Goal: Task Accomplishment & Management: Manage account settings

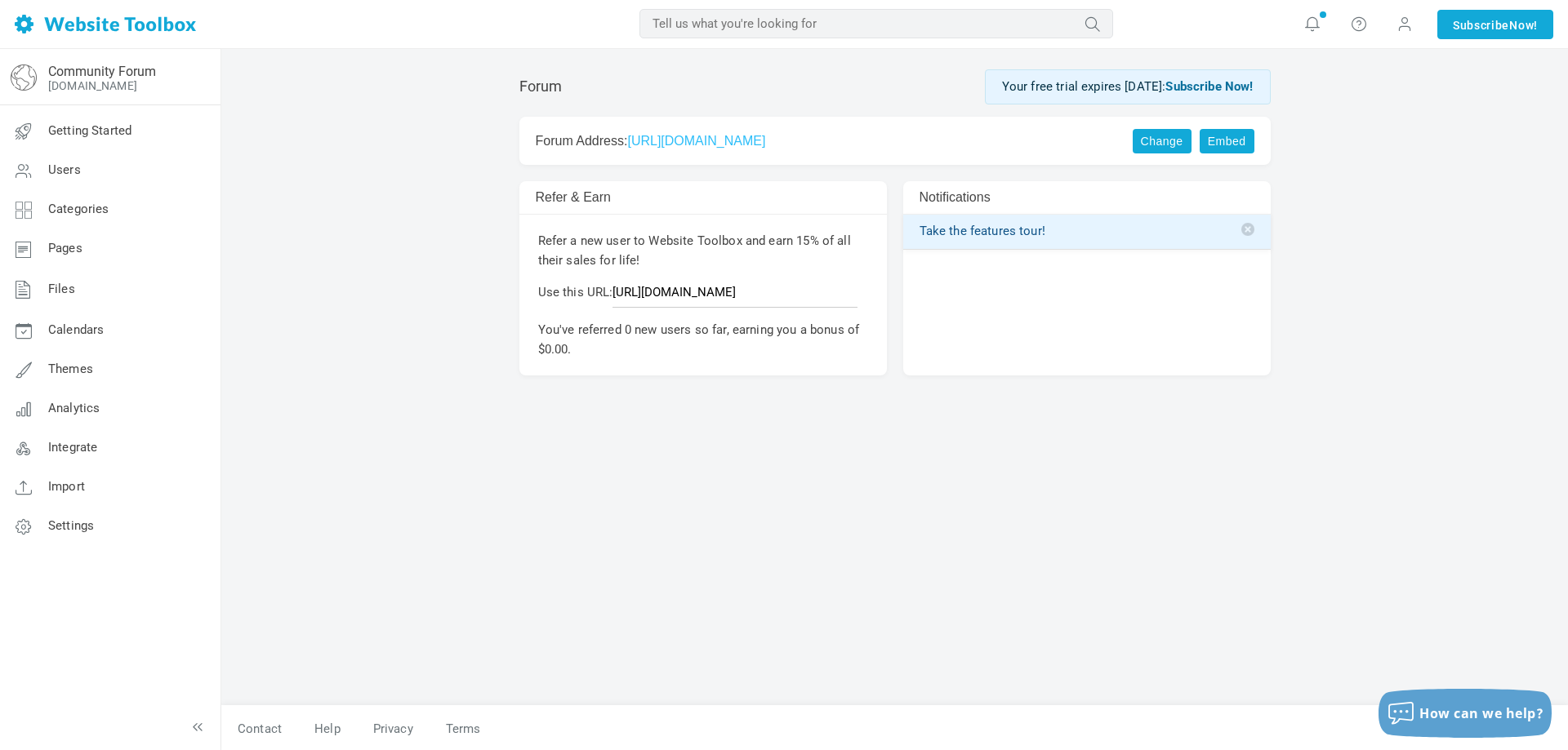
click at [760, 144] on link "https://sjhdc.discussion.community" at bounding box center [696, 141] width 138 height 14
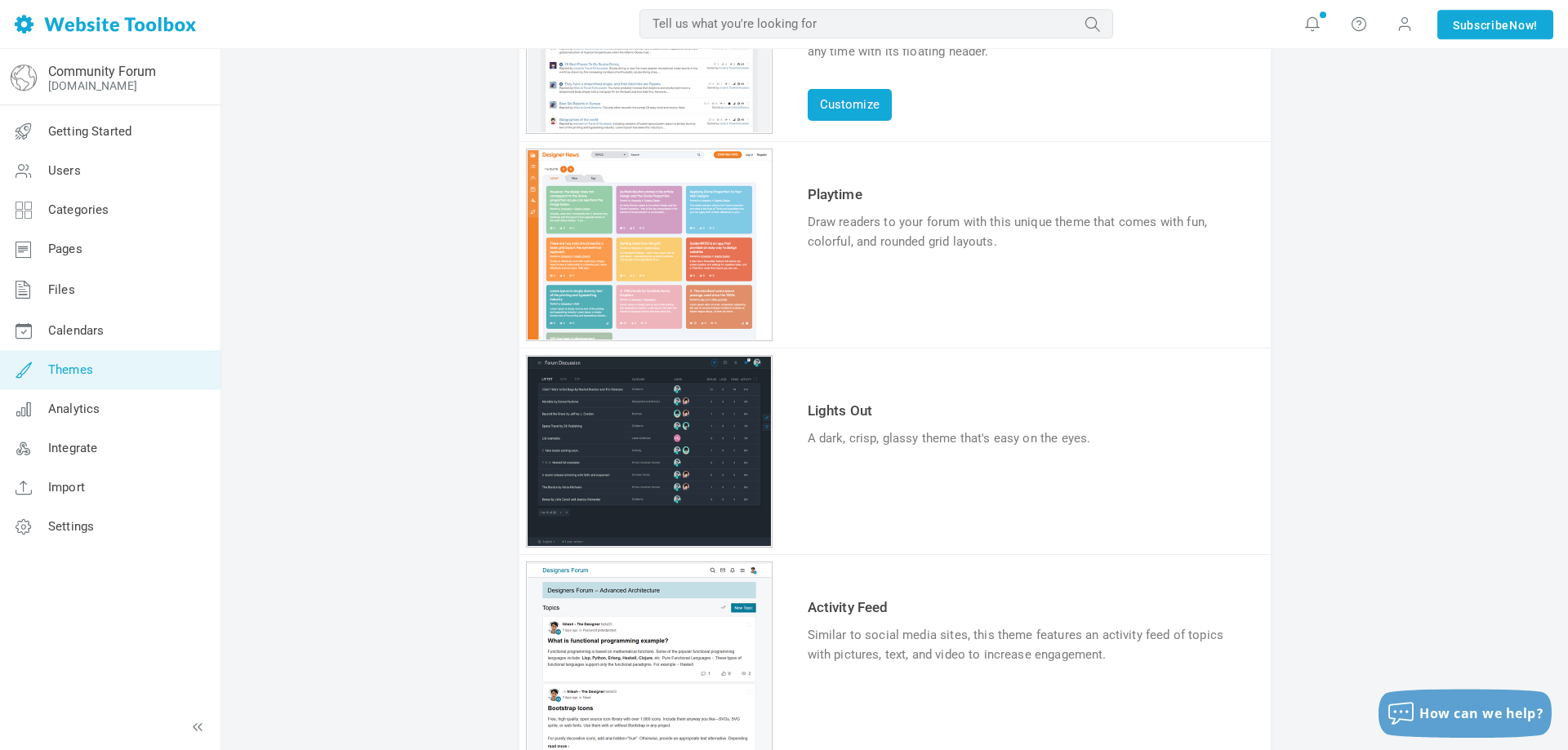
scroll to position [208, 0]
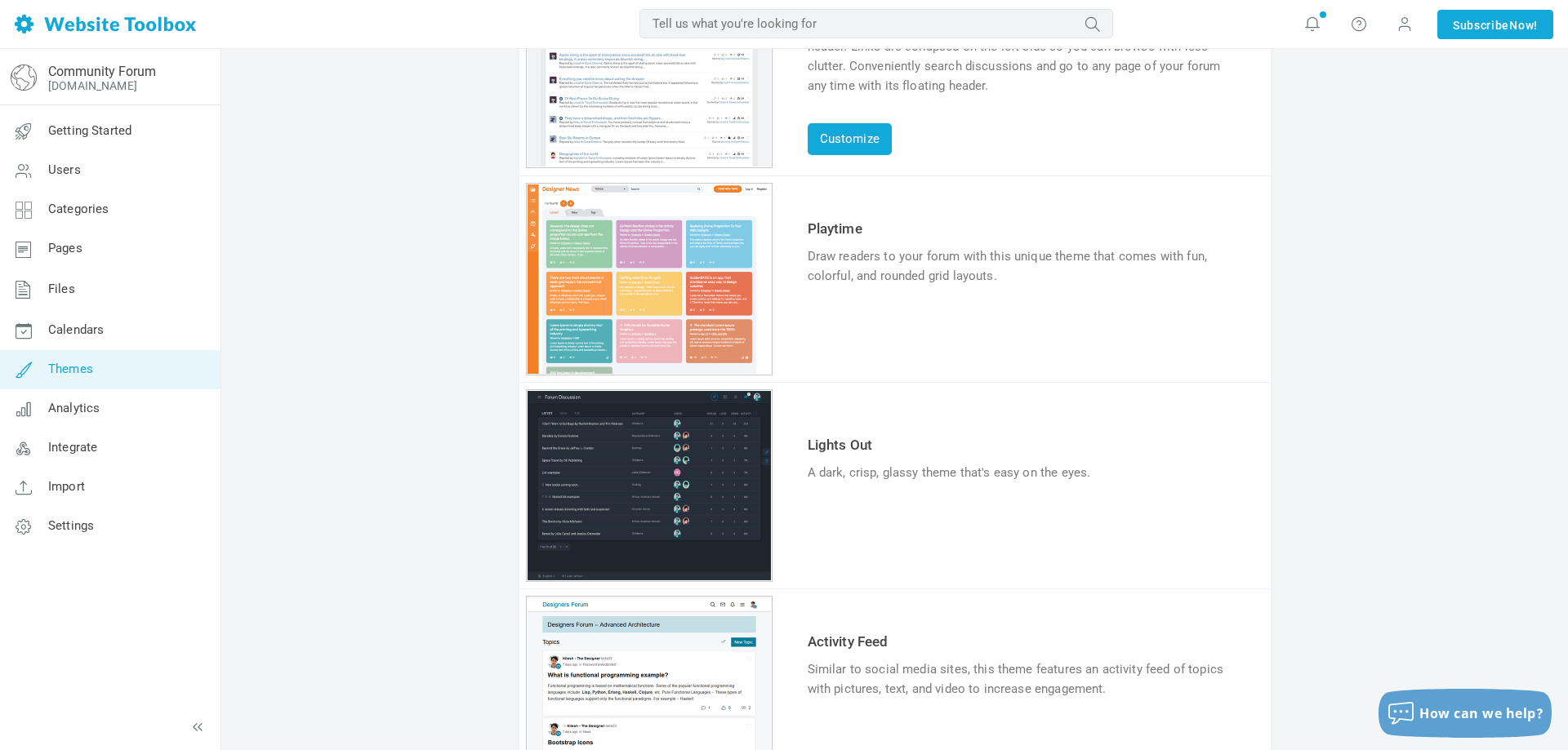
click at [891, 322] on link "Try & Customize" at bounding box center [867, 326] width 120 height 26
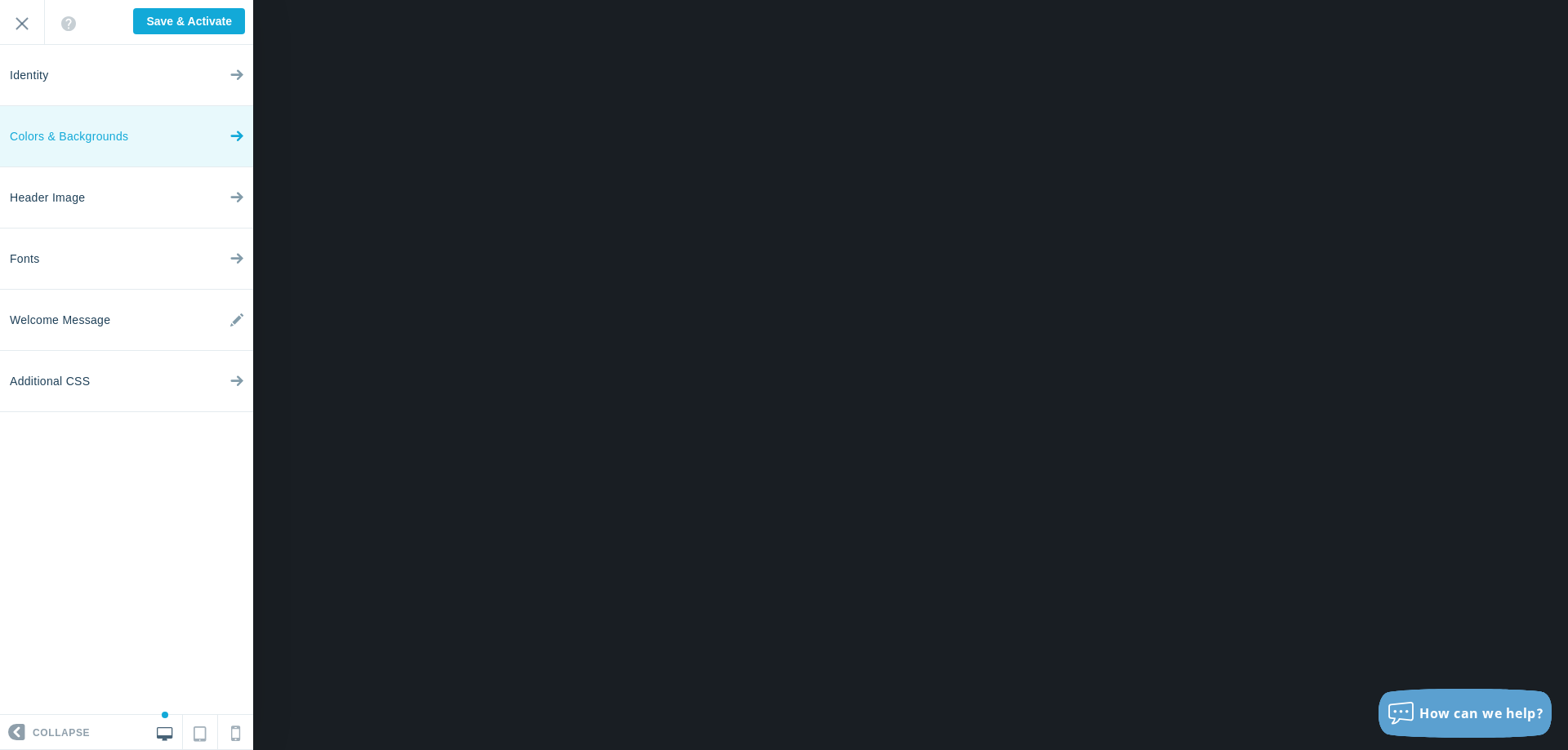
click at [121, 135] on span "Colors & Backgrounds" at bounding box center [69, 136] width 118 height 61
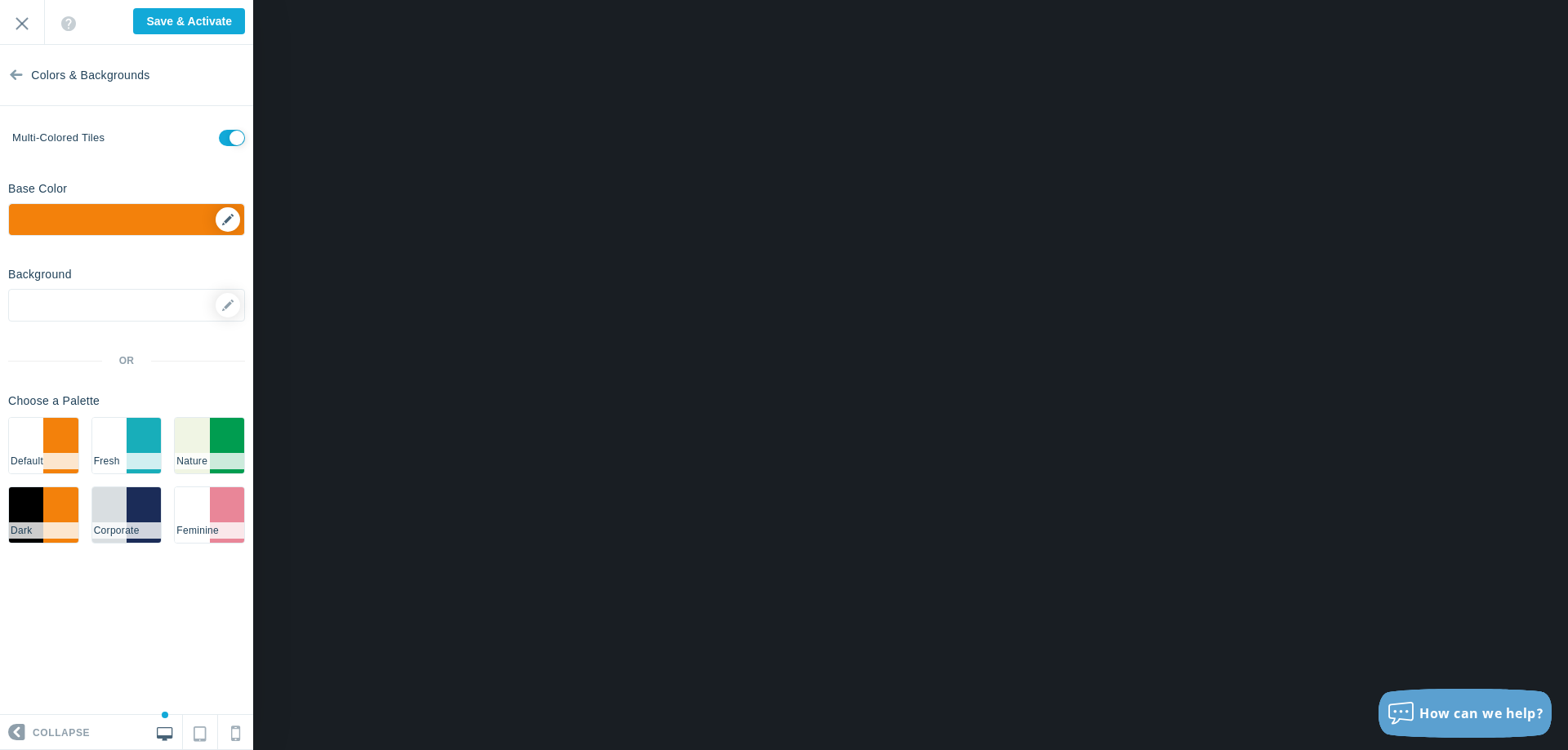
click at [235, 216] on div "▼" at bounding box center [126, 224] width 235 height 41
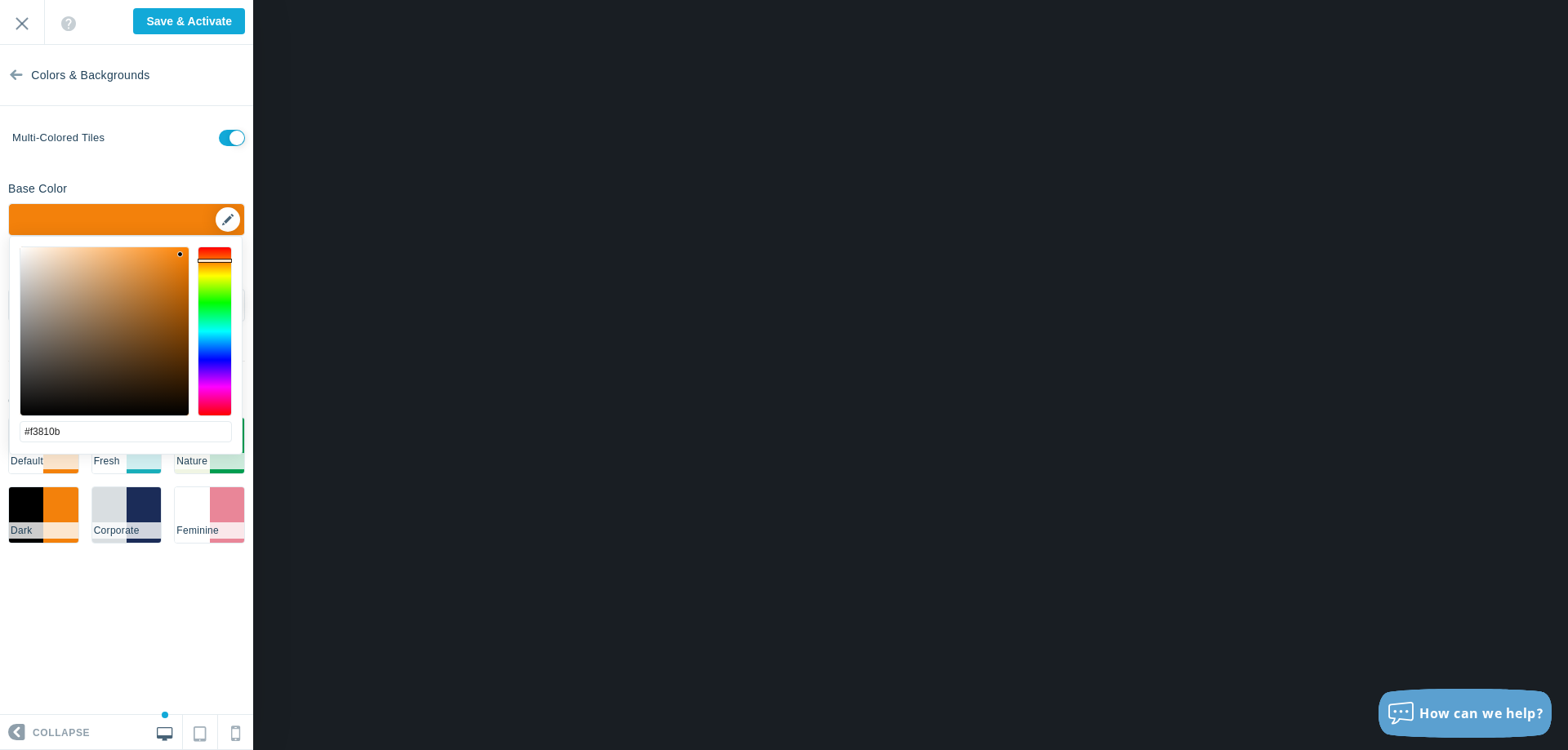
click at [235, 216] on div "▼" at bounding box center [126, 224] width 235 height 41
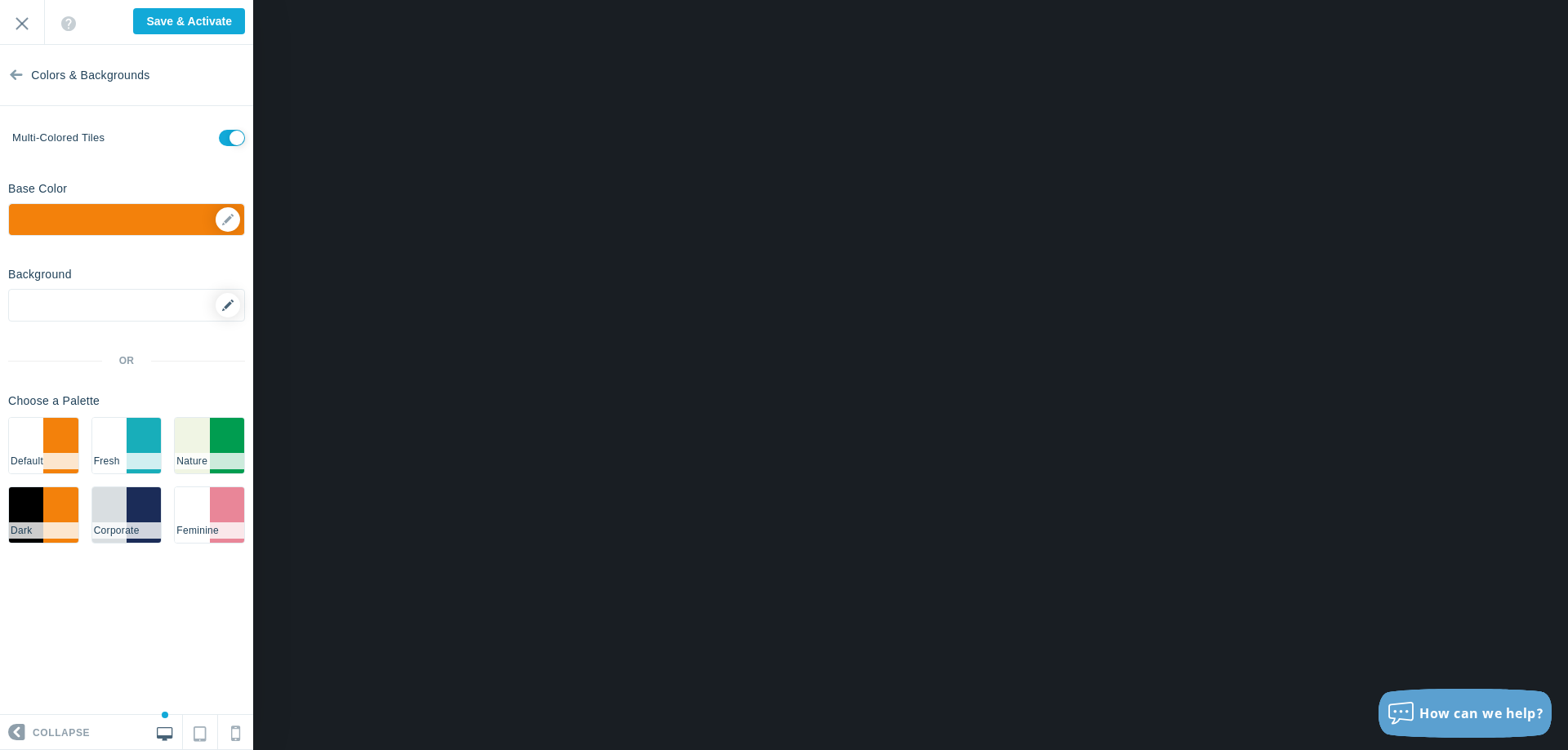
click at [222, 306] on icon at bounding box center [228, 306] width 12 height 12
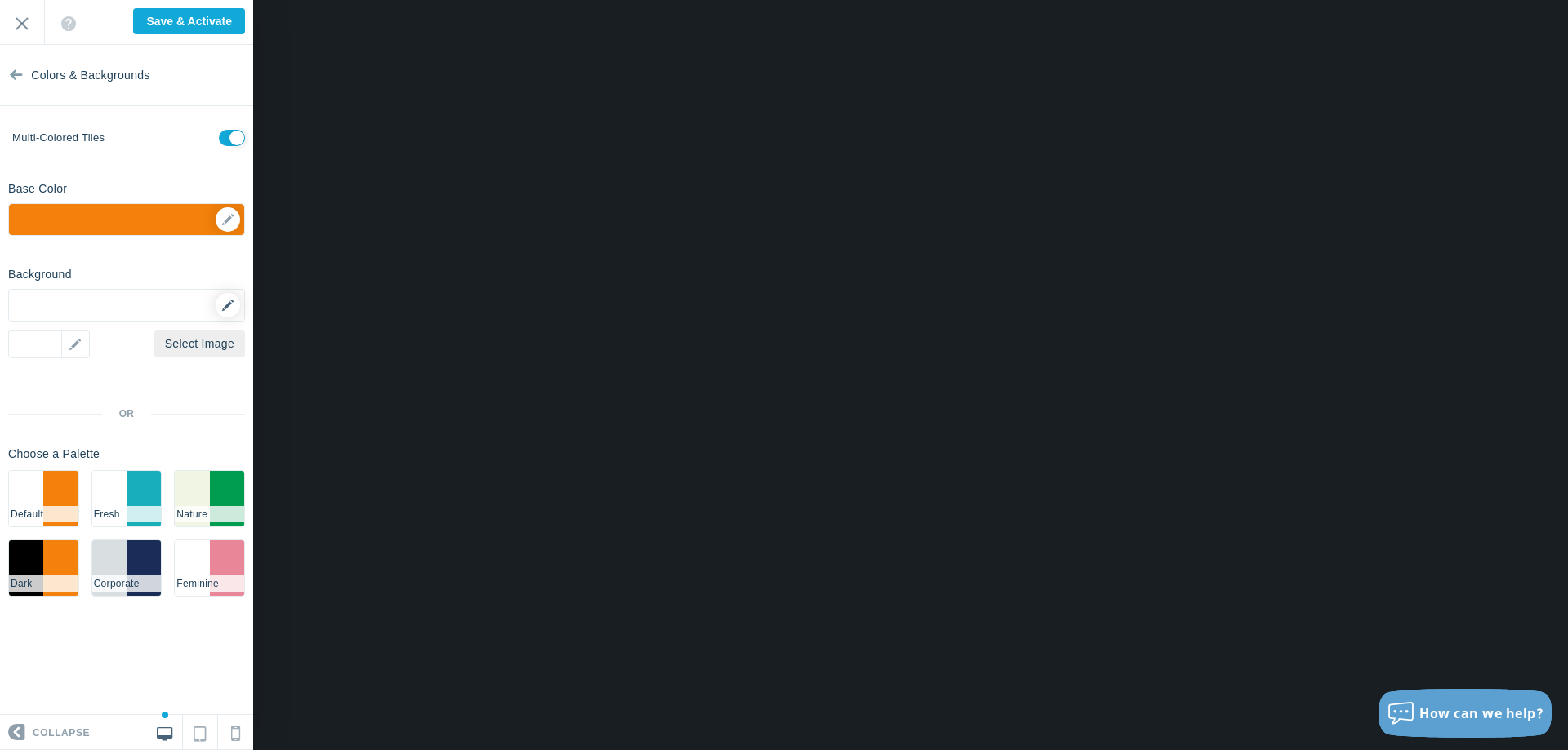
click at [228, 304] on icon at bounding box center [228, 306] width 12 height 12
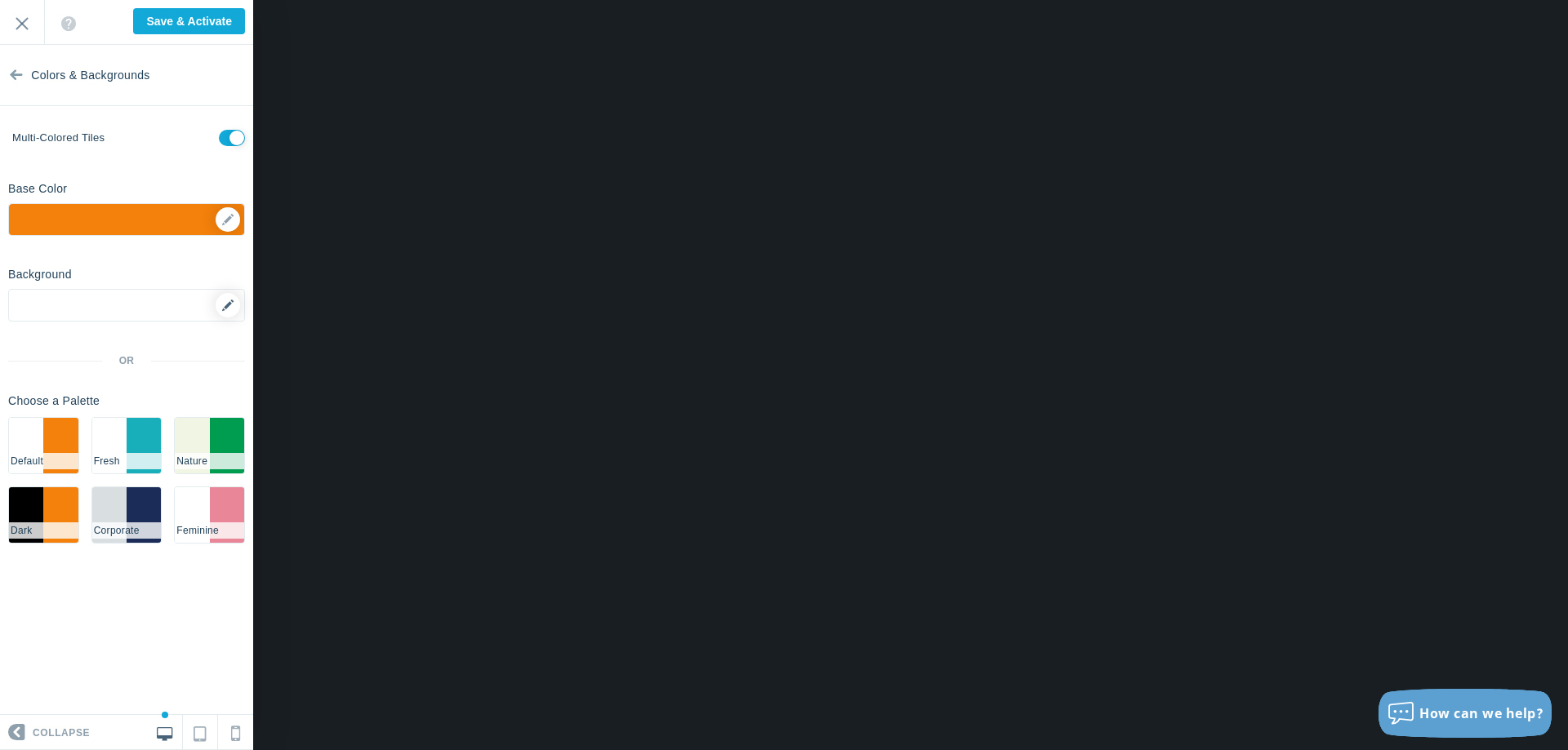
click at [224, 307] on icon at bounding box center [228, 306] width 12 height 12
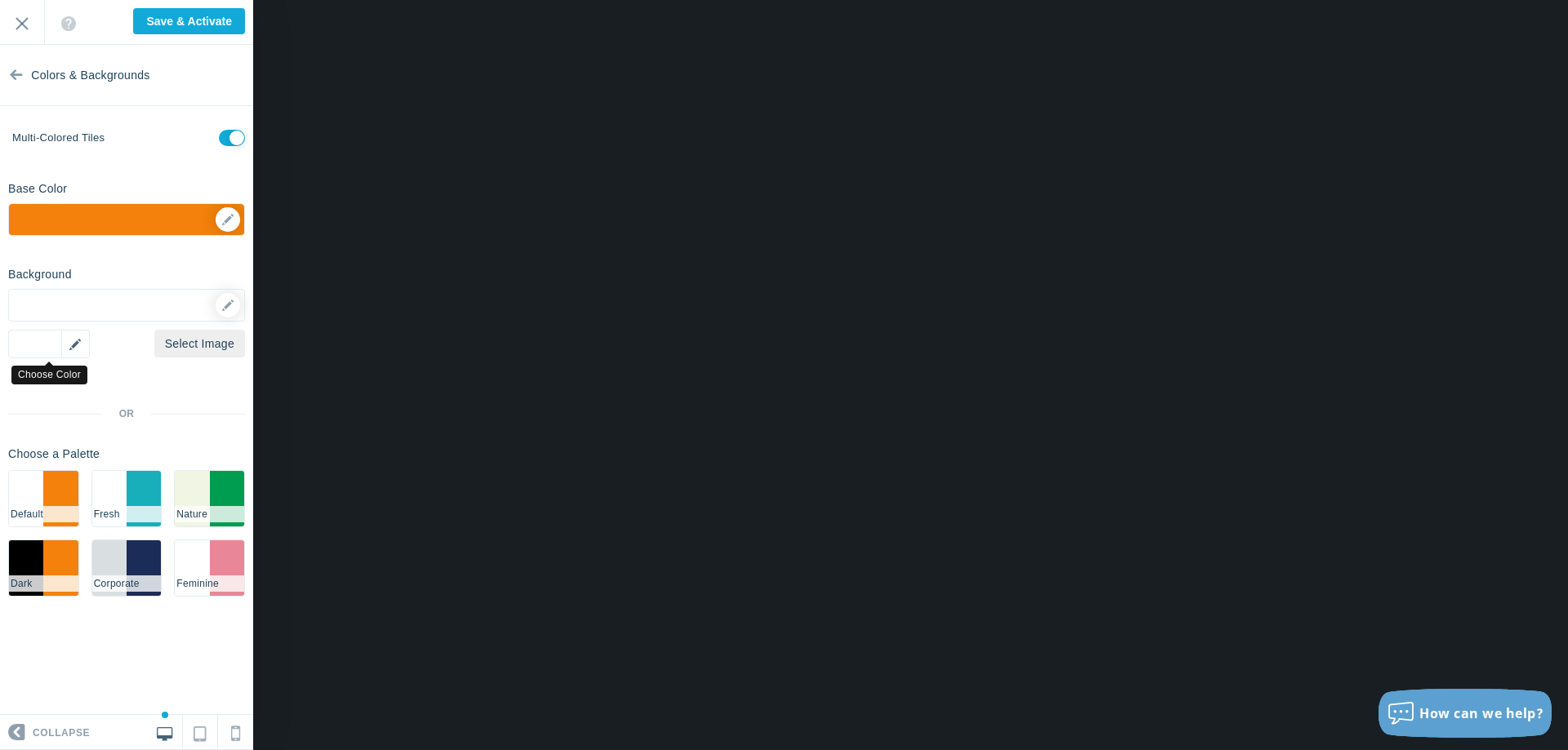
click at [82, 342] on div "▼" at bounding box center [49, 343] width 82 height 28
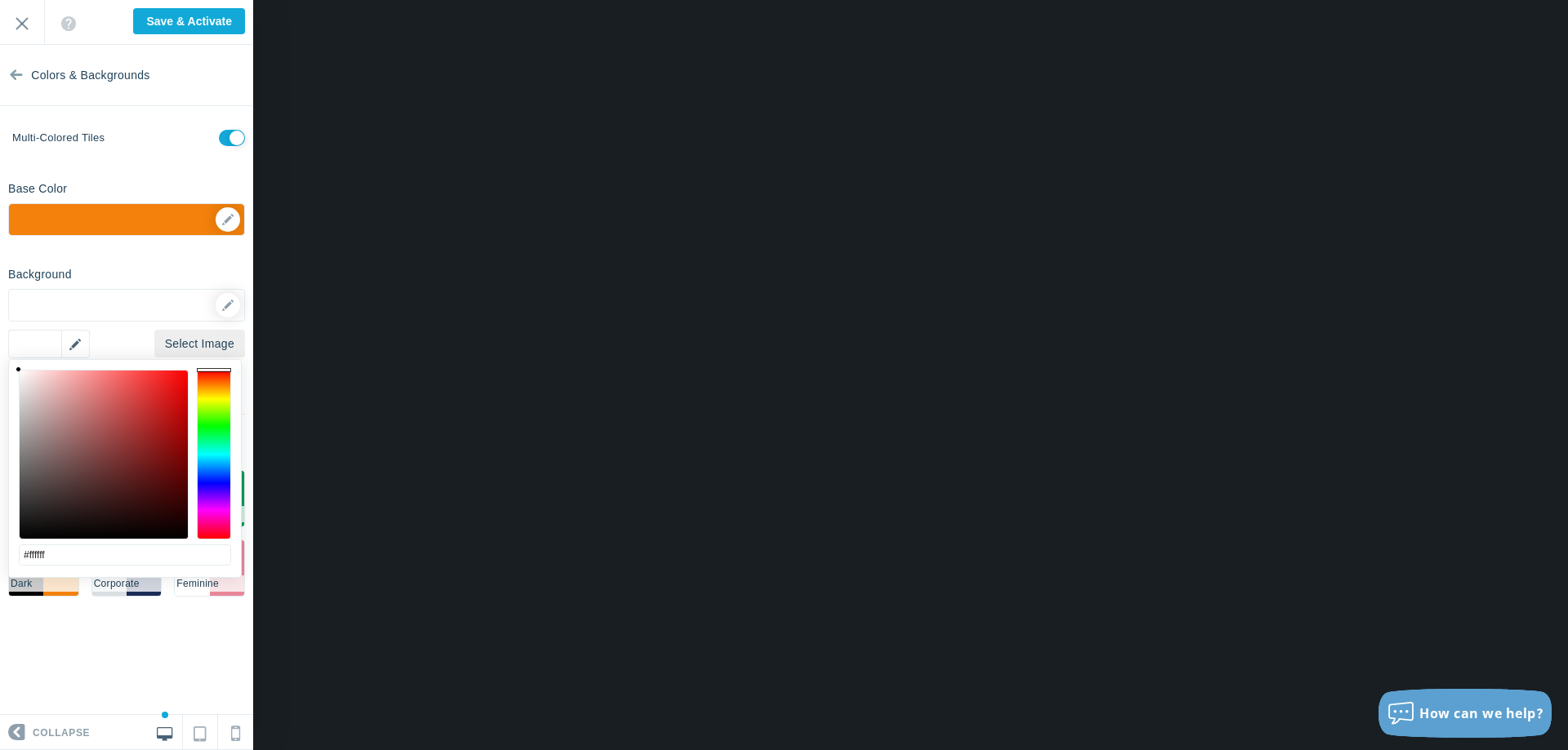
click at [82, 342] on div "▼" at bounding box center [49, 343] width 82 height 28
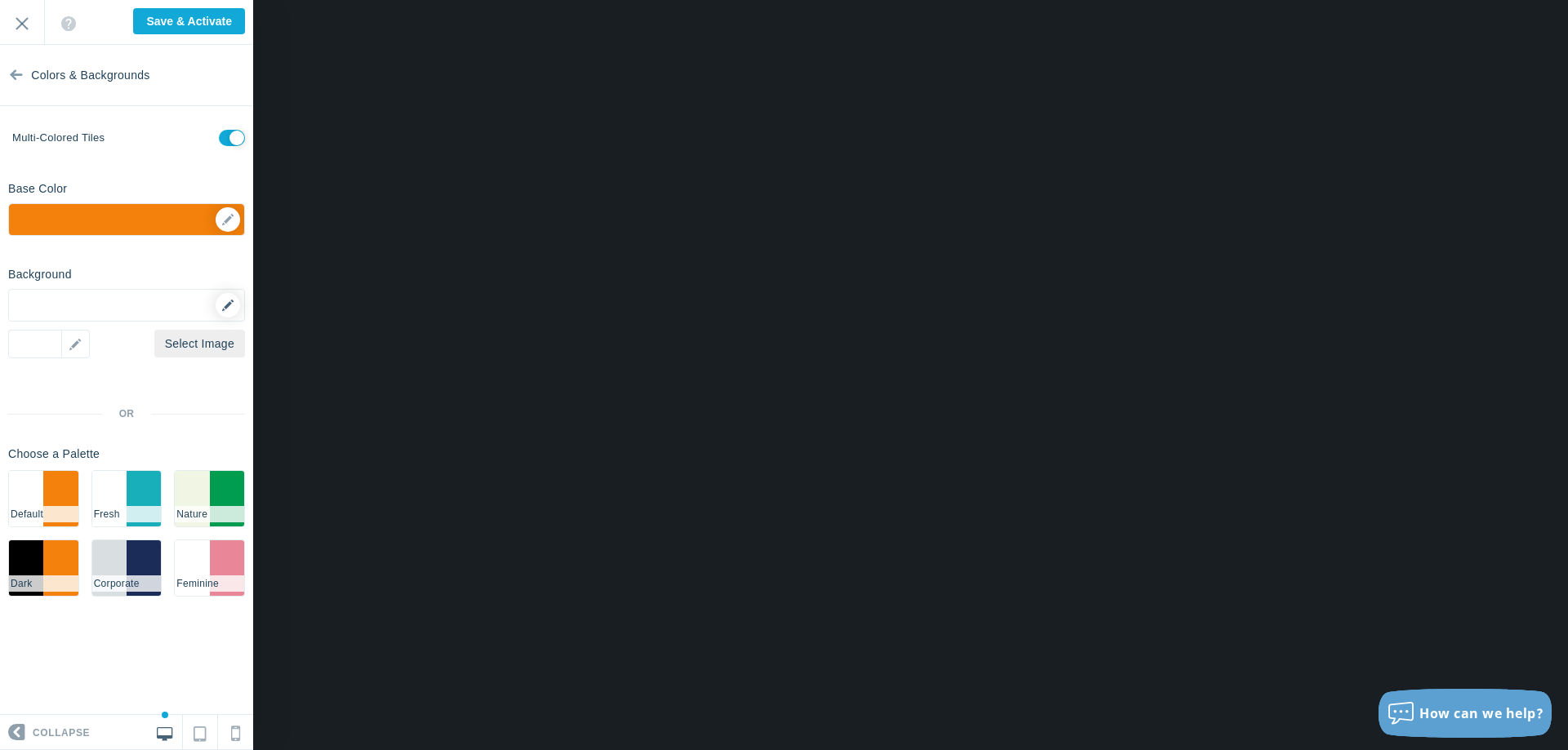
click at [227, 302] on icon at bounding box center [228, 306] width 12 height 12
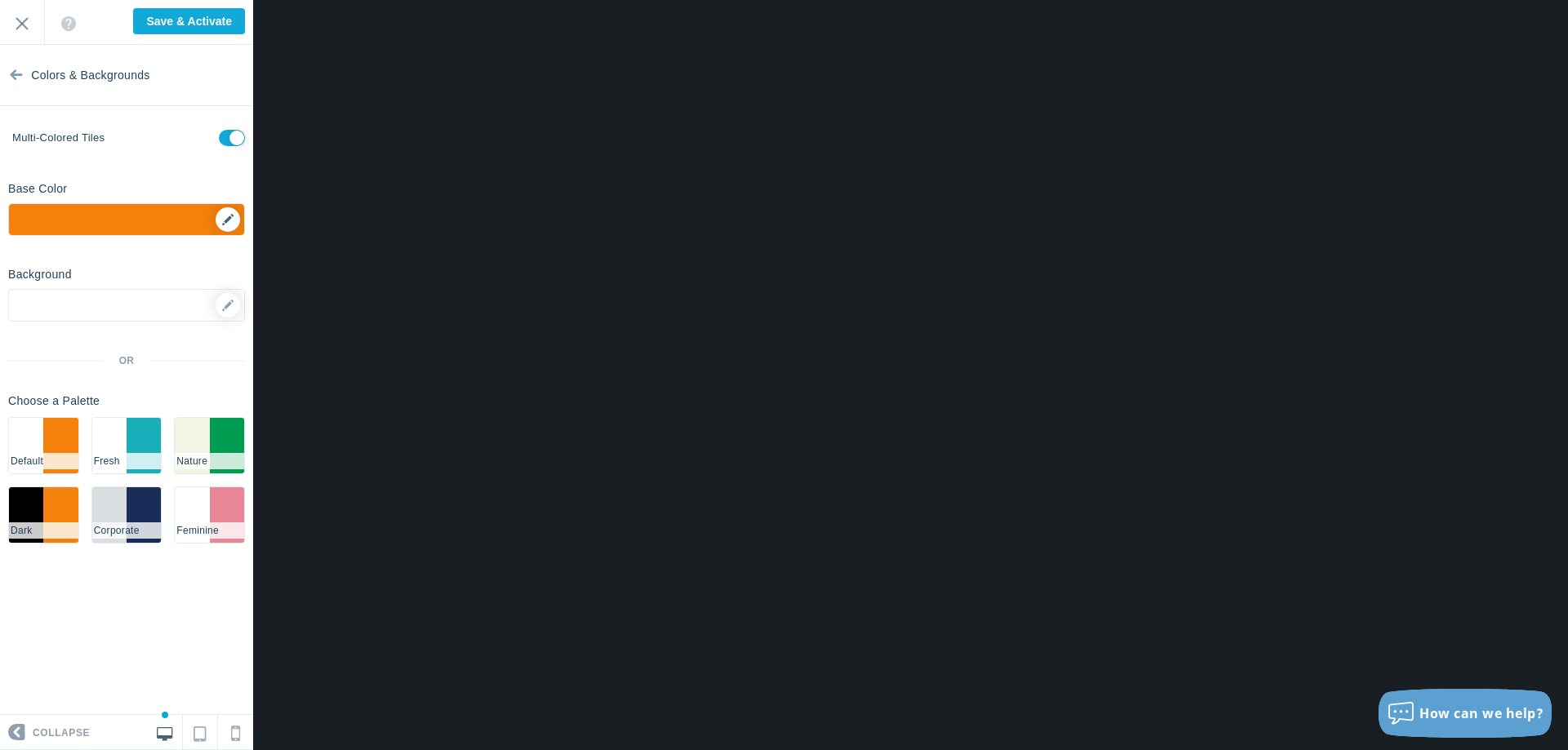
click at [225, 222] on div "▼" at bounding box center [126, 224] width 235 height 41
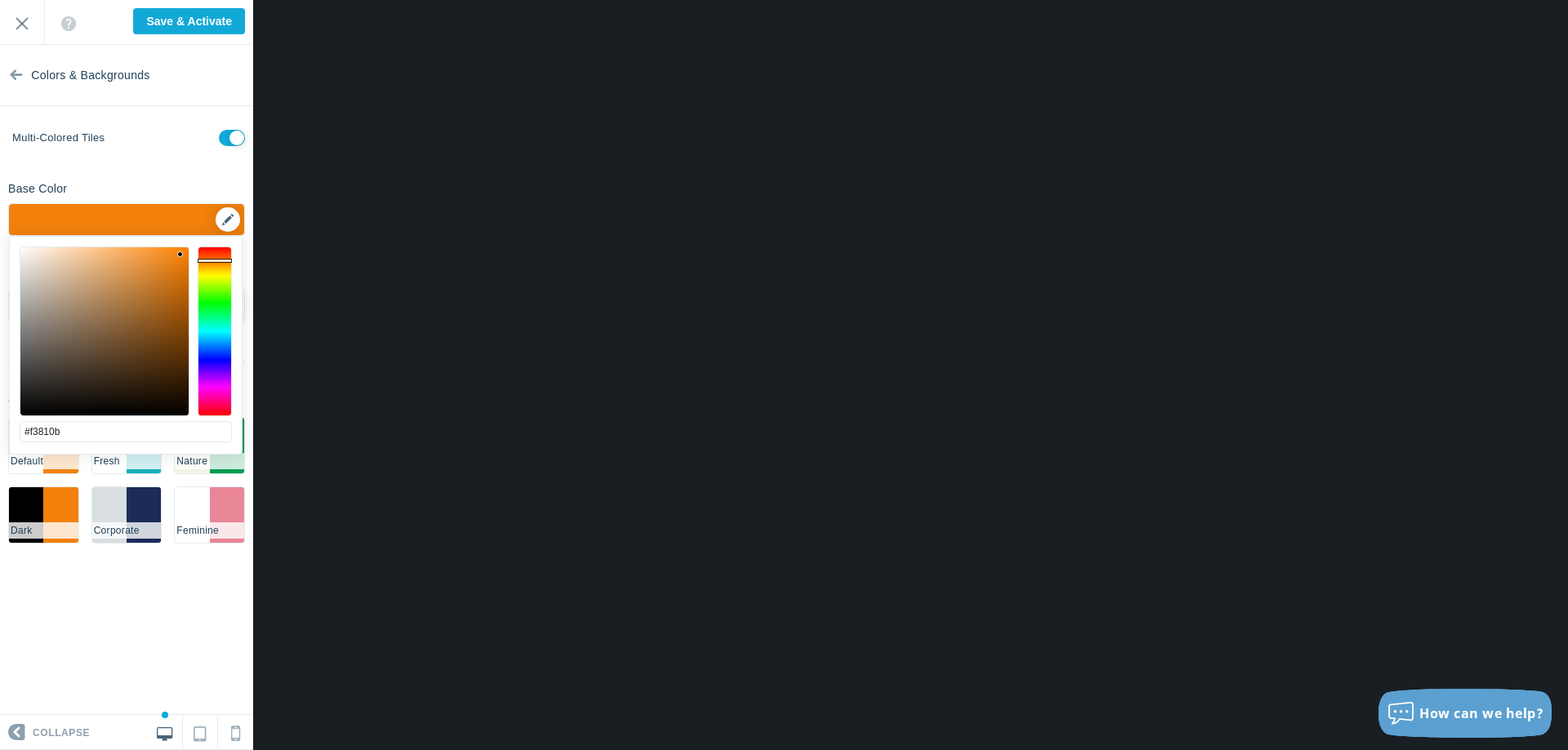
click at [225, 222] on div "▼" at bounding box center [126, 224] width 235 height 41
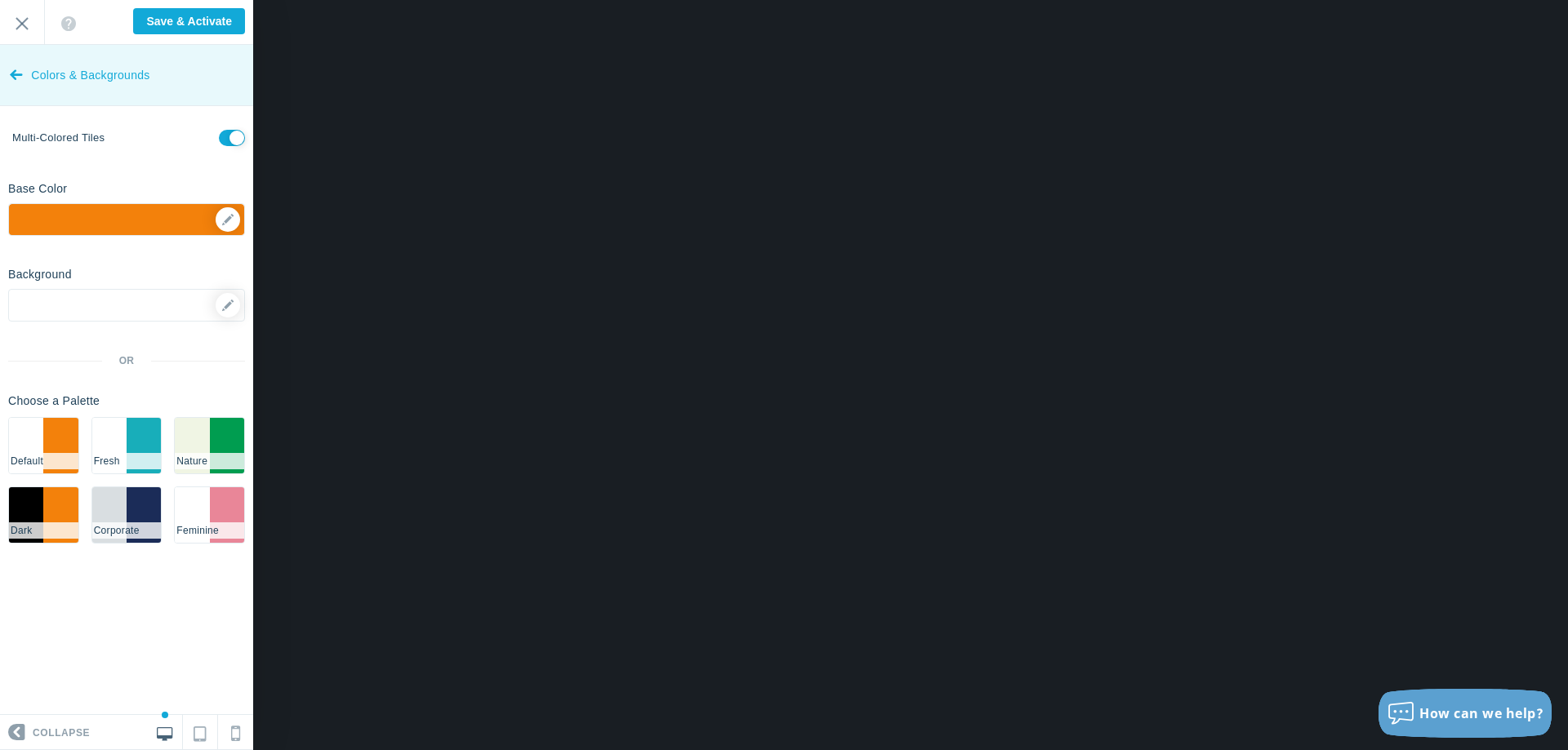
click at [8, 76] on link "Colors & Backgrounds" at bounding box center [126, 75] width 253 height 61
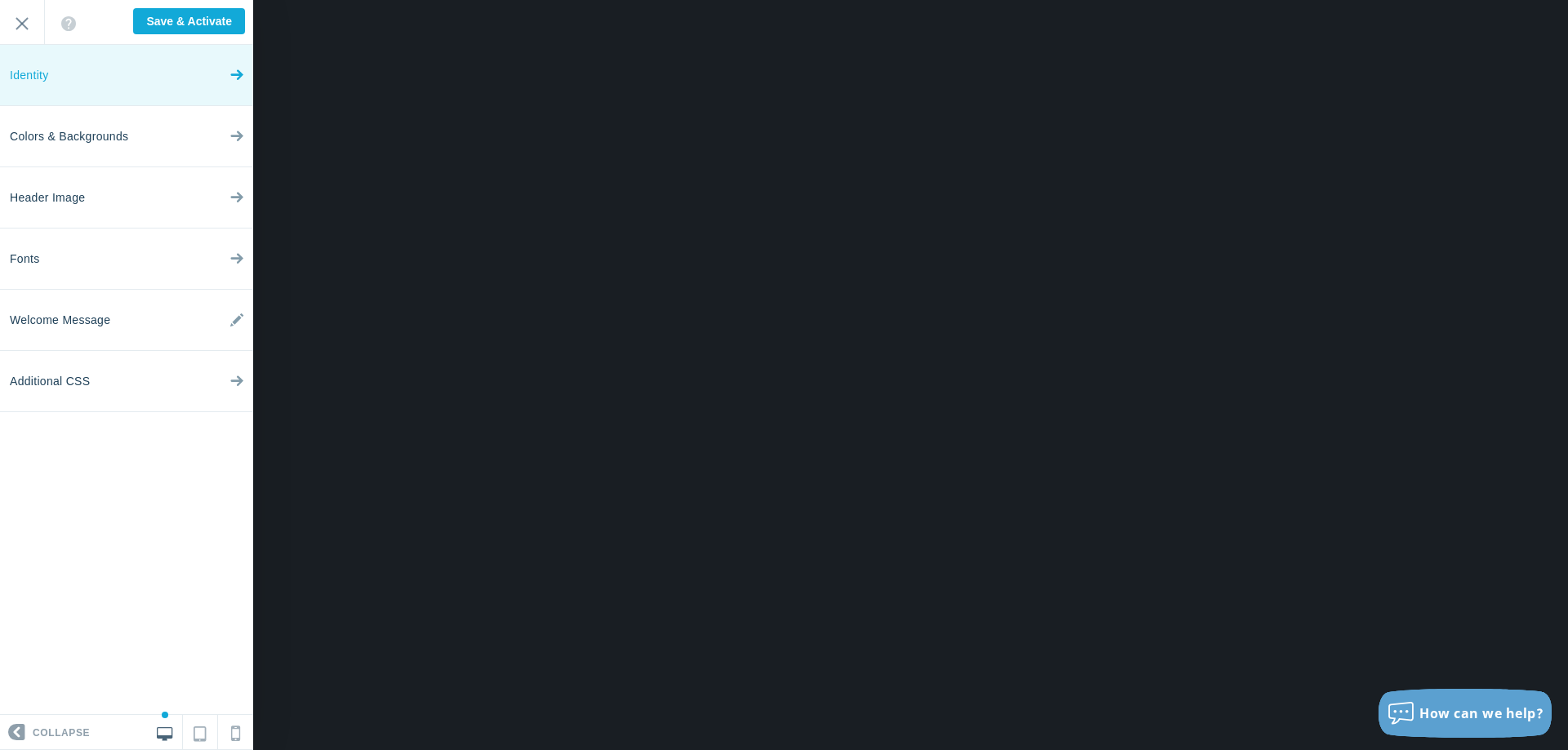
click at [85, 80] on link "Identity" at bounding box center [126, 75] width 253 height 61
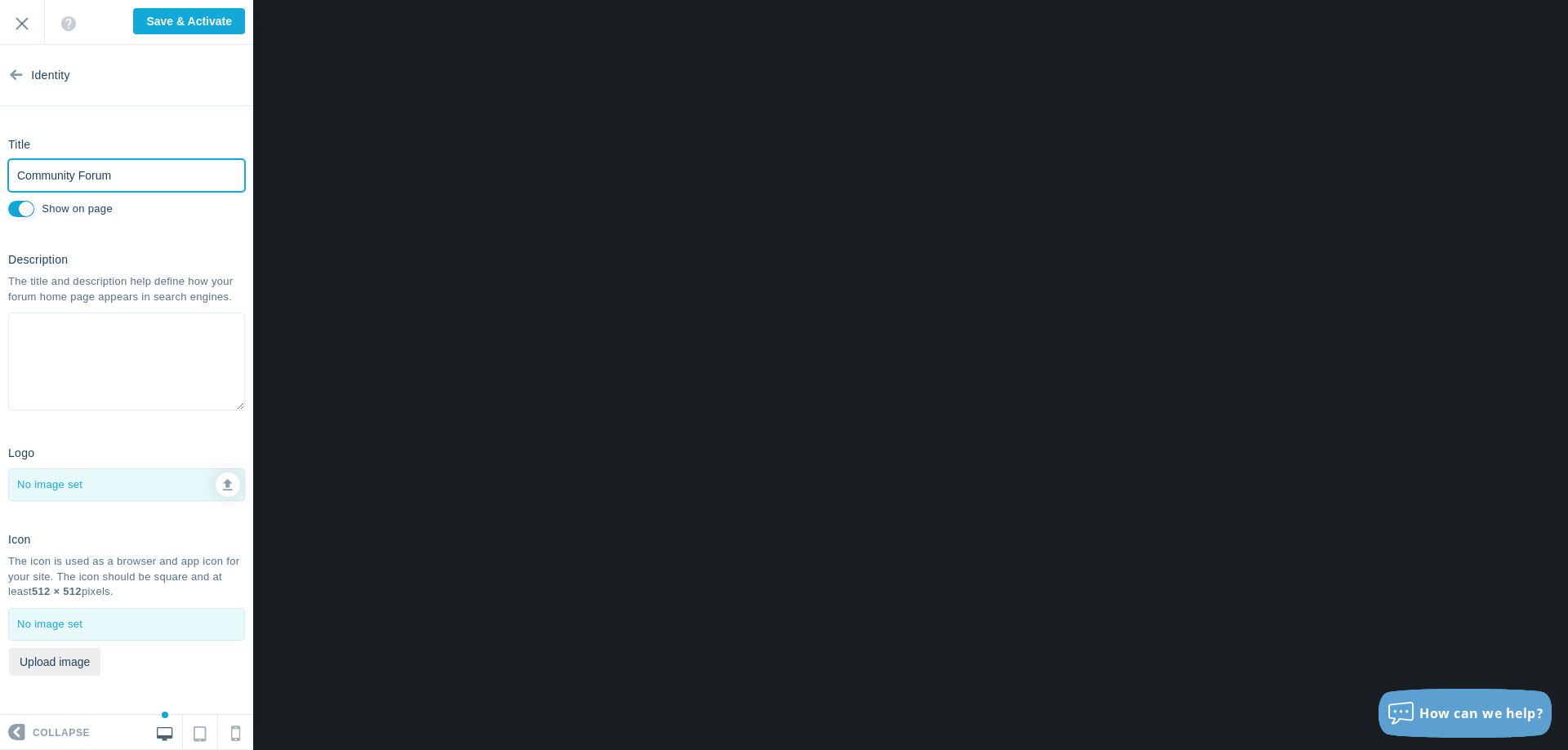
drag, startPoint x: 126, startPoint y: 178, endPoint x: -150, endPoint y: 175, distance: 276.0
click at [8, 175] on input "Community Forum" at bounding box center [126, 176] width 237 height 33
type input "SUE Communication Hub"
click at [65, 358] on textarea at bounding box center [126, 361] width 237 height 98
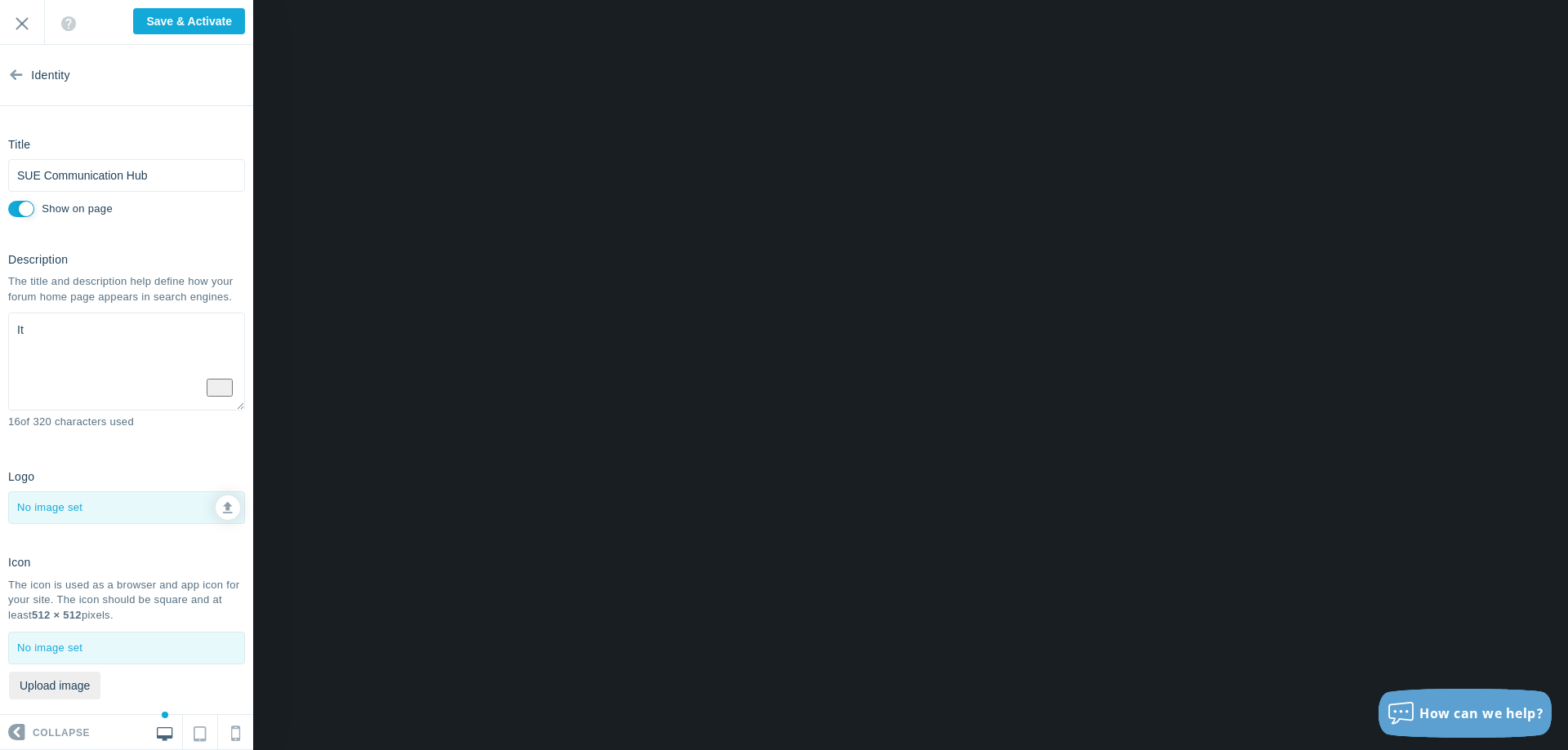
type textarea "I"
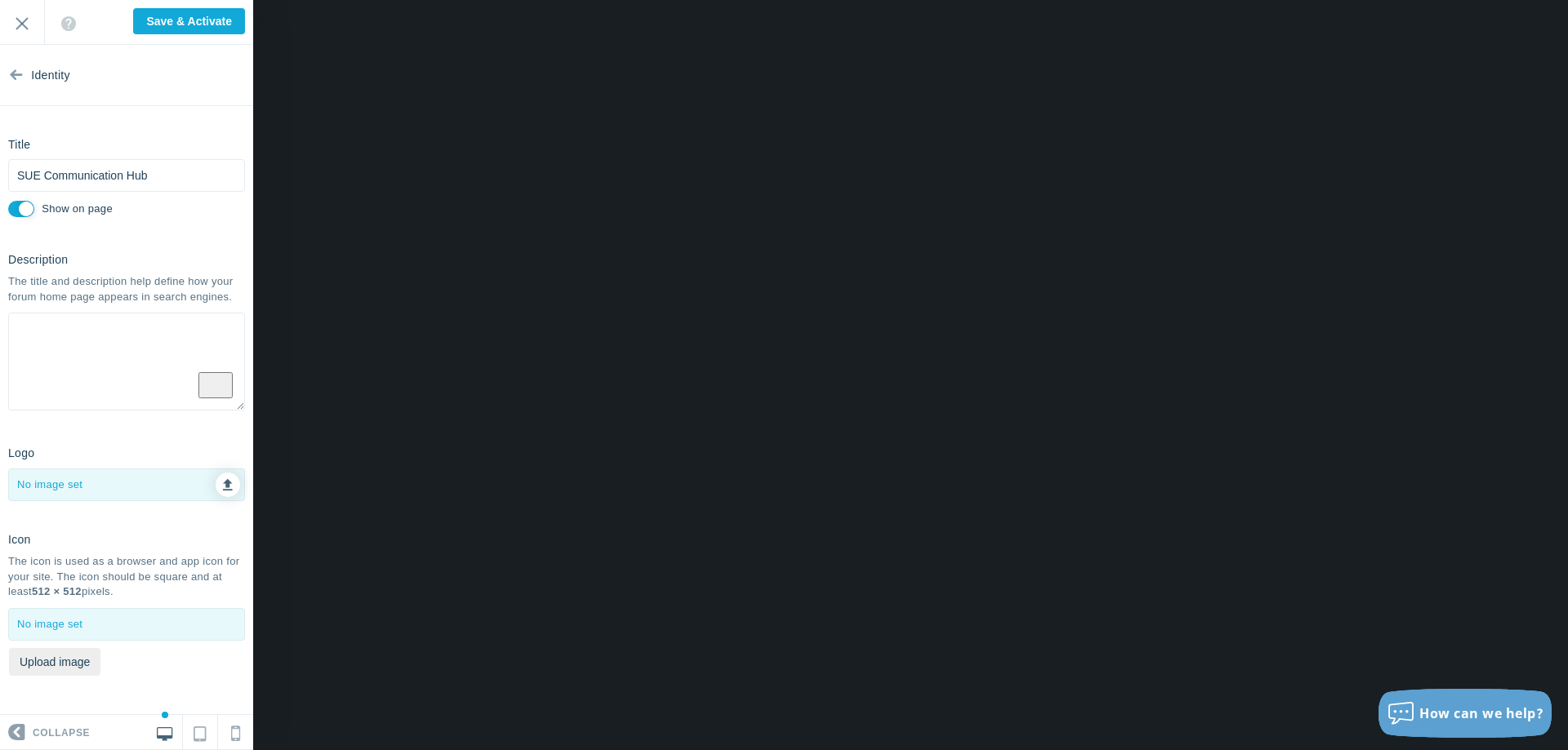
click at [225, 476] on icon at bounding box center [228, 482] width 10 height 12
type input "C:\fakepath\Untitled design (8).png"
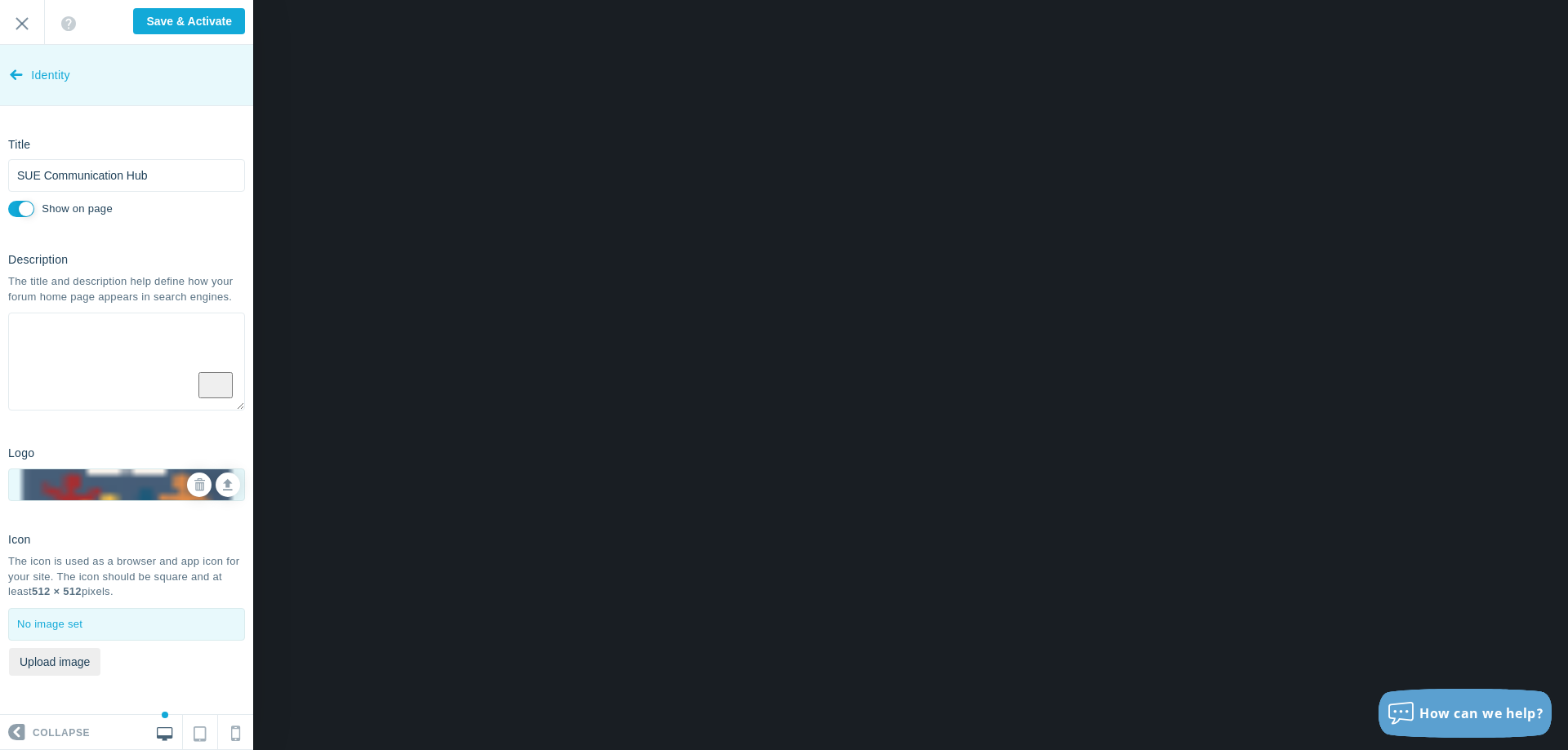
click at [18, 75] on icon at bounding box center [16, 71] width 13 height 61
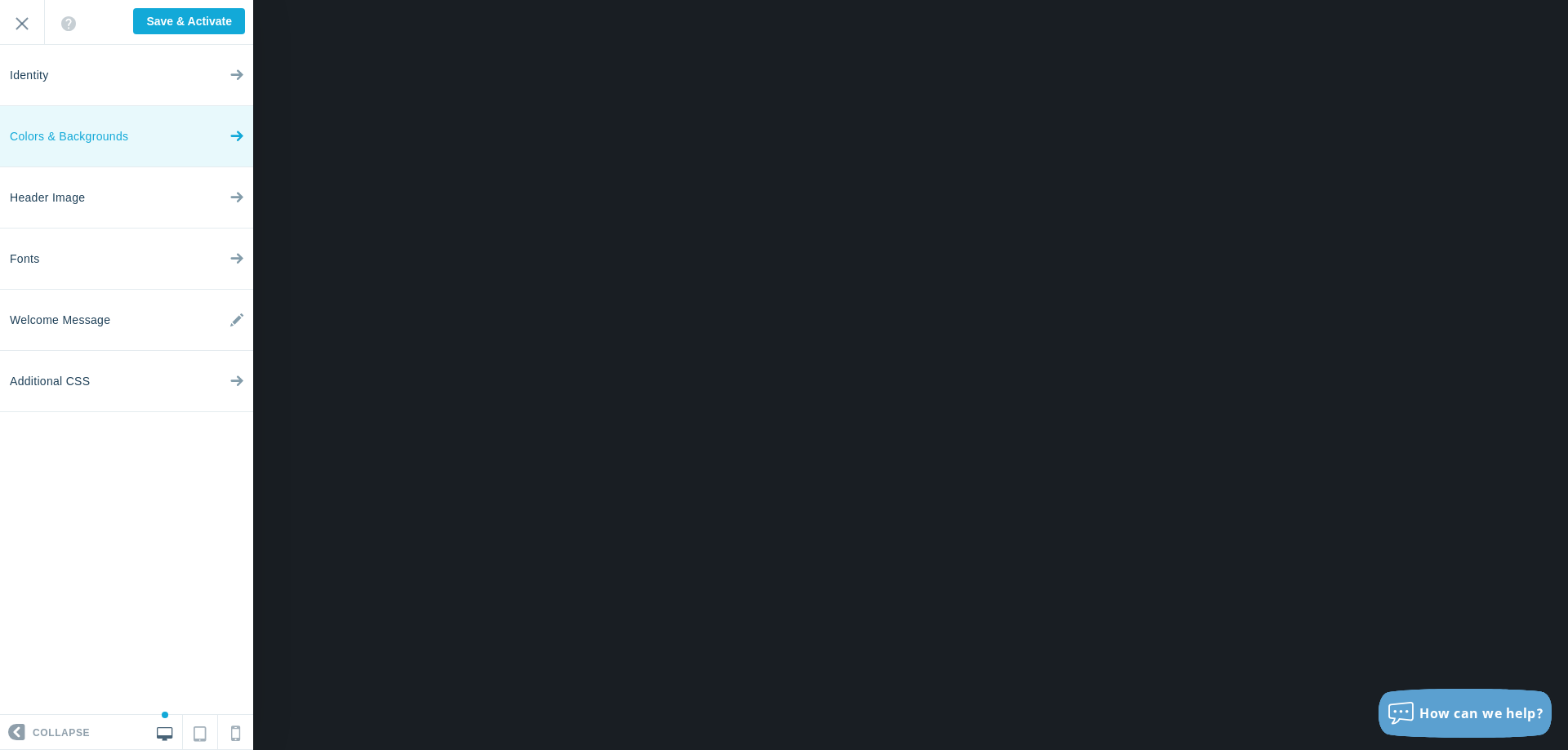
click at [214, 133] on link "Colors & Backgrounds" at bounding box center [126, 136] width 253 height 61
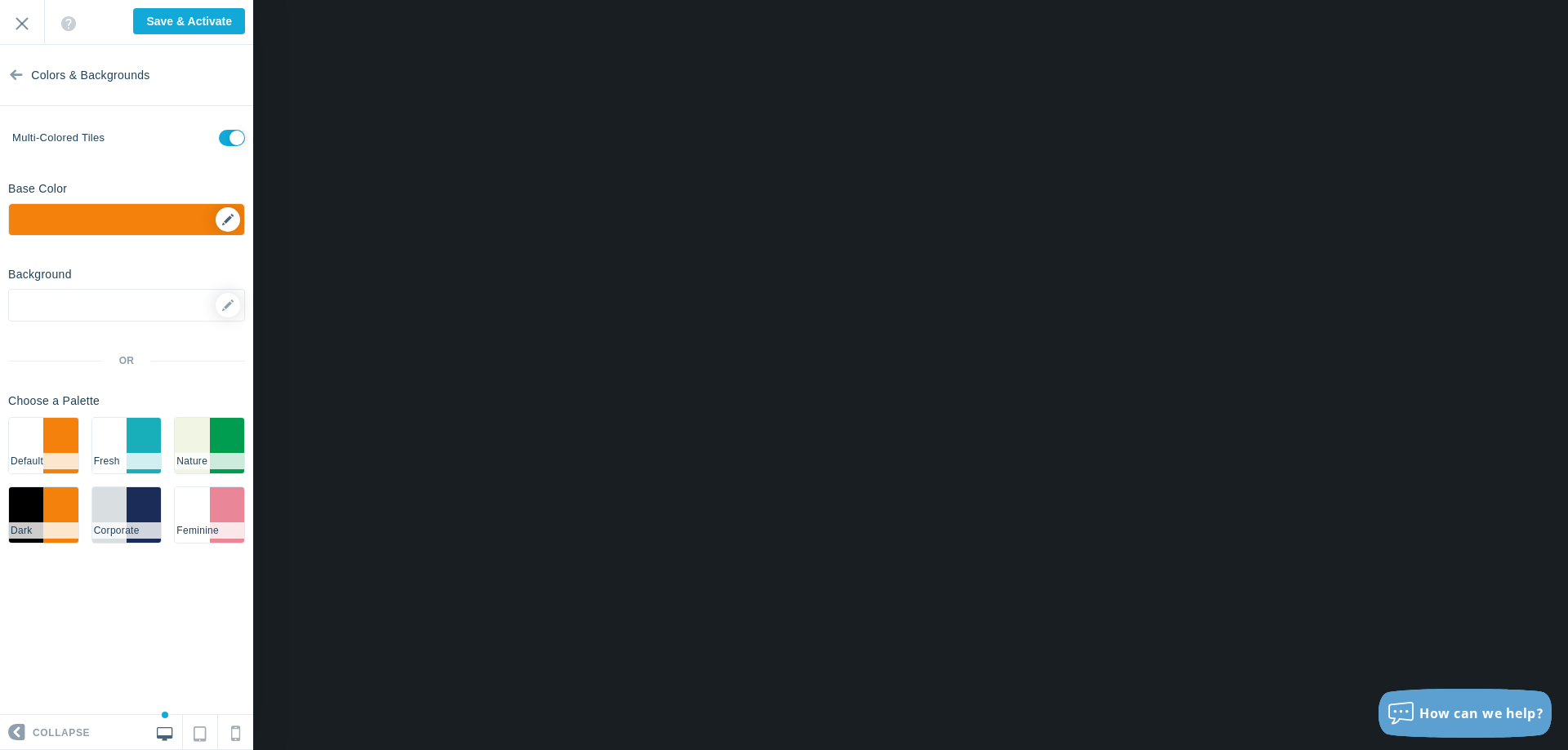
click at [234, 216] on div "▼" at bounding box center [126, 224] width 235 height 41
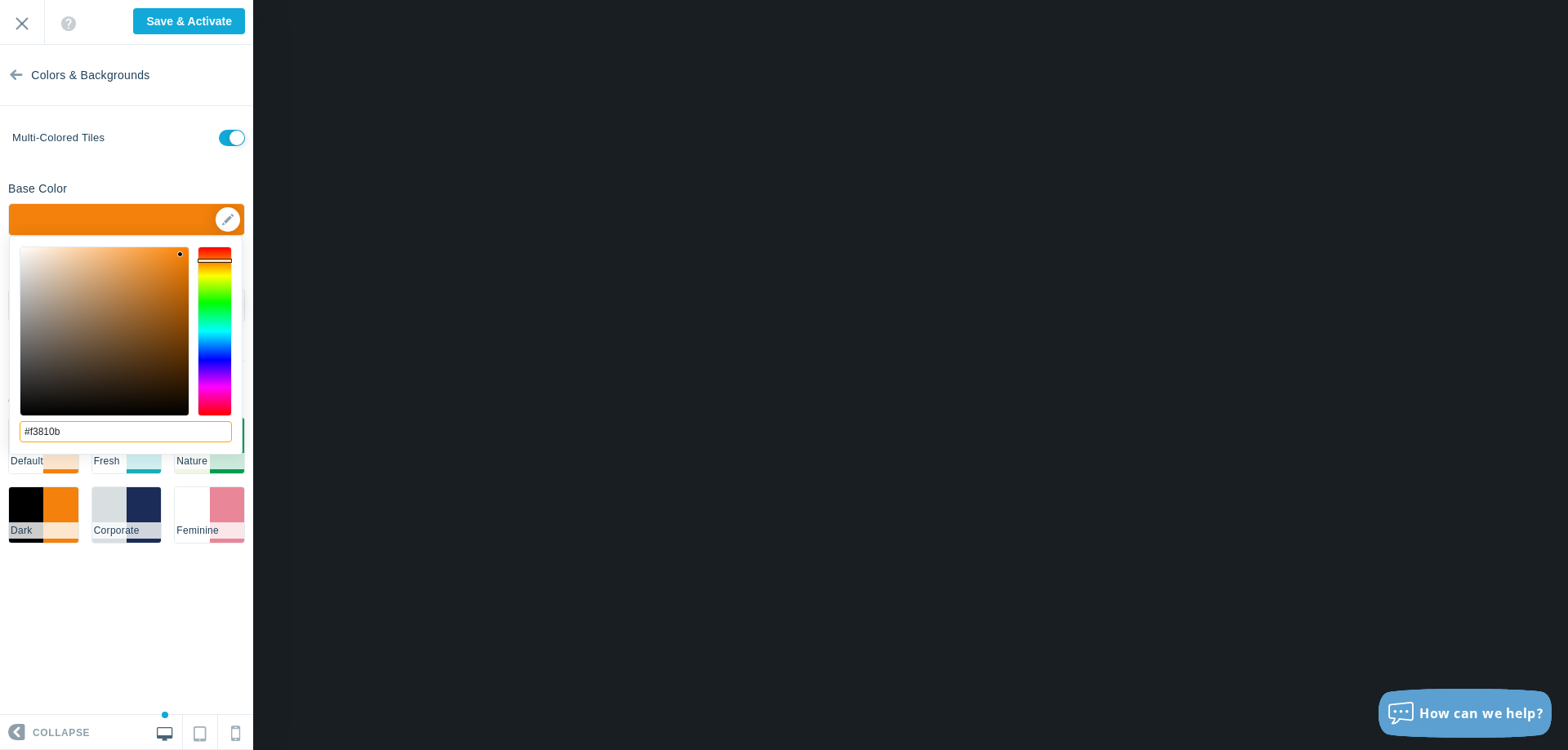
click at [29, 436] on input "#f3810b" at bounding box center [125, 432] width 212 height 21
paste input "79242f"
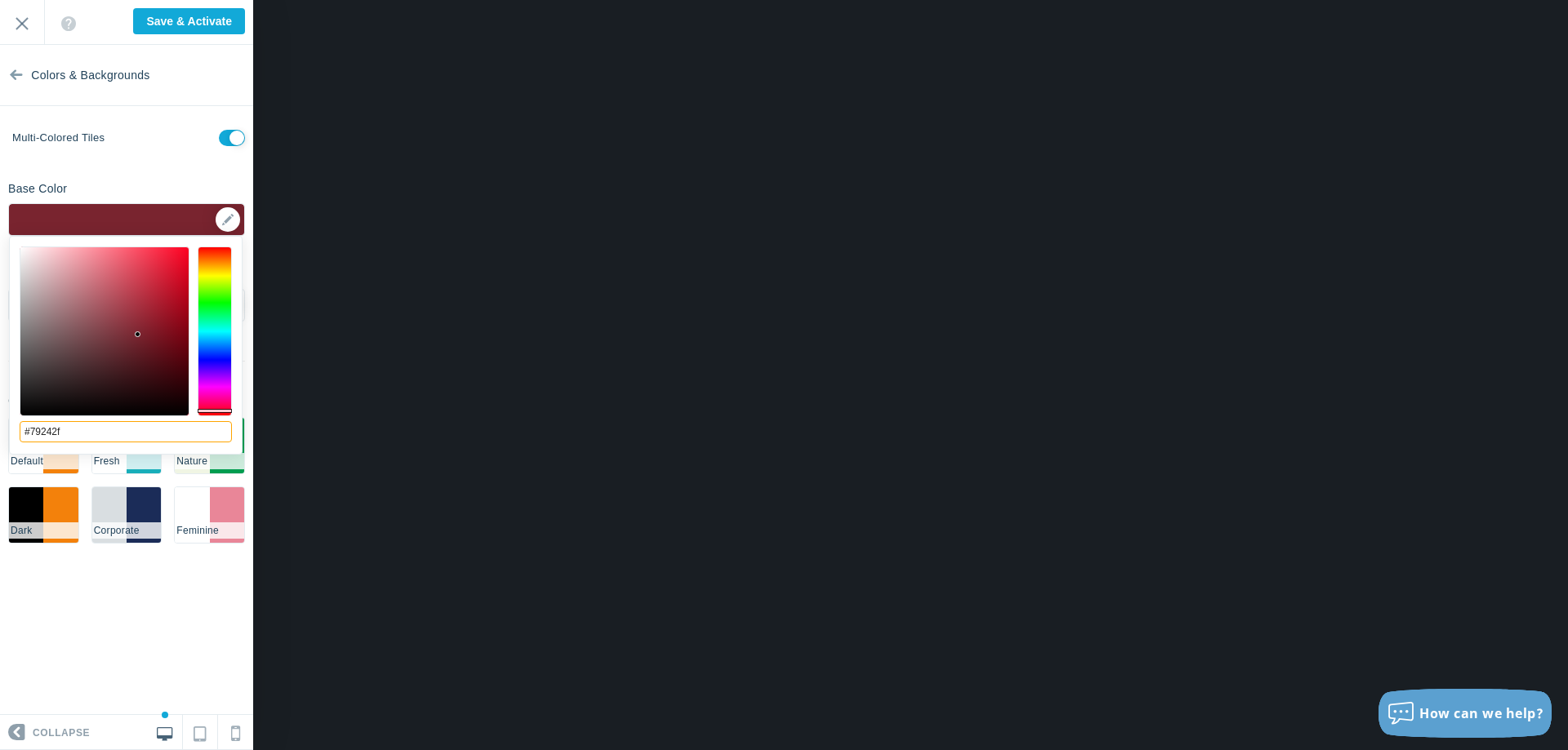
type input "#79242f"
click at [156, 624] on section "Colors & Backgrounds Multi-colored tiles Base Color #79242f ▼ Background Option…" at bounding box center [126, 379] width 253 height 670
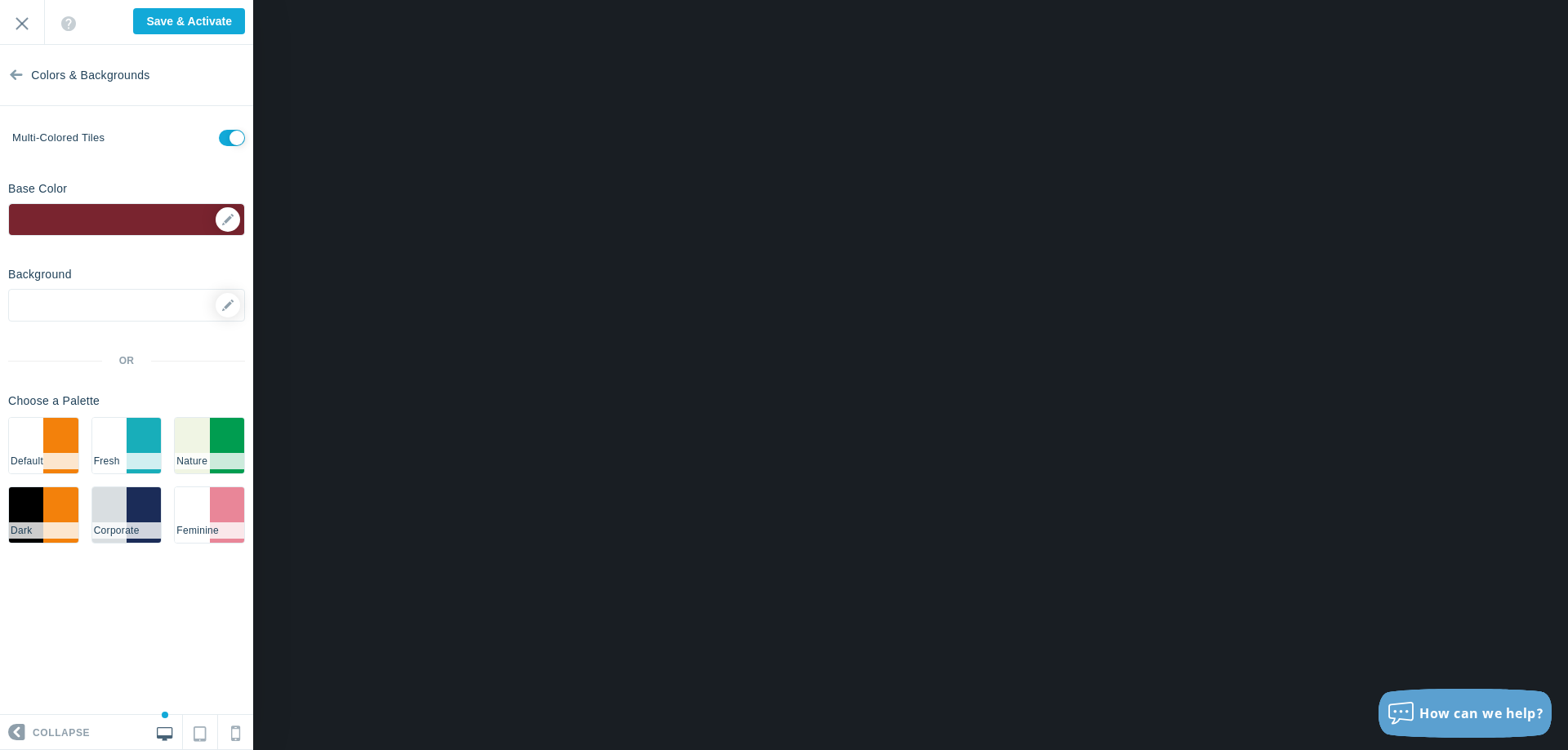
click at [232, 142] on input "checkbox" at bounding box center [232, 138] width 26 height 16
checkbox input "false"
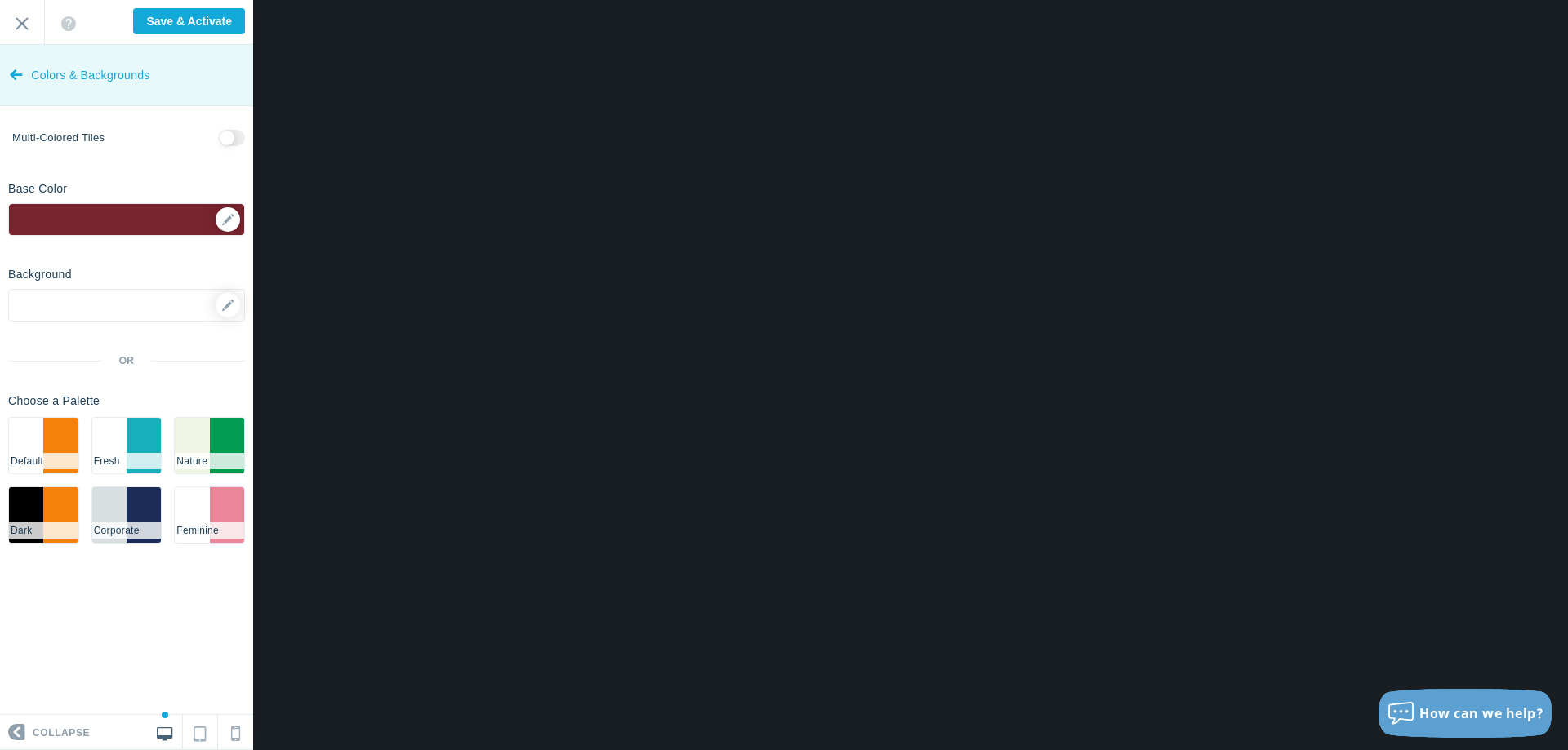
click at [30, 87] on link "Colors & Backgrounds" at bounding box center [126, 75] width 253 height 61
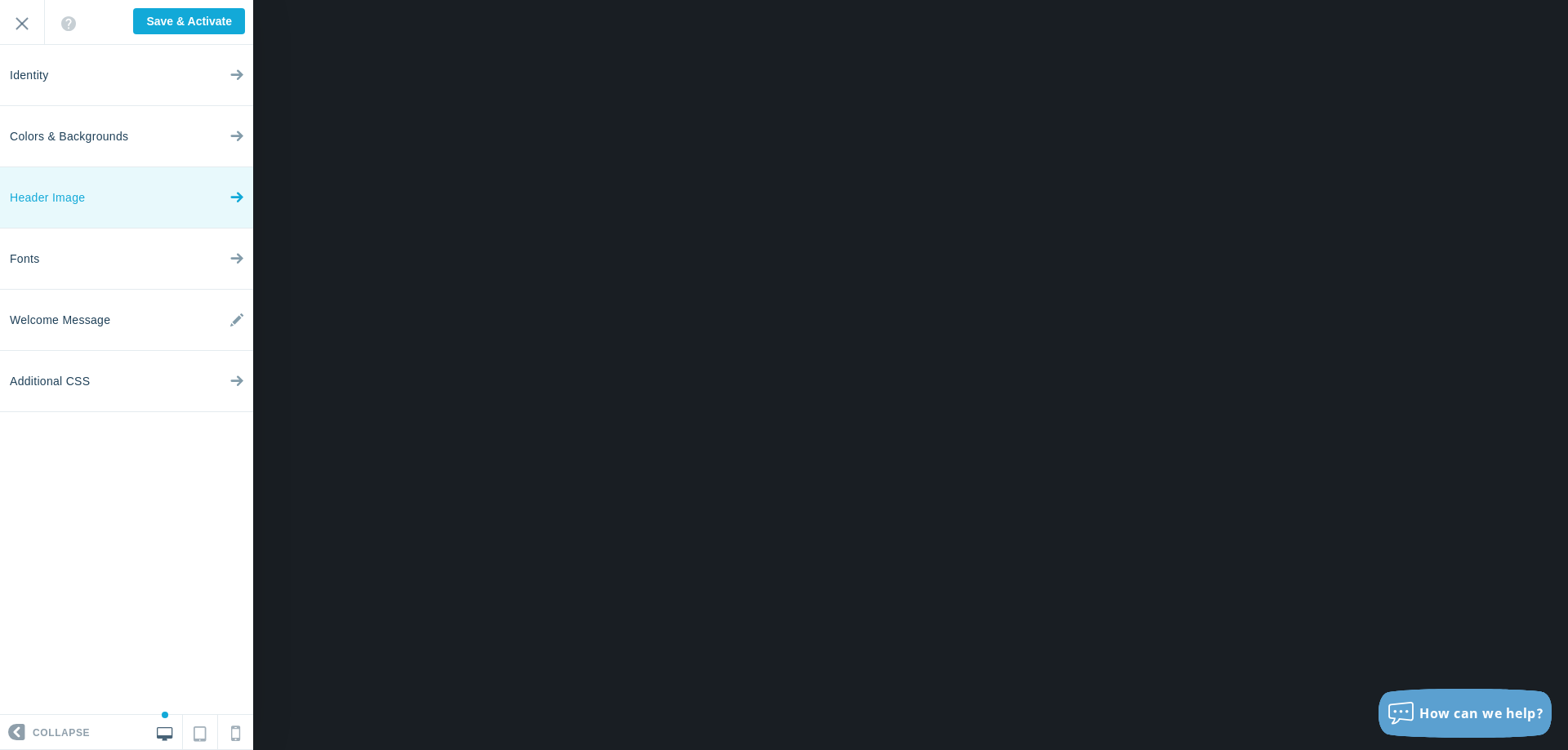
click at [89, 189] on link "Header Image" at bounding box center [126, 198] width 253 height 61
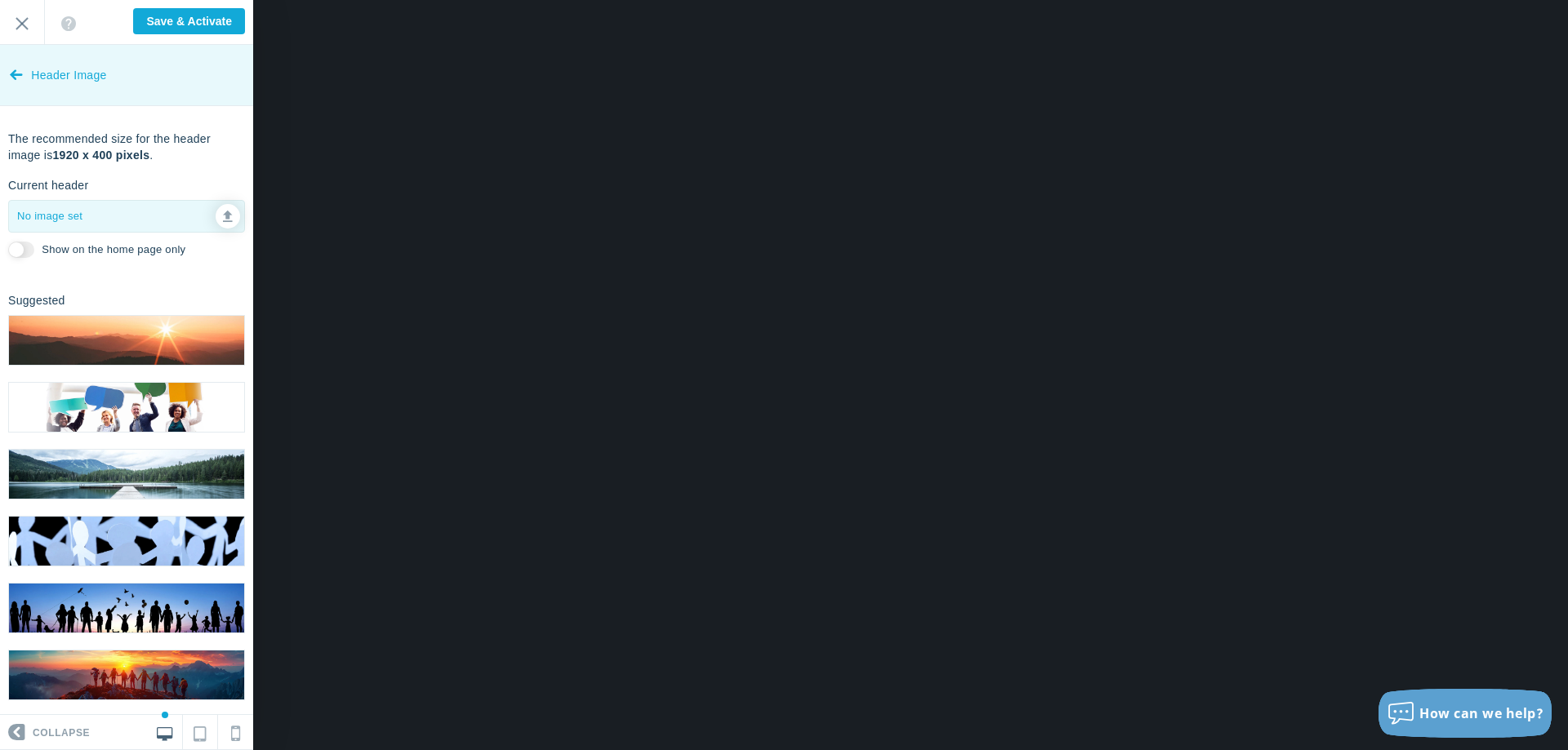
click at [16, 73] on icon at bounding box center [16, 71] width 13 height 61
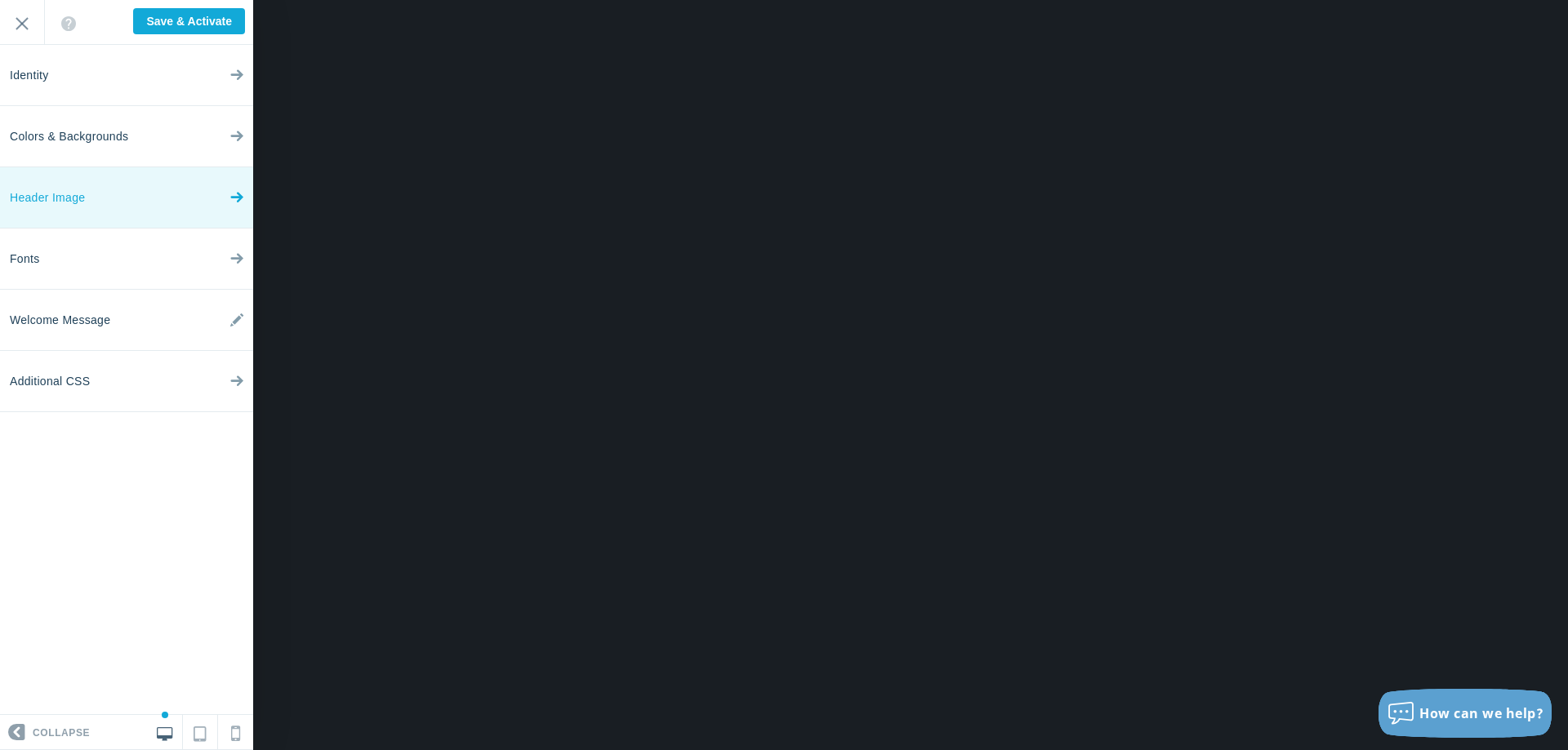
click at [88, 215] on link "Header Image" at bounding box center [126, 198] width 253 height 61
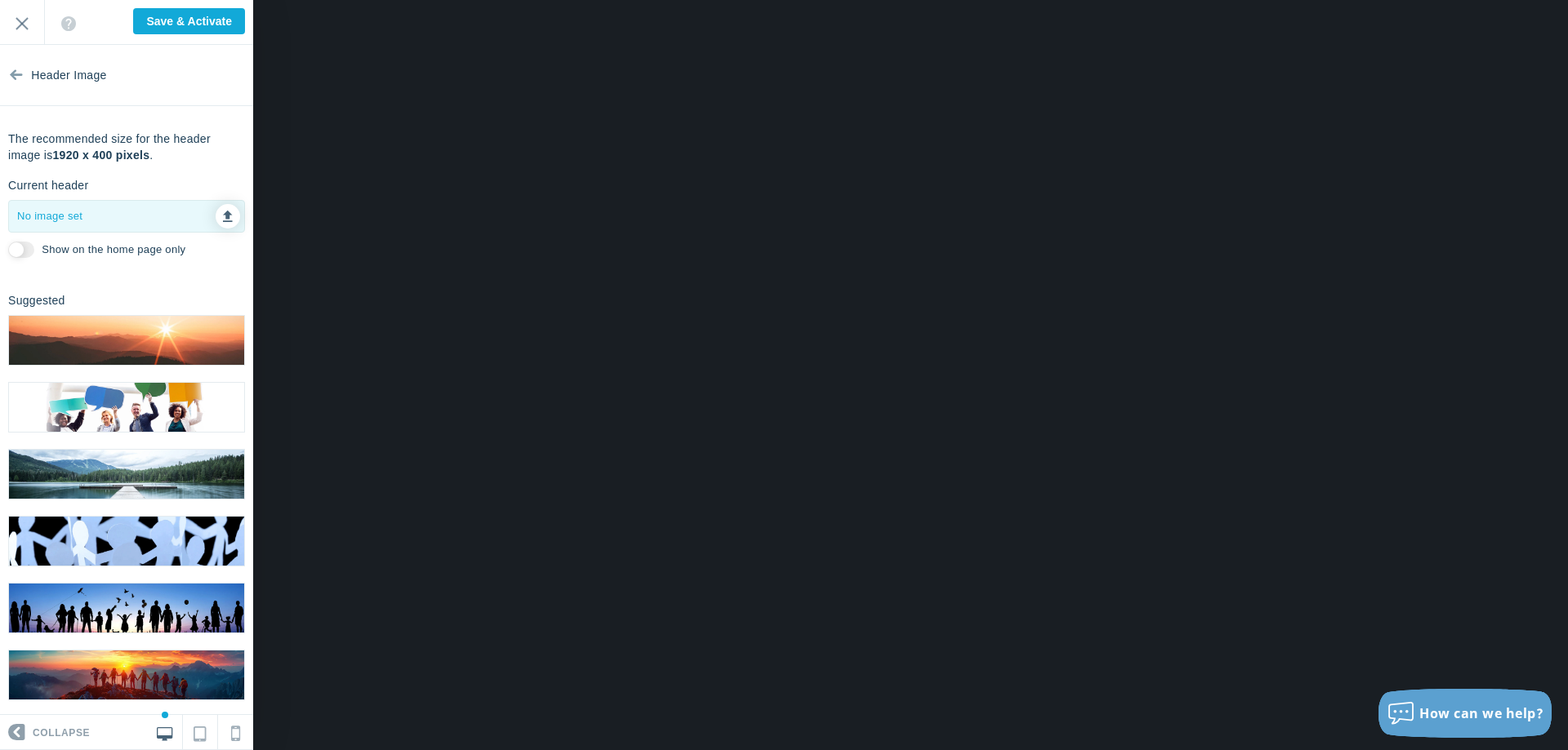
click at [229, 219] on icon at bounding box center [228, 214] width 10 height 12
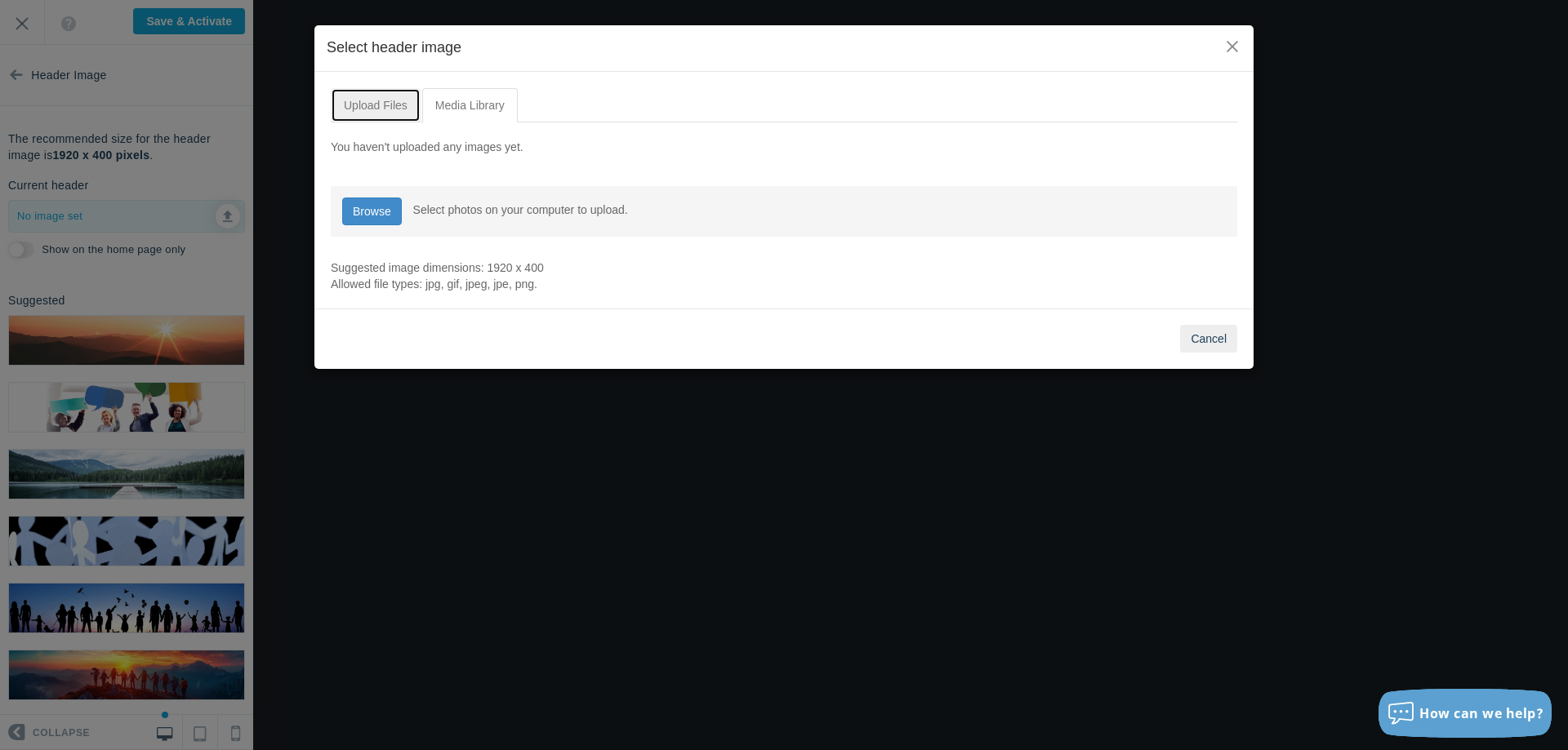
click at [398, 95] on link "Upload Files" at bounding box center [376, 105] width 90 height 34
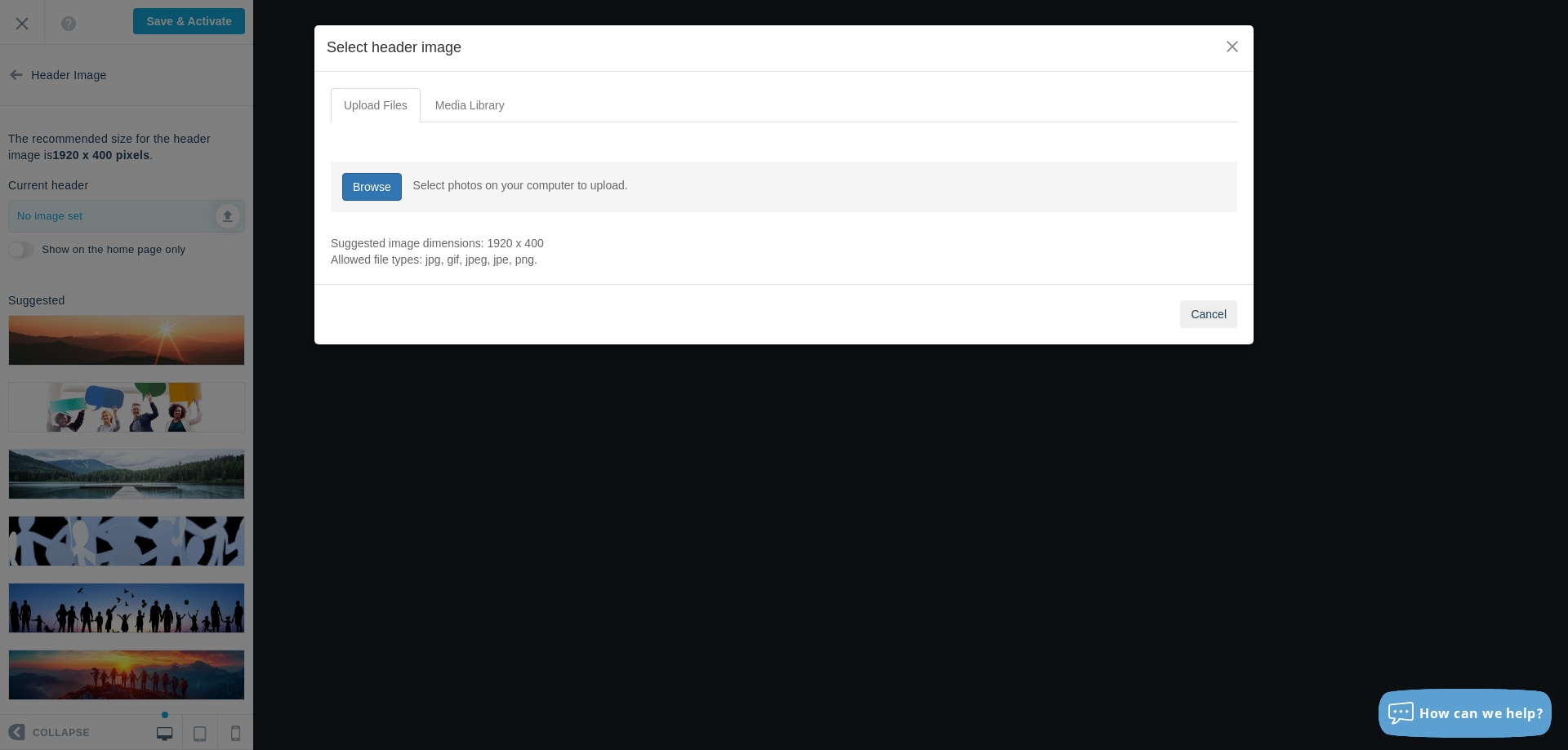
click at [381, 183] on link "Browse" at bounding box center [372, 186] width 59 height 28
type input "C:\fakepath\SJHDC_Logo_RGB_Colour-Horizontal - Copy.png"
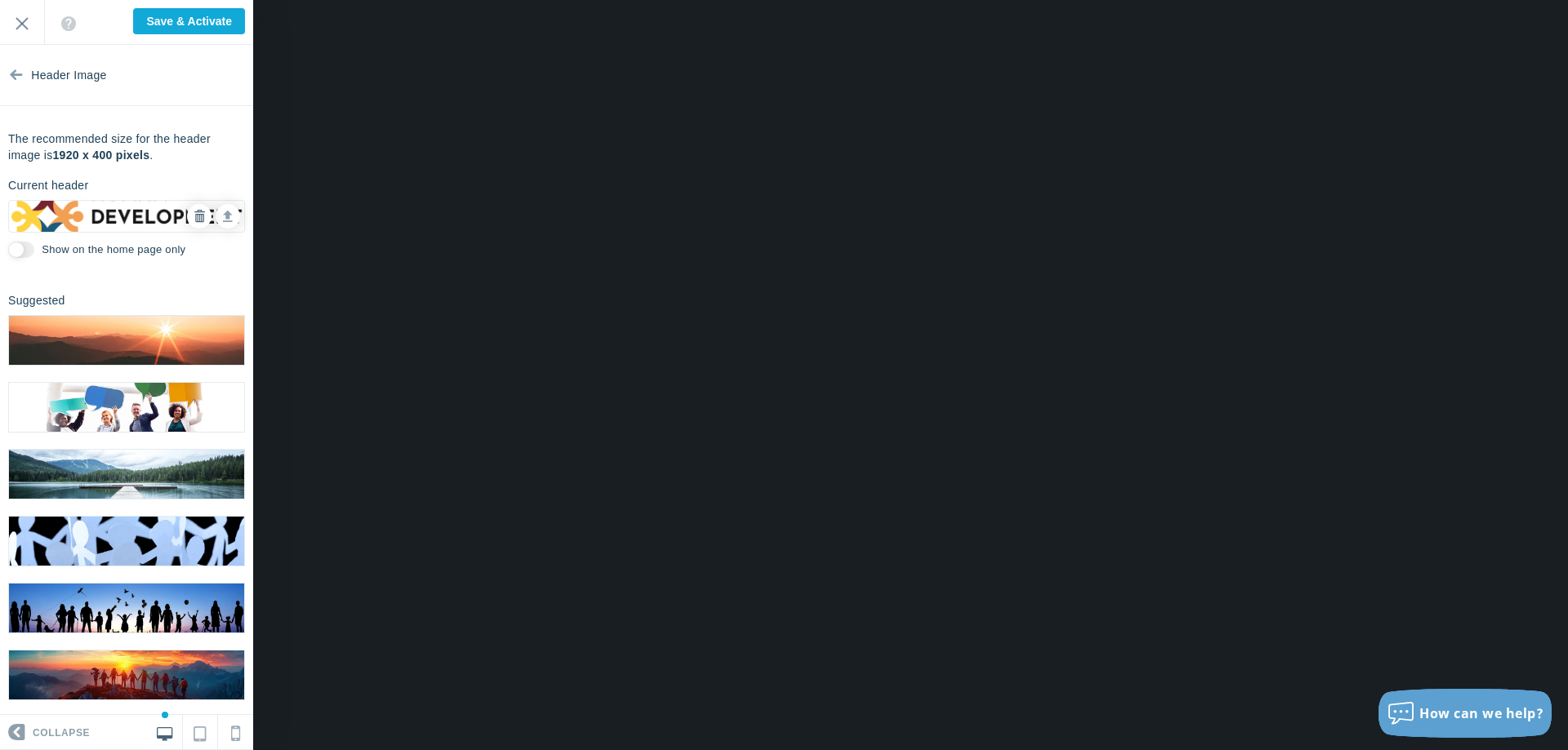
click at [198, 213] on icon at bounding box center [199, 216] width 12 height 12
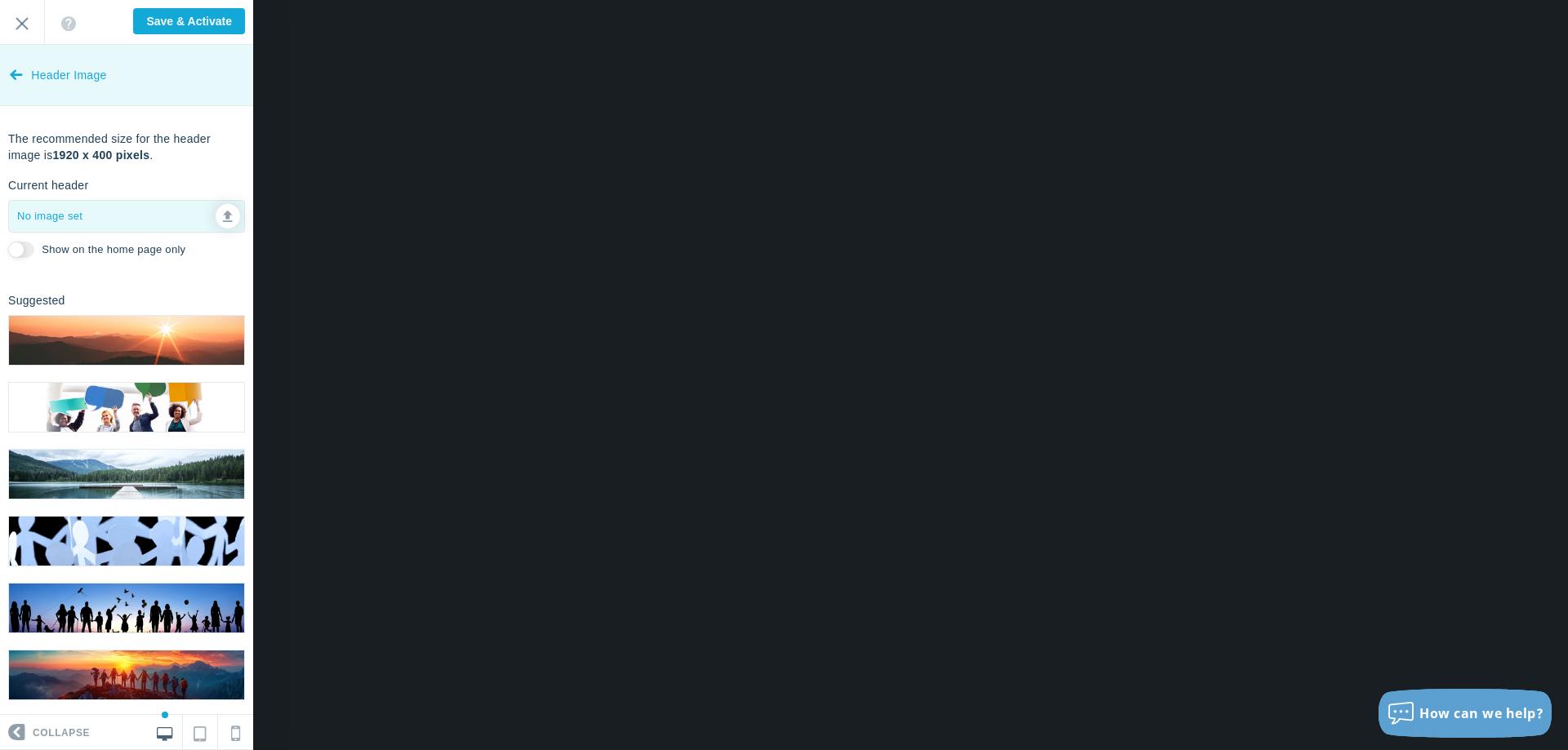
click at [23, 74] on link "Header Image" at bounding box center [126, 75] width 253 height 61
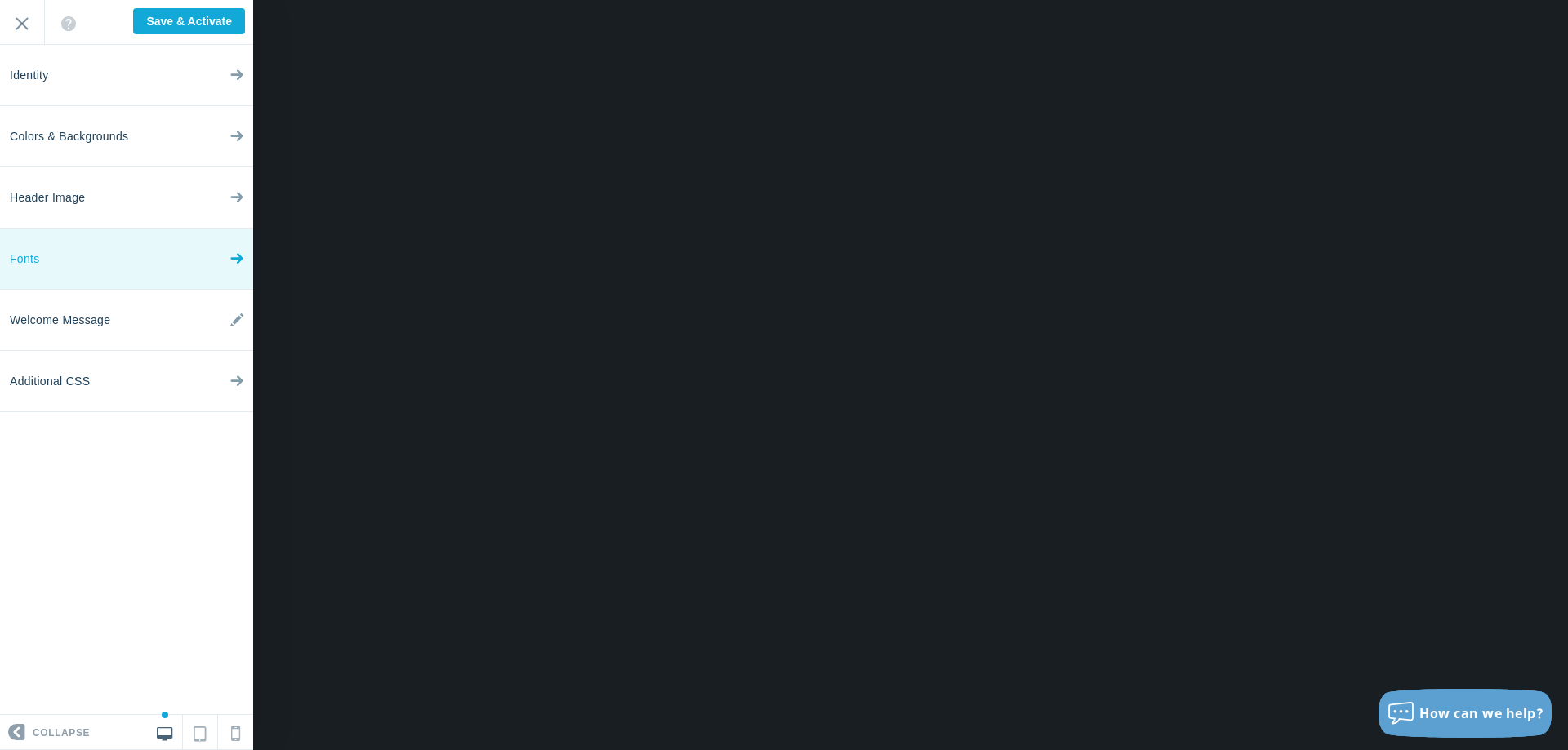
click at [83, 255] on link "Fonts" at bounding box center [126, 259] width 253 height 61
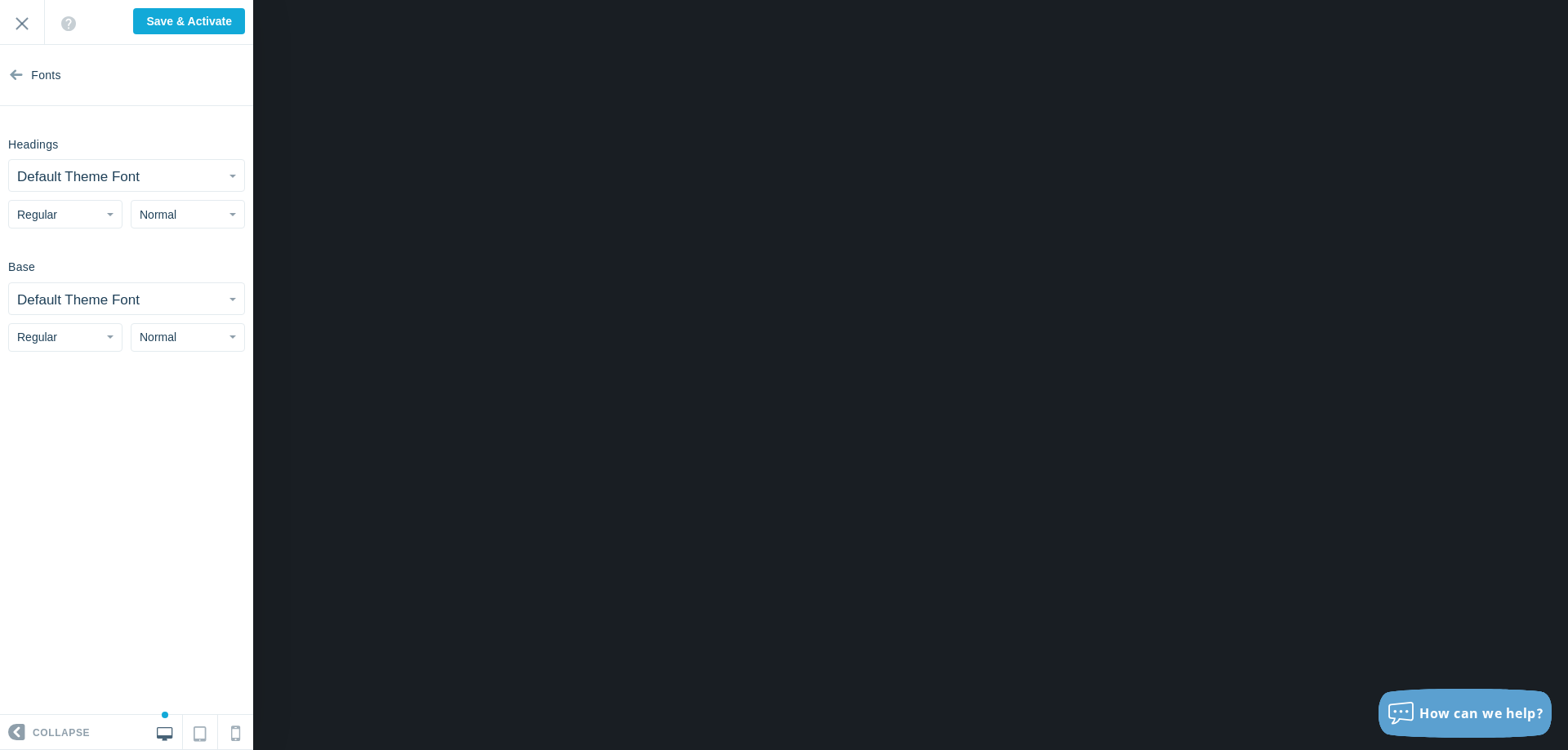
click at [113, 175] on small "Default Theme Font" at bounding box center [79, 177] width 122 height 16
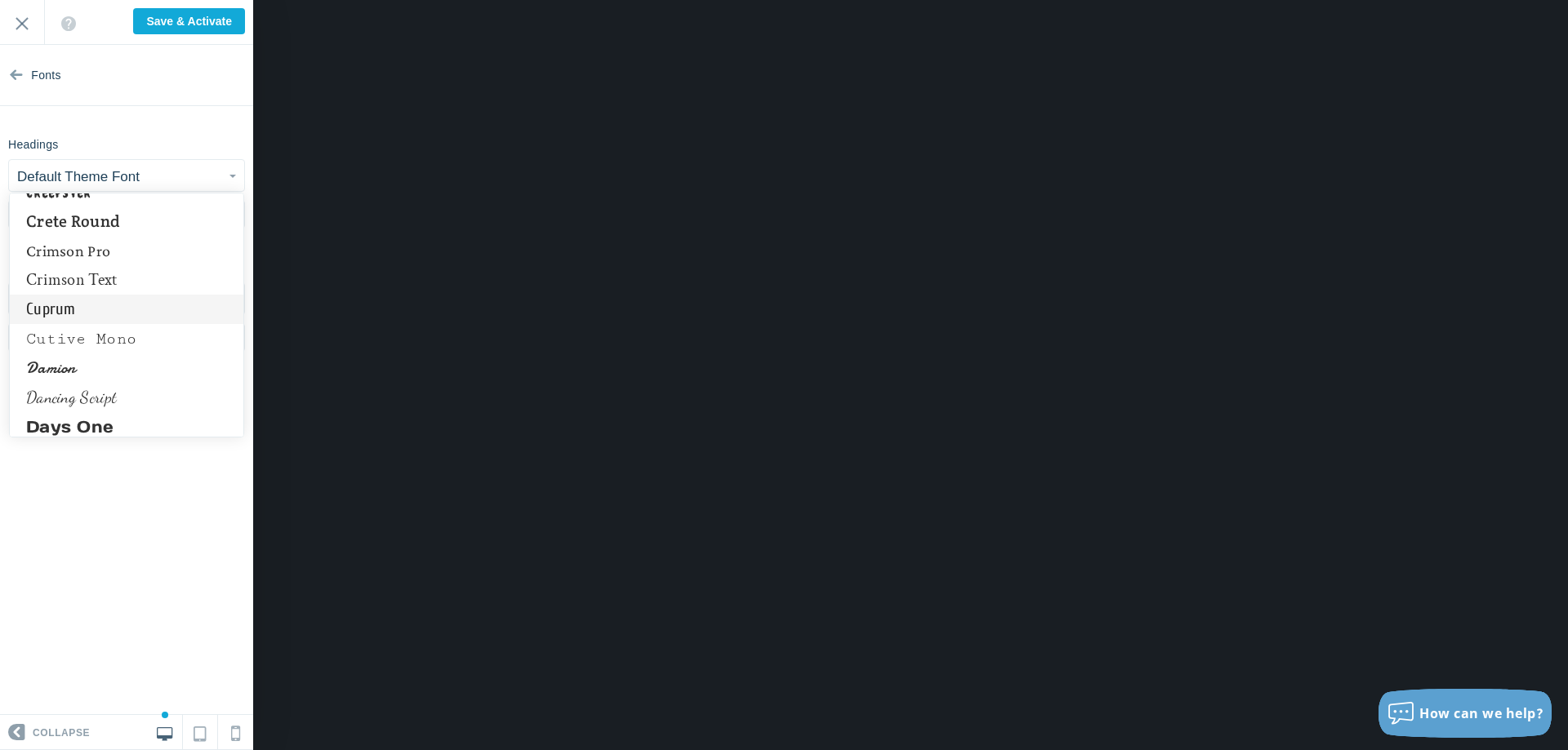
scroll to position [3371, 0]
click at [103, 258] on link "Crimson Pro" at bounding box center [126, 251] width 234 height 29
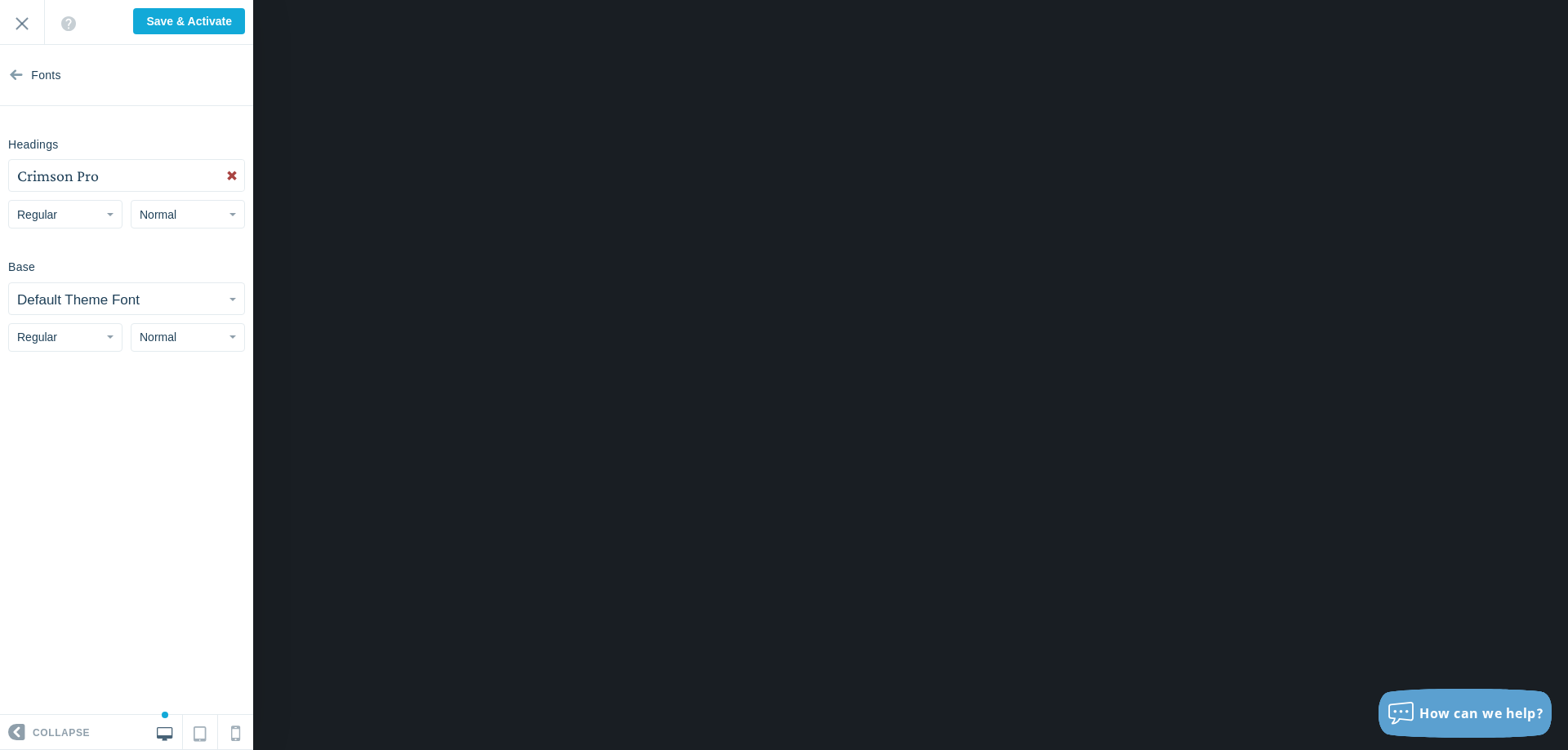
click at [80, 296] on small "Default Theme Font" at bounding box center [79, 300] width 122 height 16
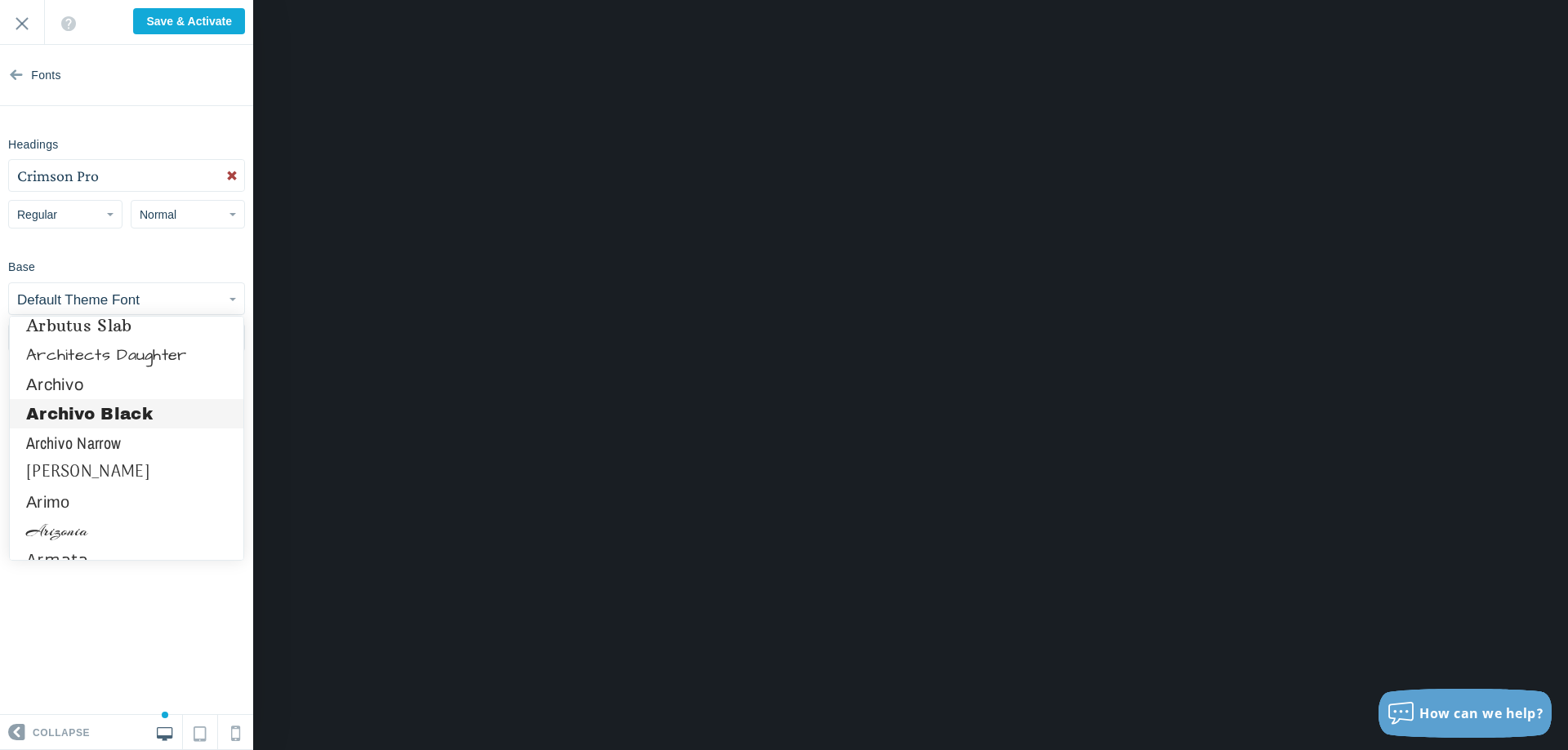
scroll to position [1019, 0]
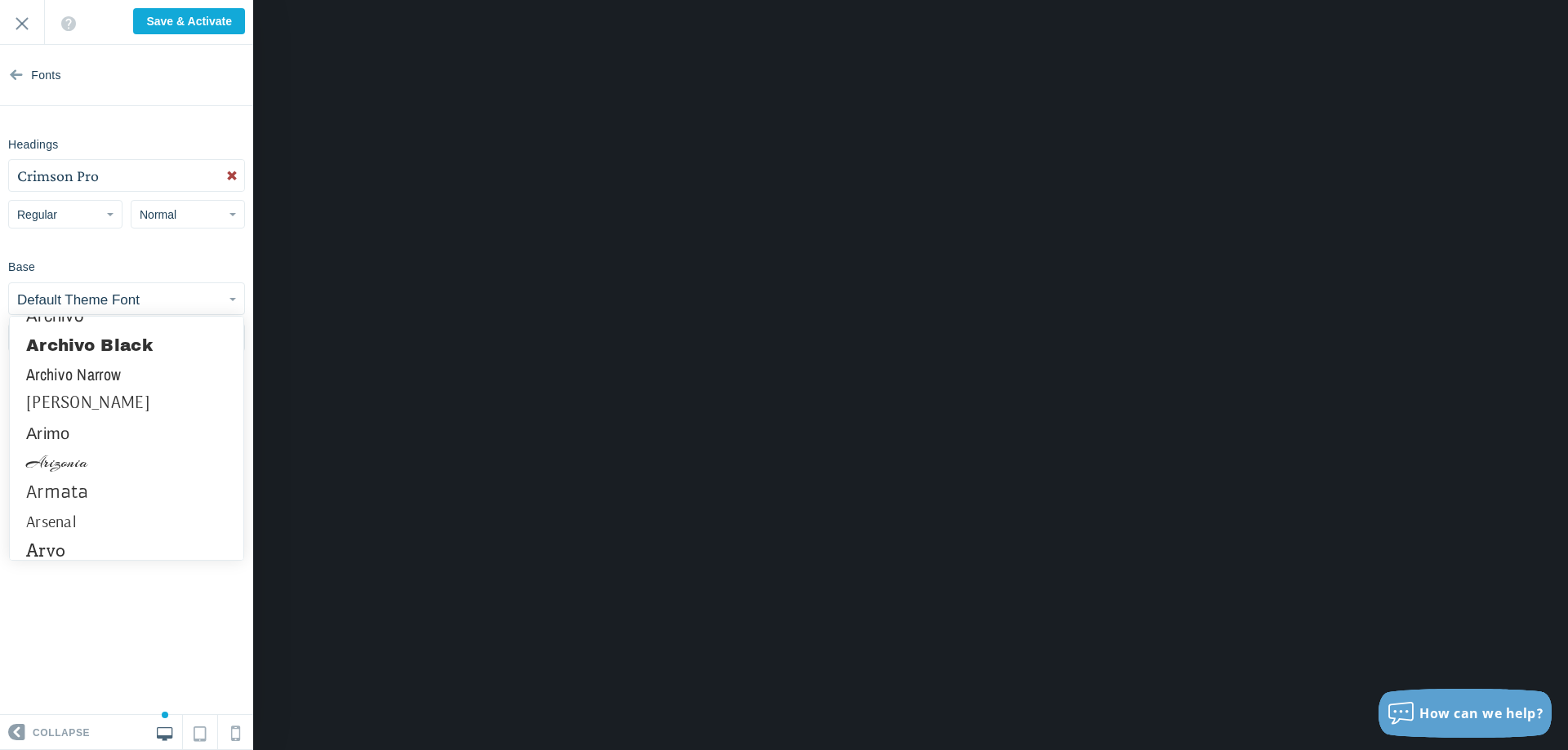
click at [118, 167] on button "Crimson Pro" at bounding box center [126, 176] width 235 height 31
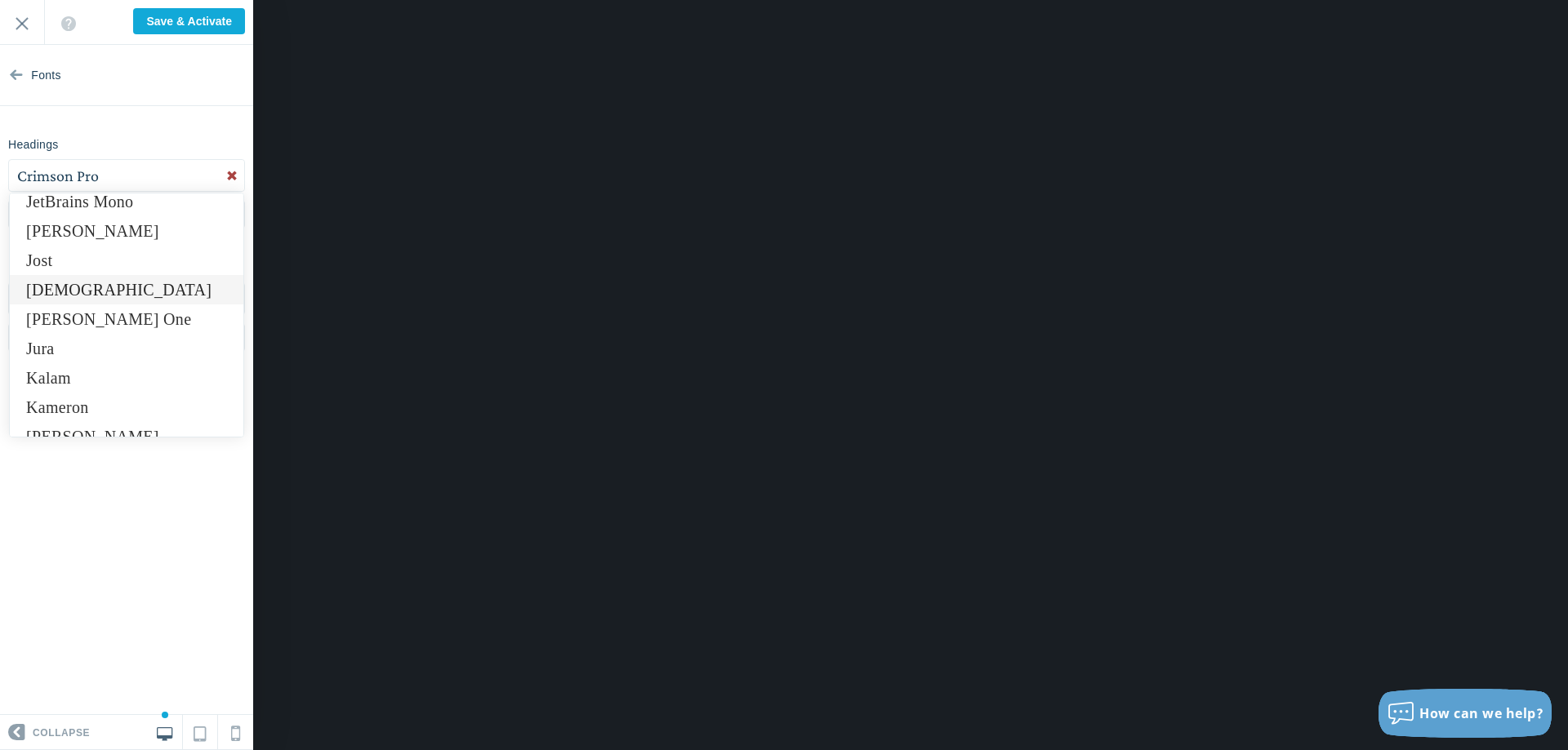
scroll to position [5863, 0]
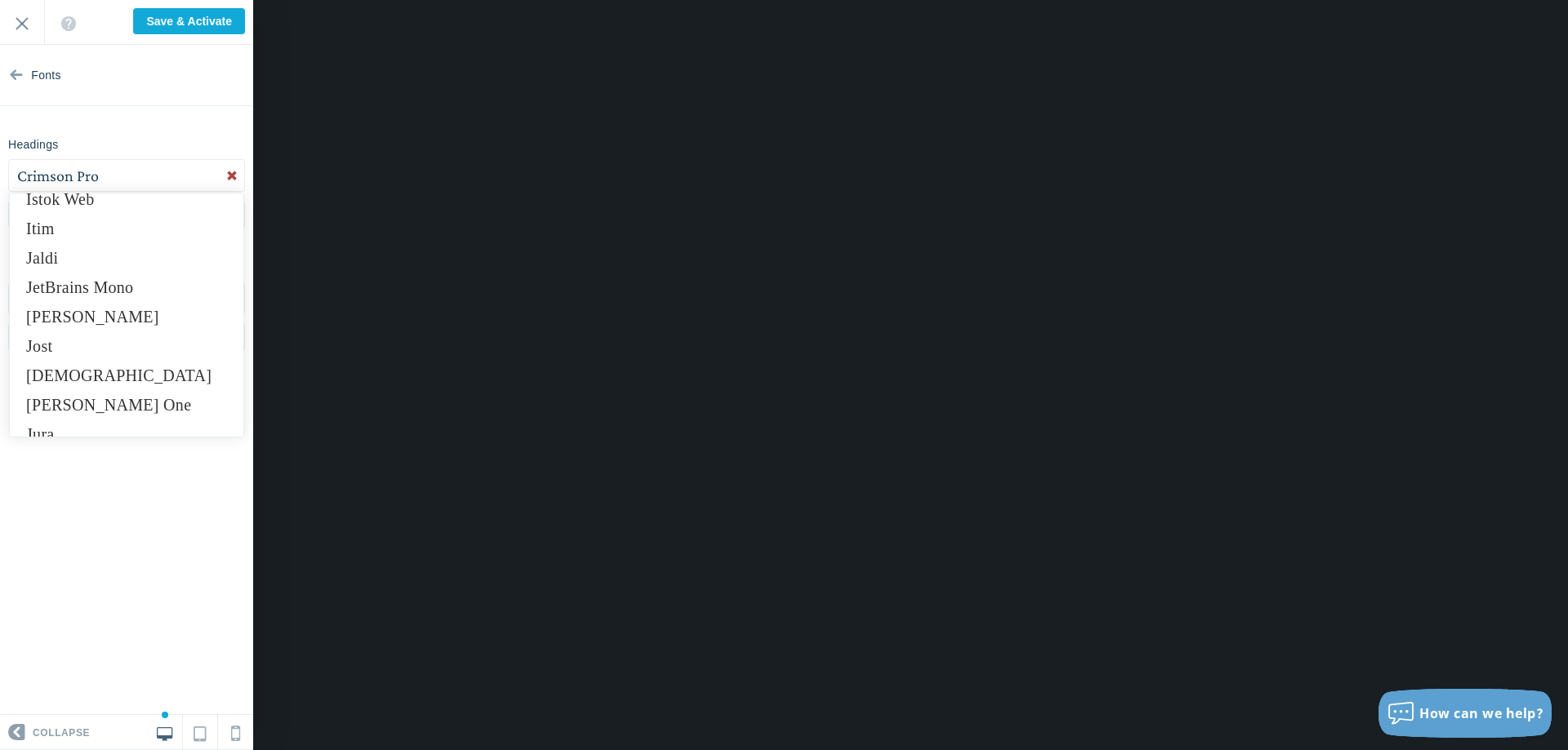
click at [140, 312] on link "Josefin Sans" at bounding box center [126, 316] width 234 height 29
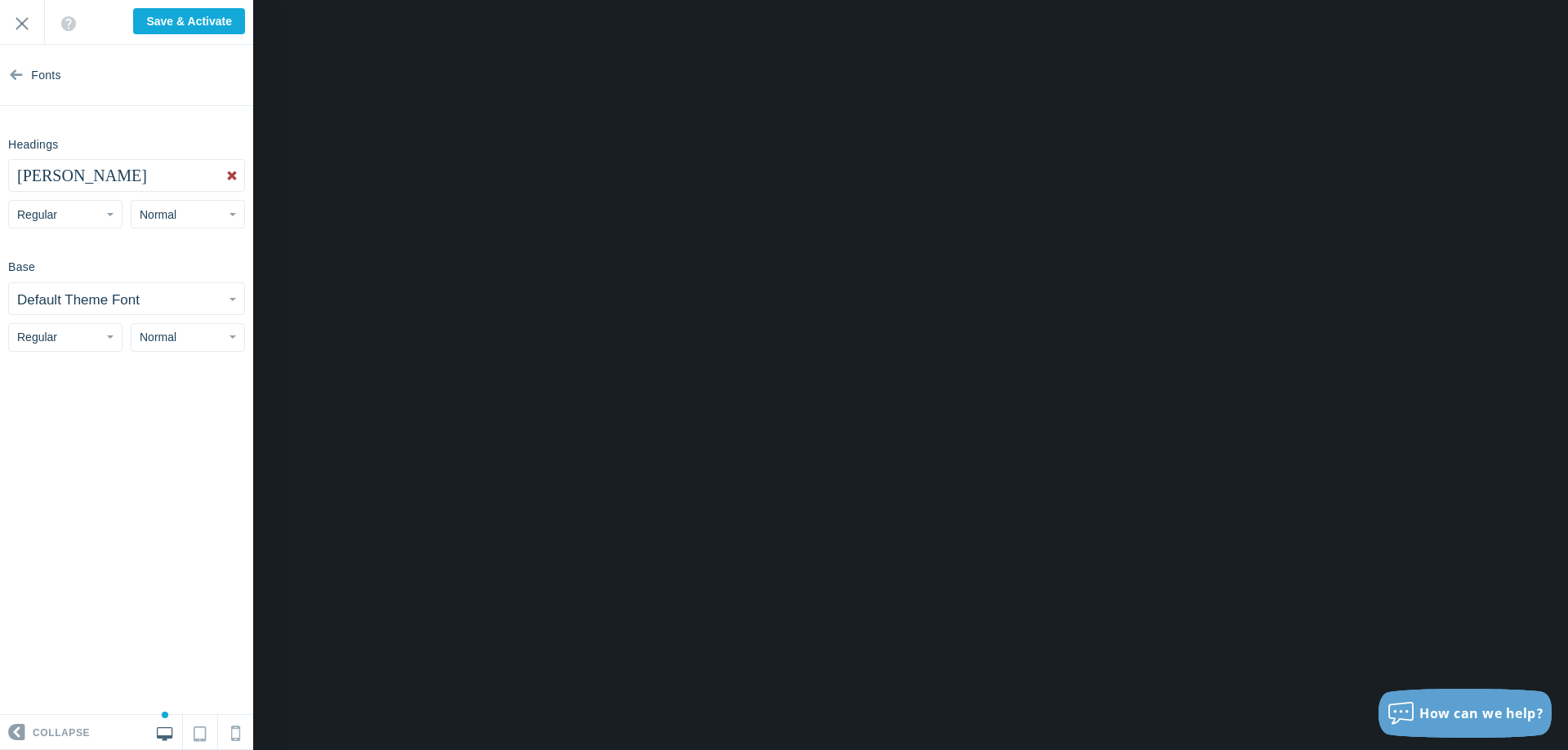
click at [159, 296] on button "Default Theme Font" at bounding box center [126, 299] width 235 height 31
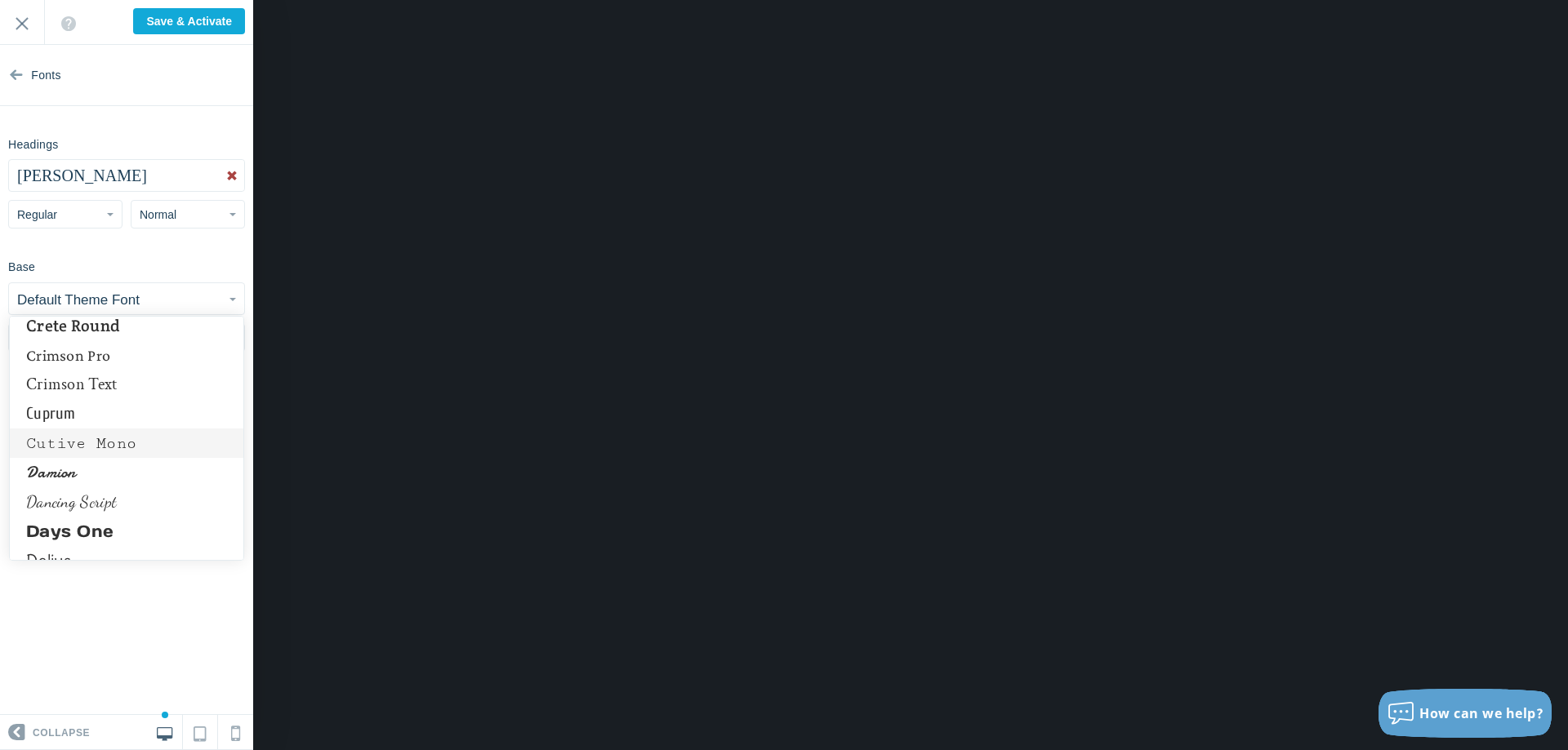
scroll to position [3371, 0]
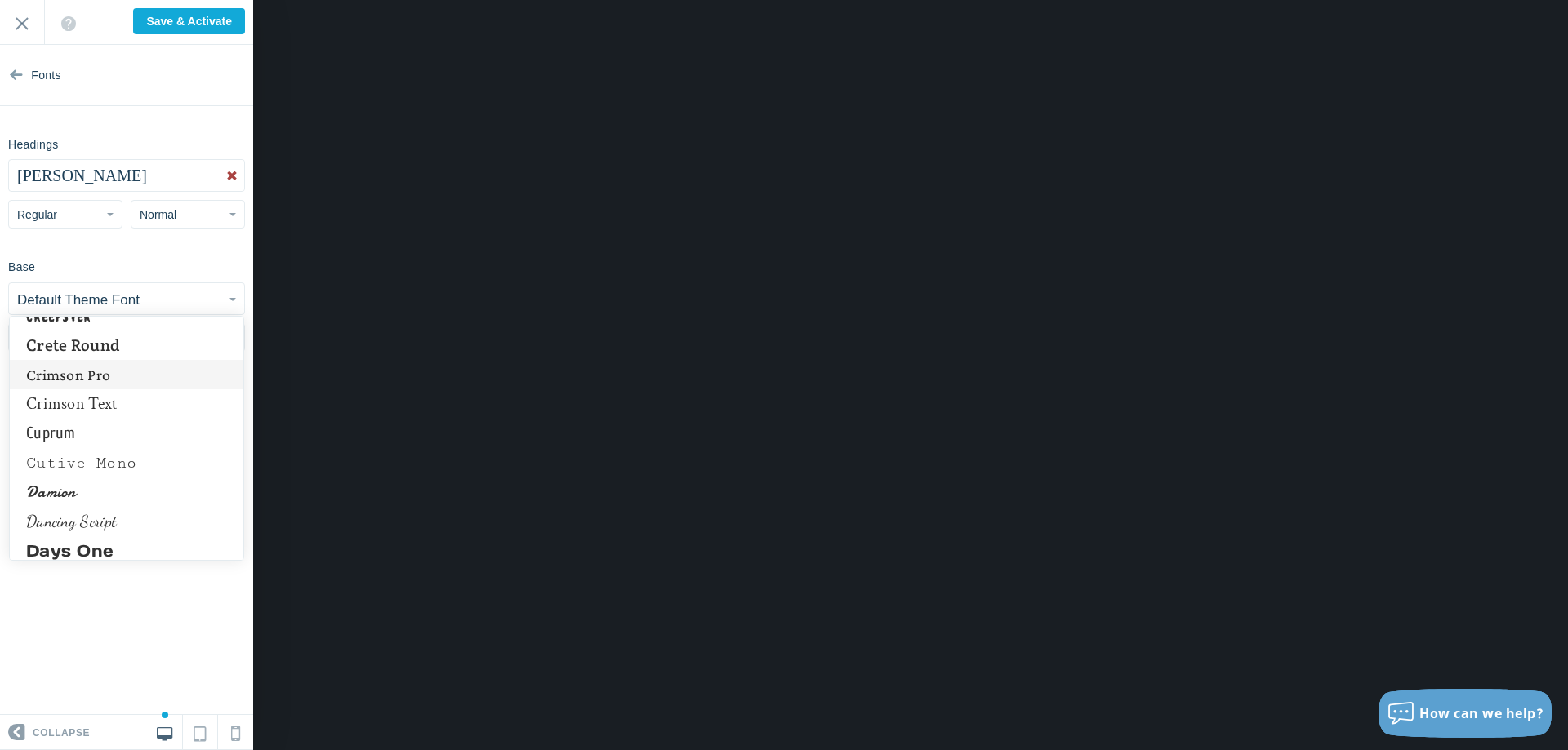
click at [101, 375] on link "Crimson Pro" at bounding box center [126, 375] width 234 height 29
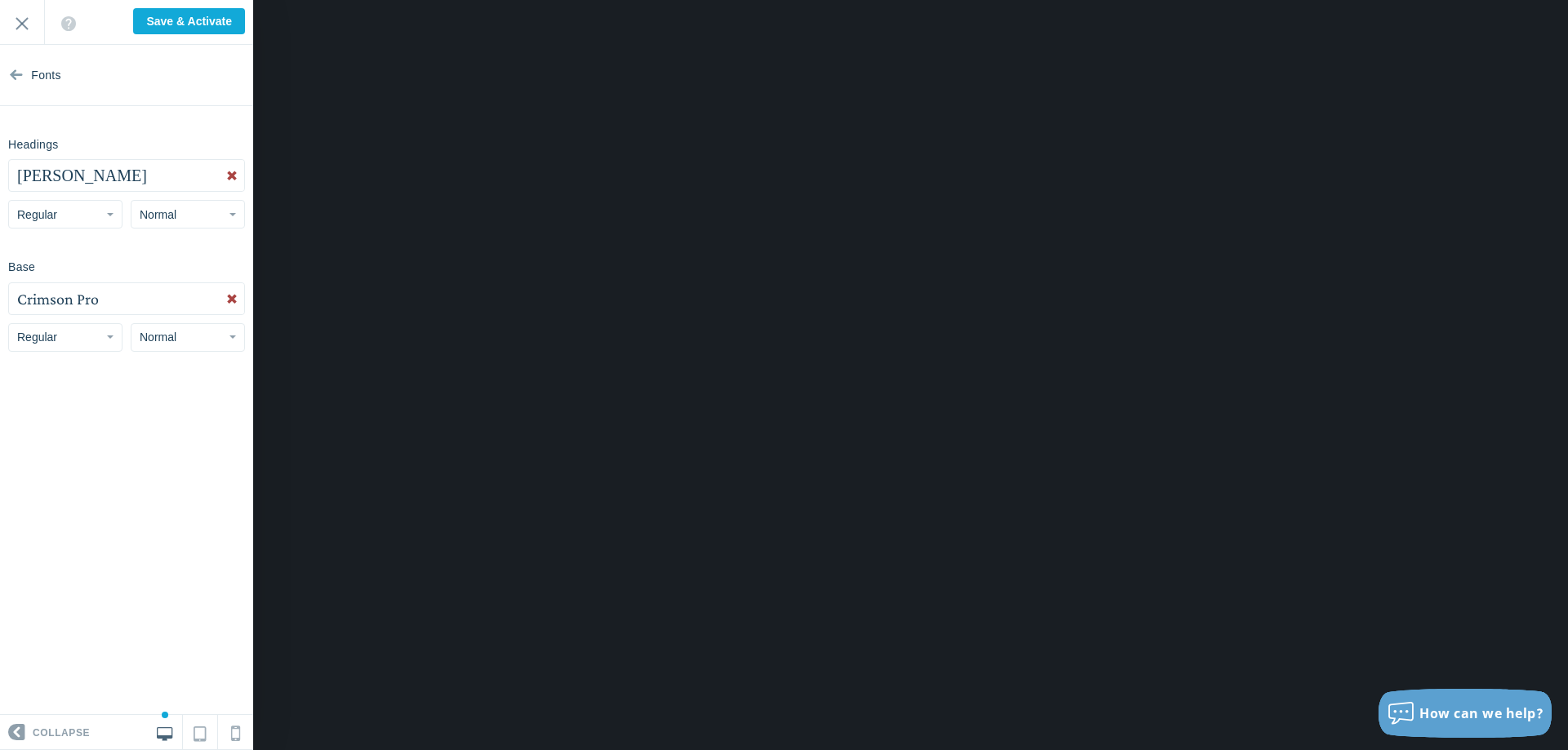
click at [98, 310] on button "Crimson Pro" at bounding box center [126, 299] width 235 height 31
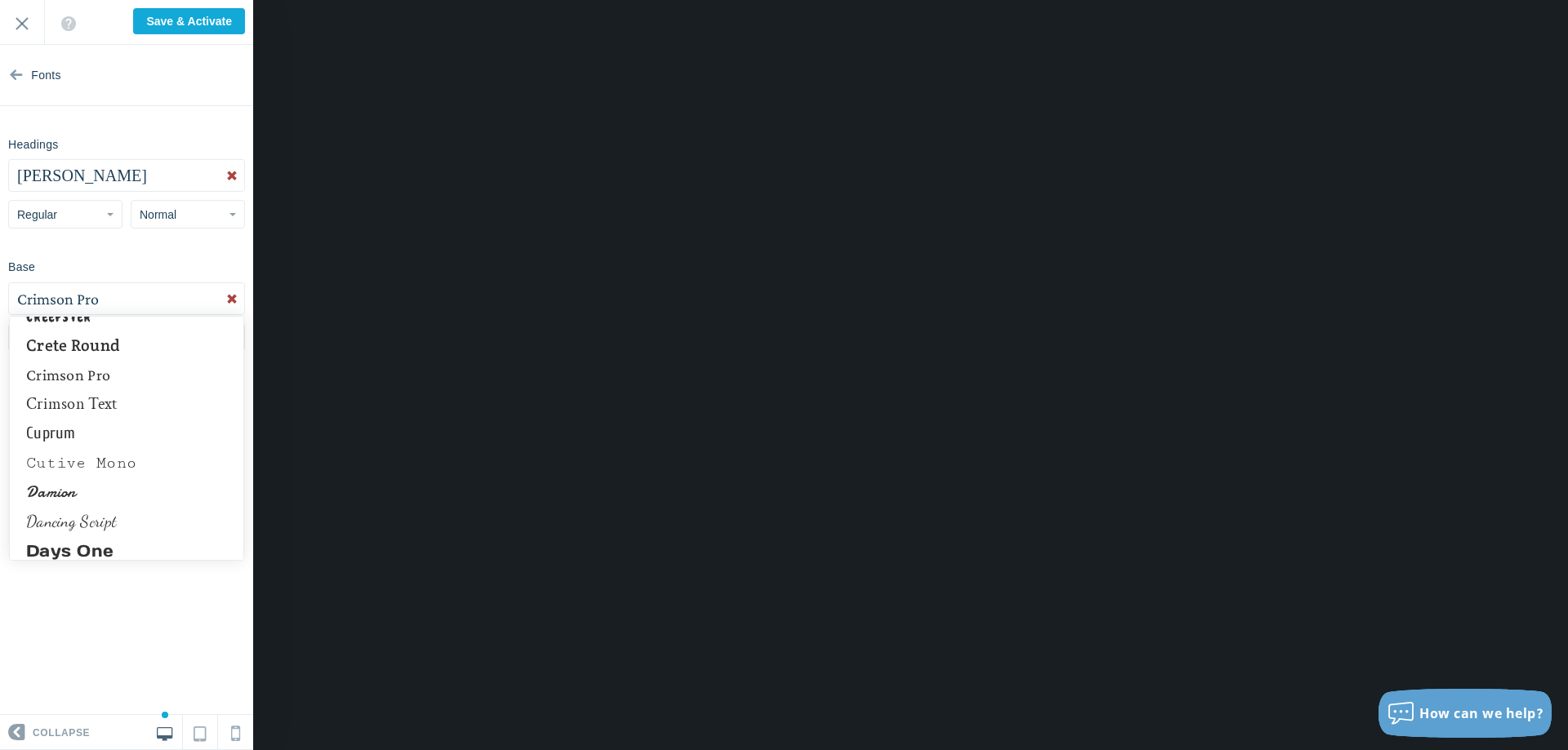
drag, startPoint x: 84, startPoint y: 411, endPoint x: 86, endPoint y: 399, distance: 12.2
click at [84, 409] on link "Crimson Text" at bounding box center [126, 404] width 234 height 29
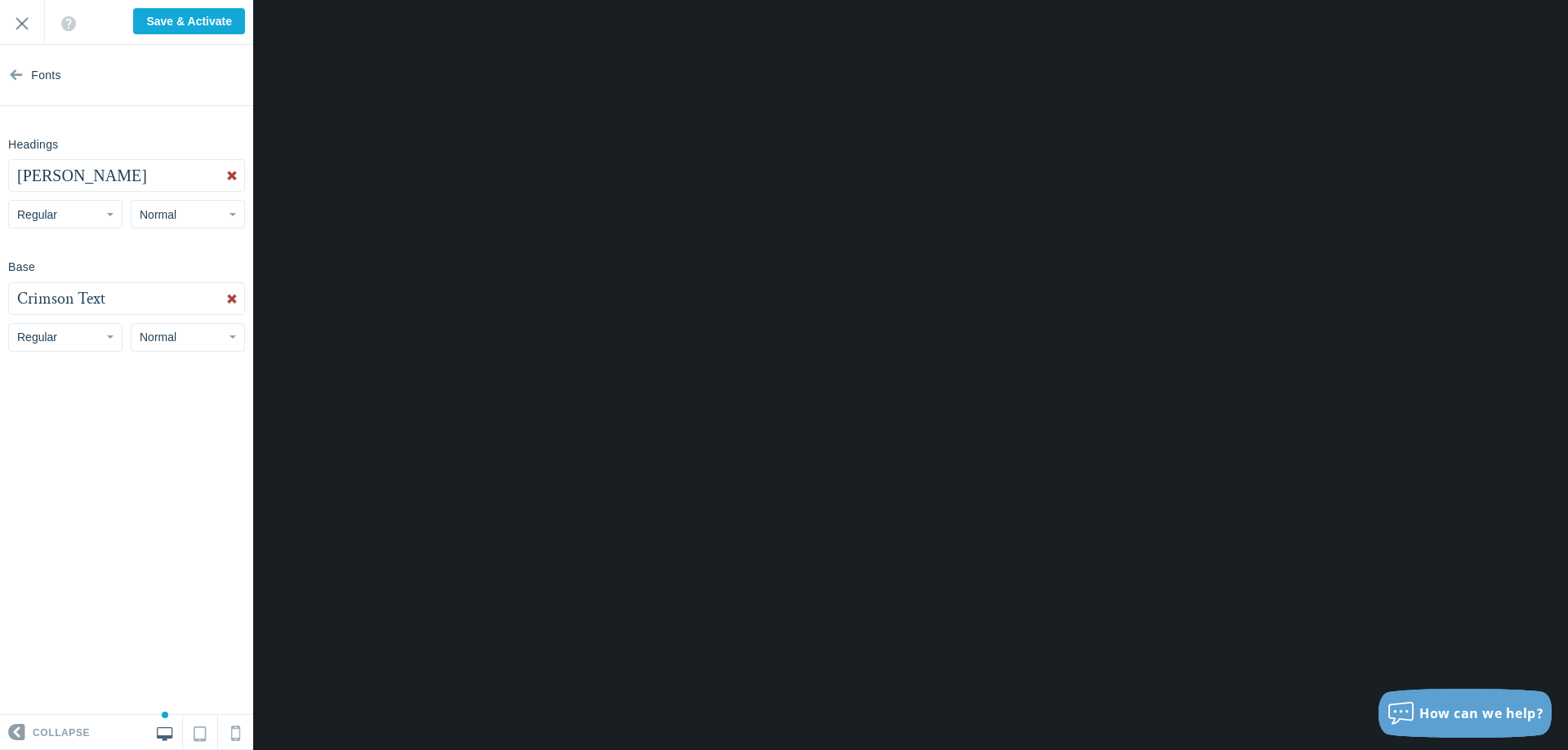
click at [131, 297] on button "Crimson Text" at bounding box center [126, 299] width 235 height 31
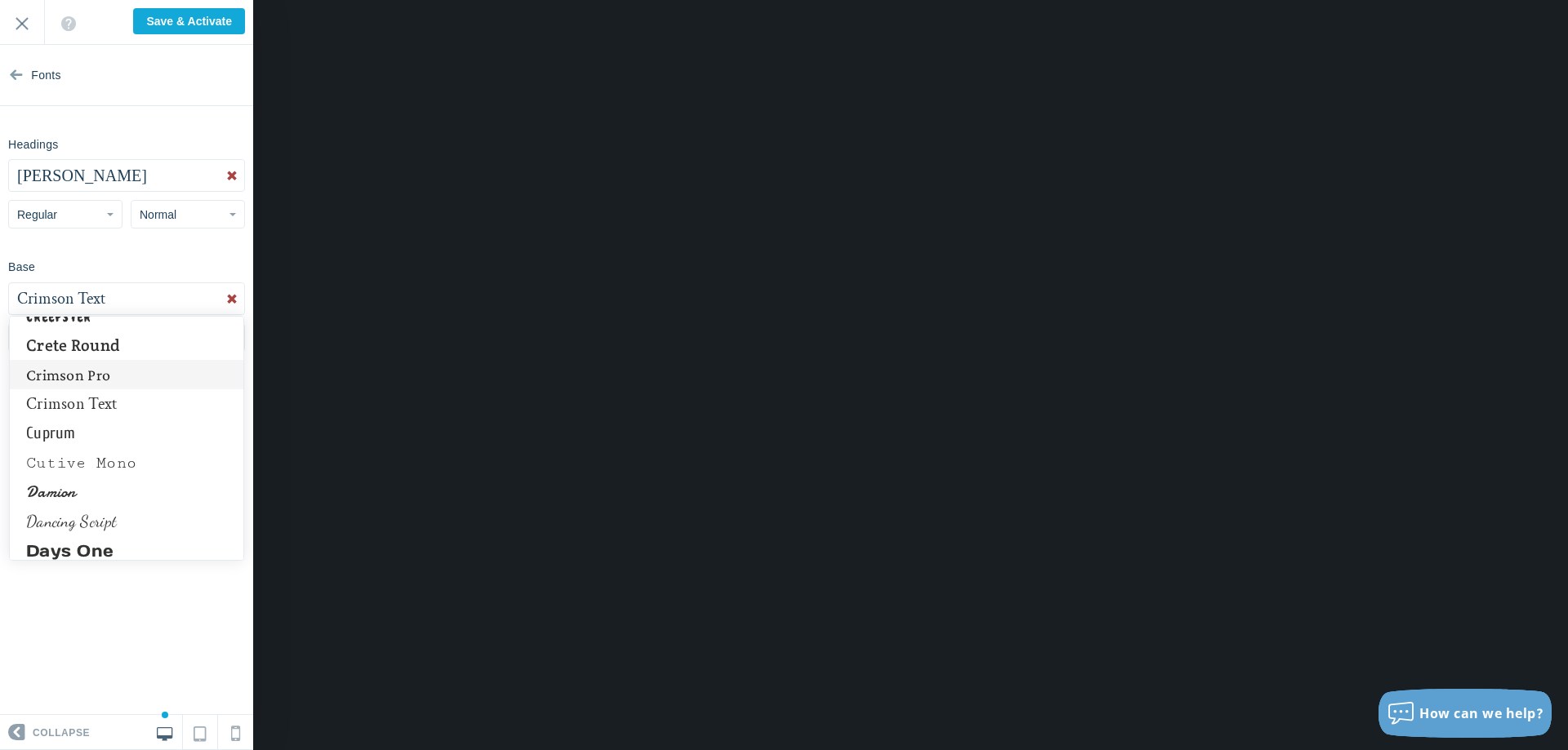
click at [101, 381] on link "Crimson Pro" at bounding box center [126, 375] width 234 height 29
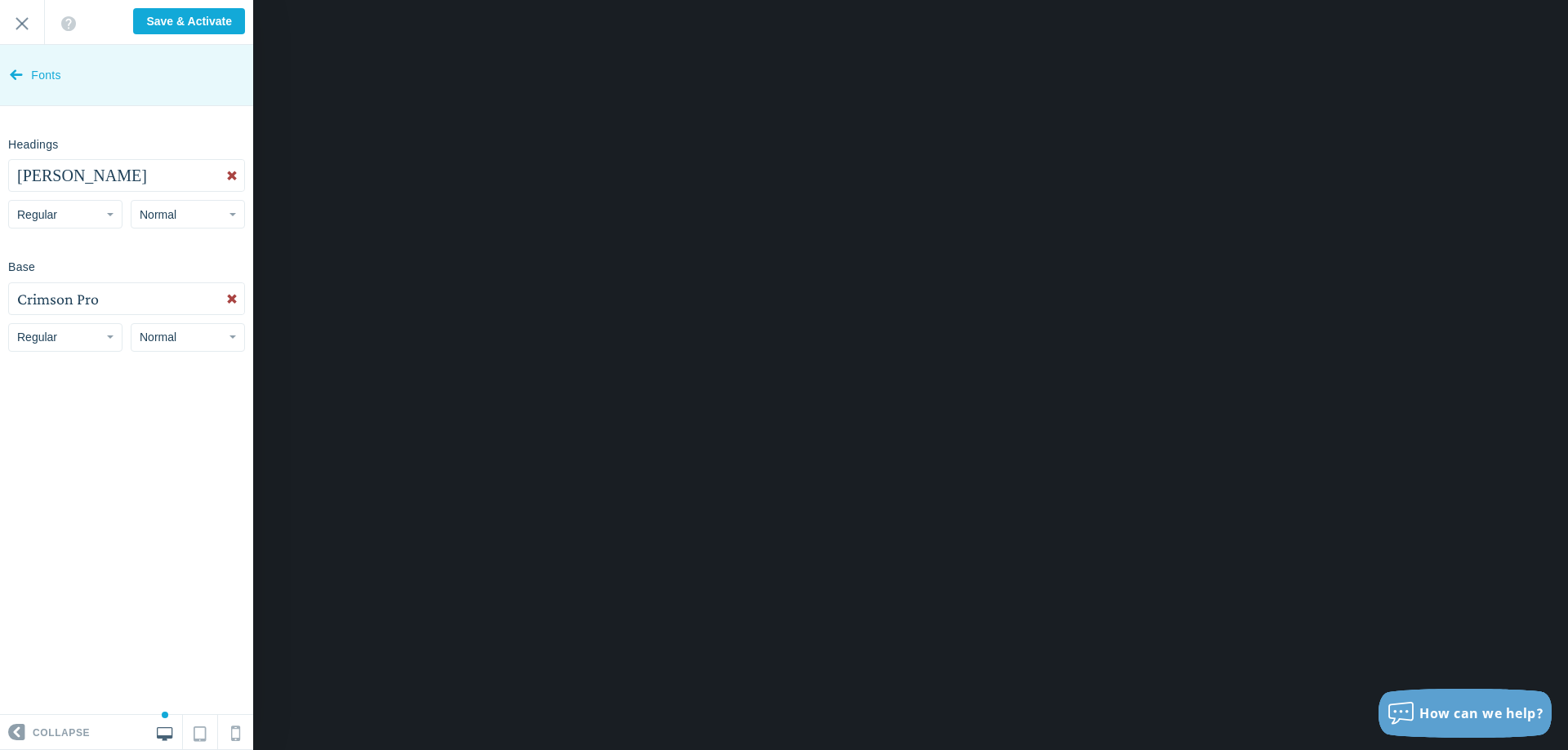
drag, startPoint x: 21, startPoint y: 85, endPoint x: 22, endPoint y: 106, distance: 21.0
click at [20, 85] on icon at bounding box center [16, 71] width 13 height 61
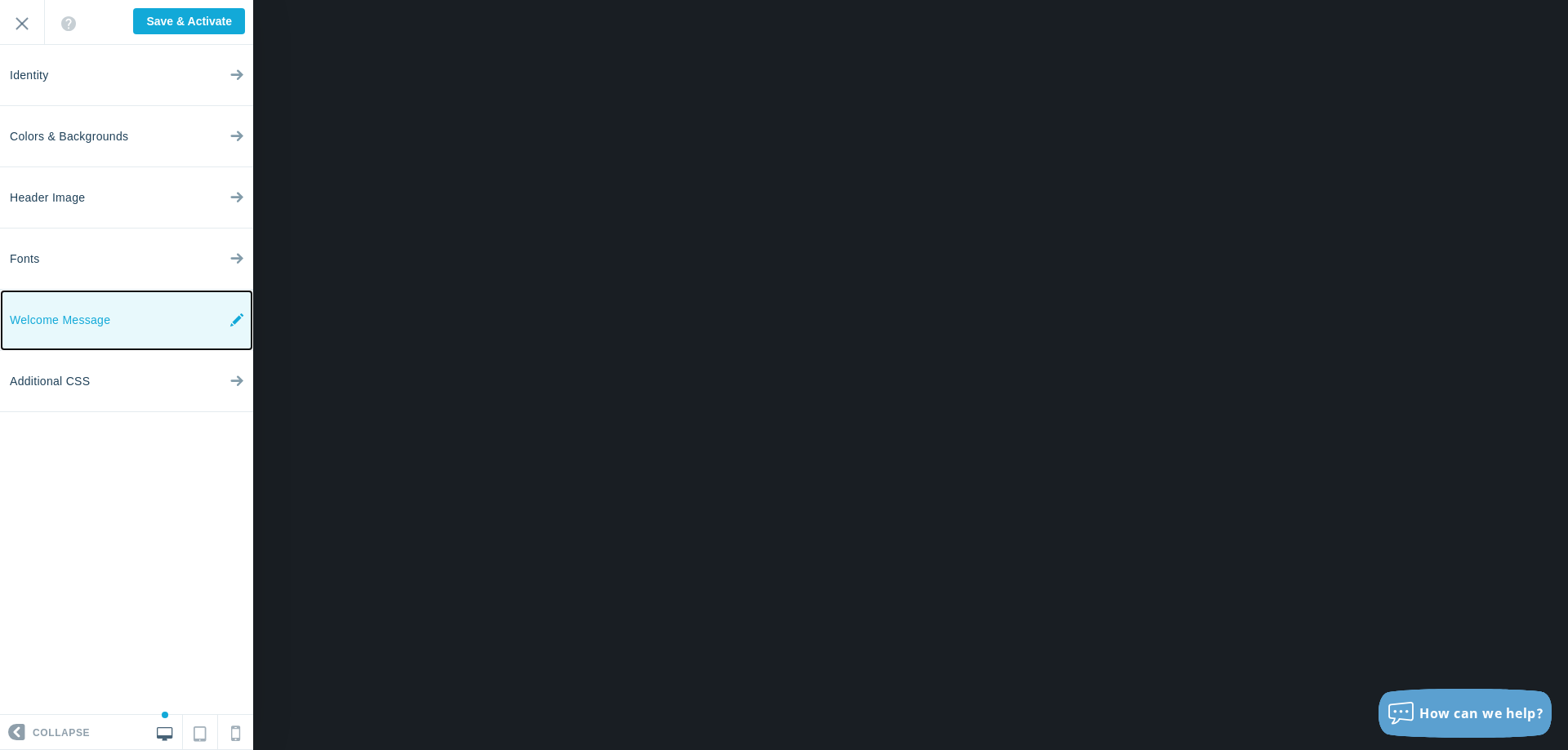
click at [107, 317] on span "Welcome Message" at bounding box center [60, 320] width 101 height 61
click at [240, 318] on icon at bounding box center [236, 320] width 13 height 61
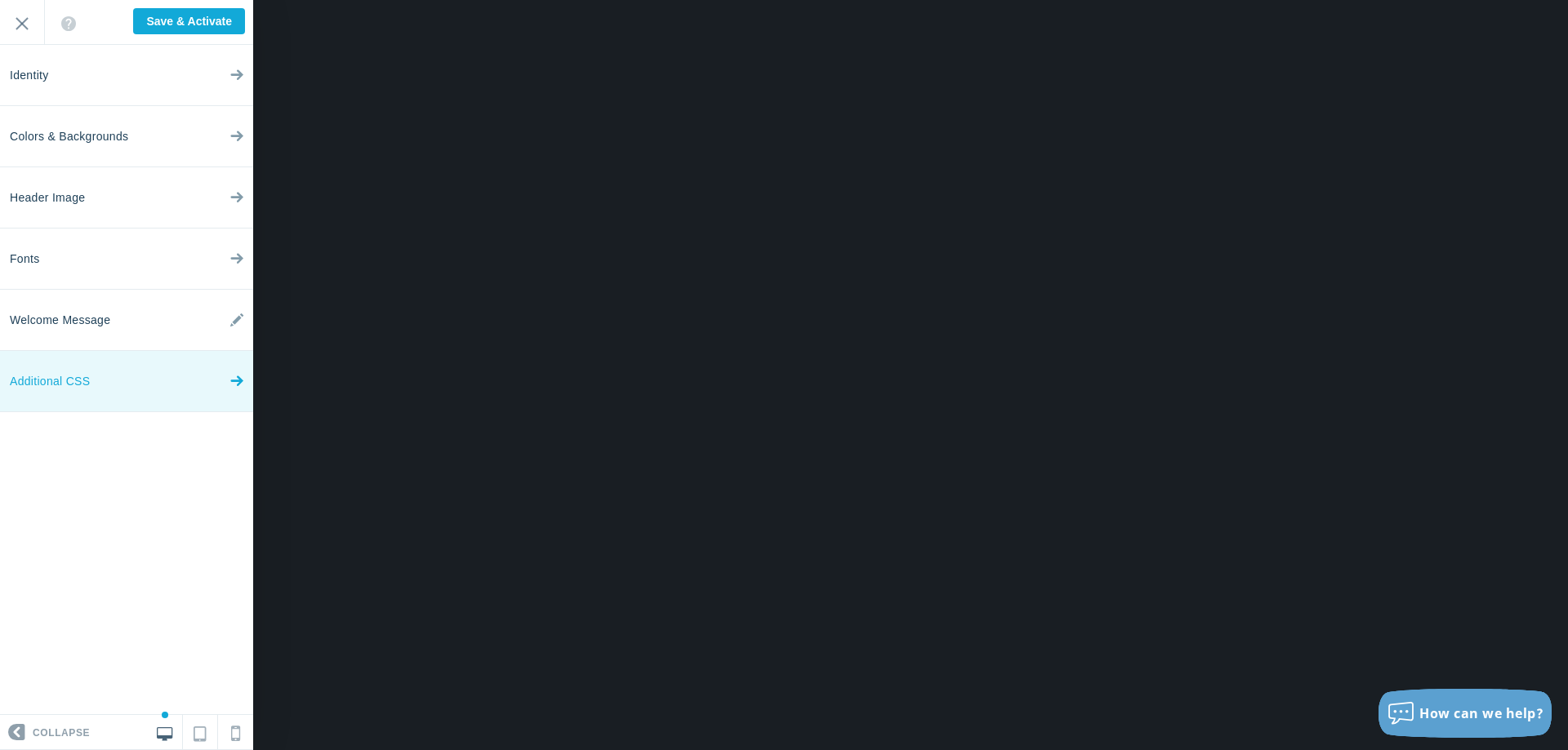
click at [49, 387] on span "Additional CSS" at bounding box center [49, 381] width 80 height 61
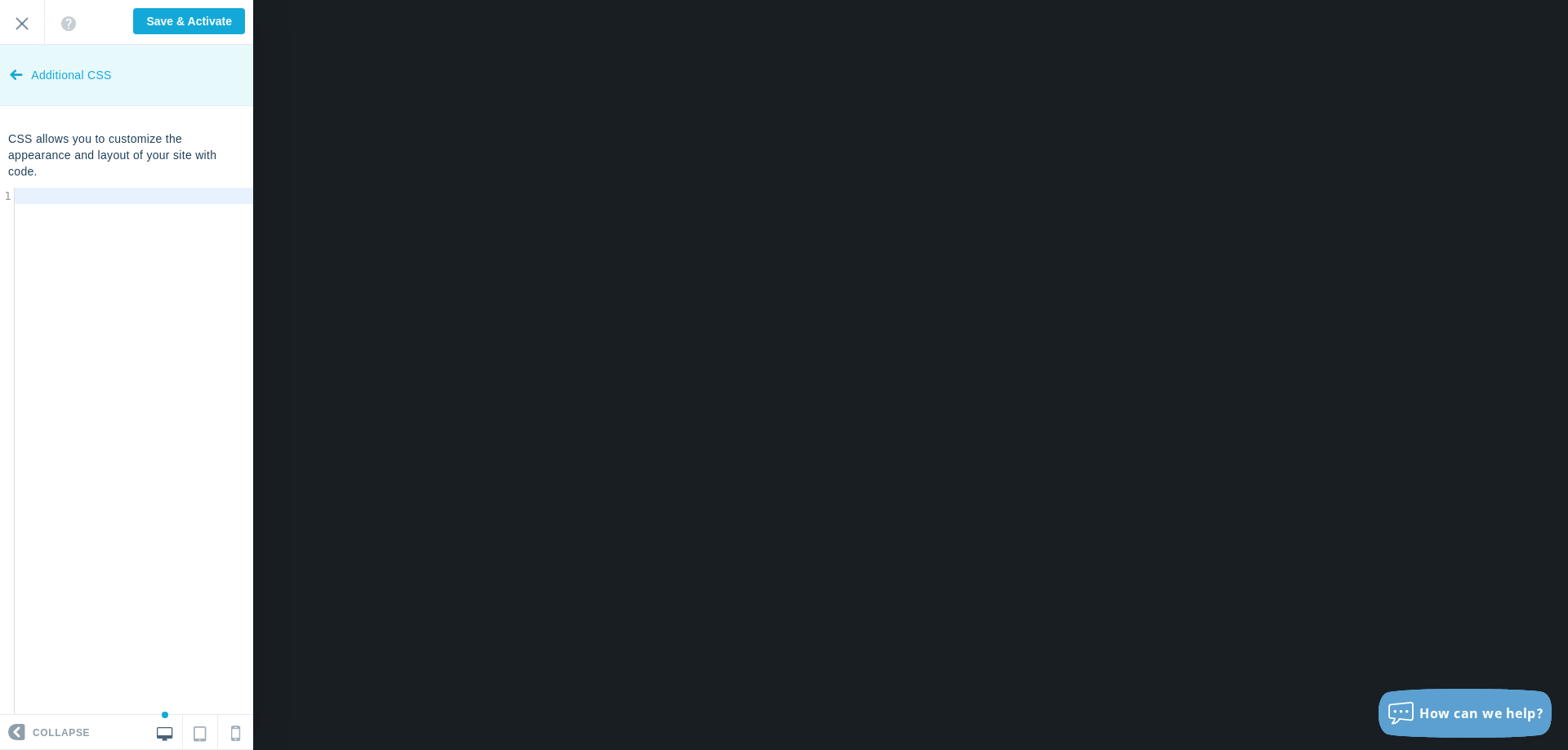
click at [19, 80] on icon at bounding box center [16, 71] width 13 height 61
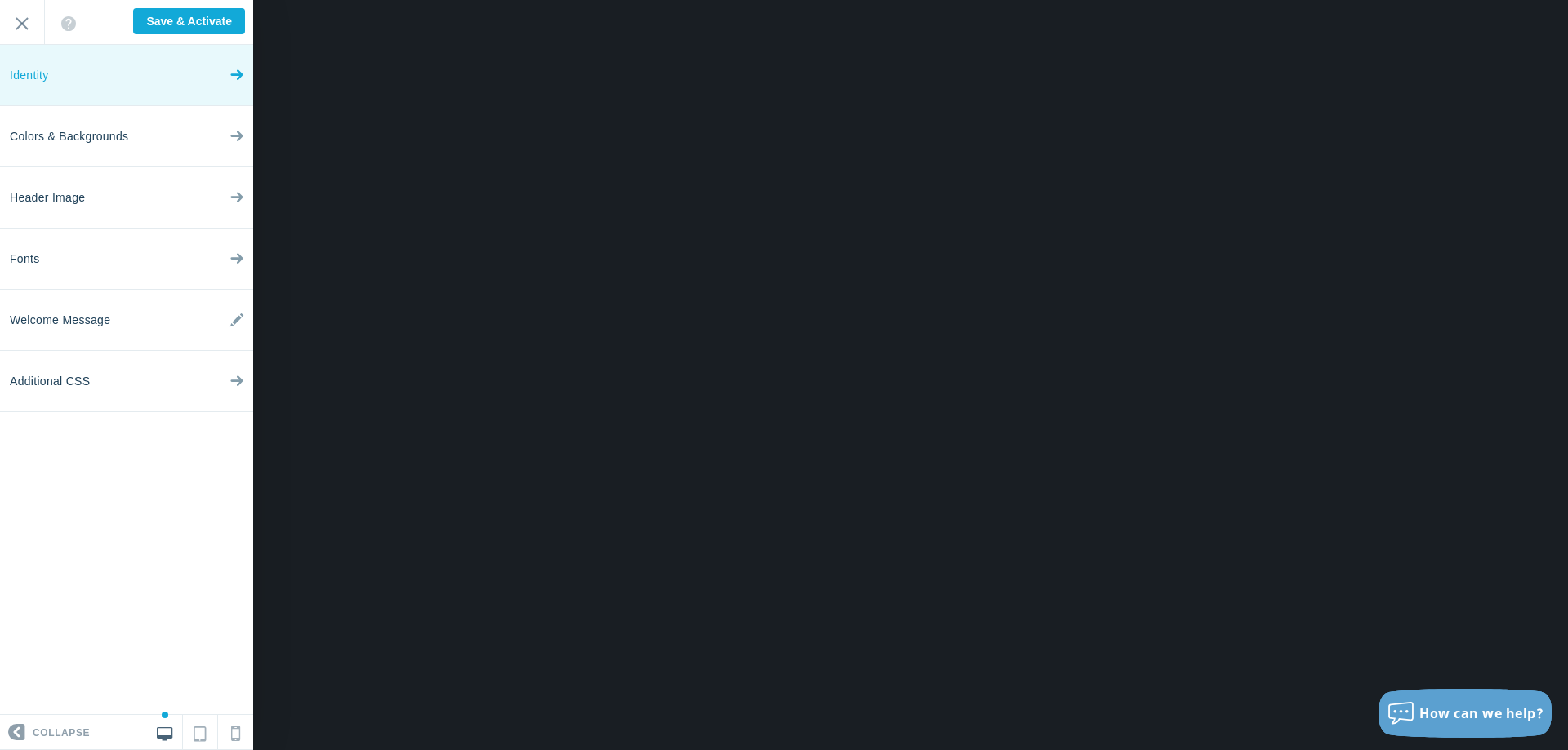
click at [47, 78] on span "Identity" at bounding box center [29, 75] width 39 height 61
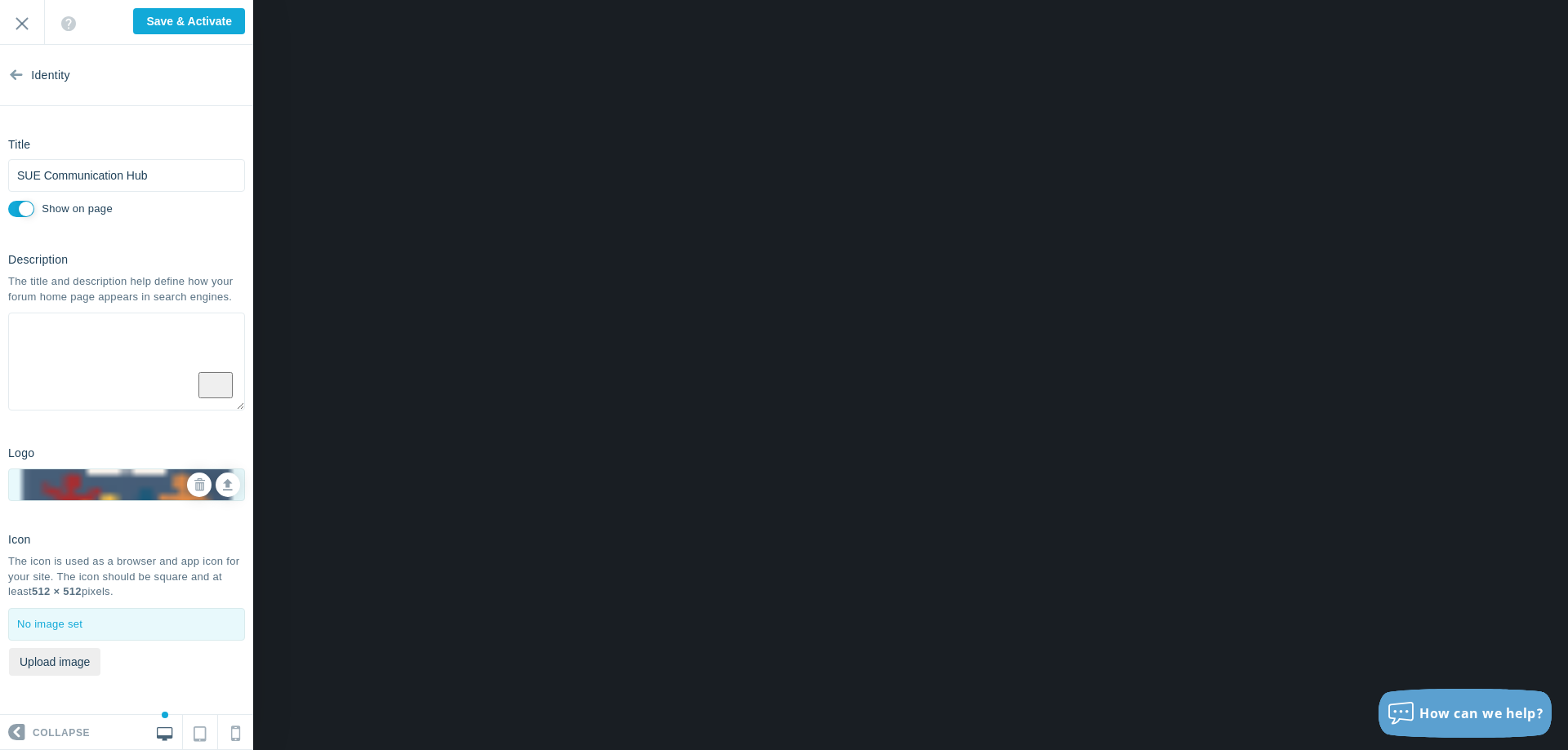
click at [28, 733] on link "Collapse" at bounding box center [45, 733] width 90 height 34
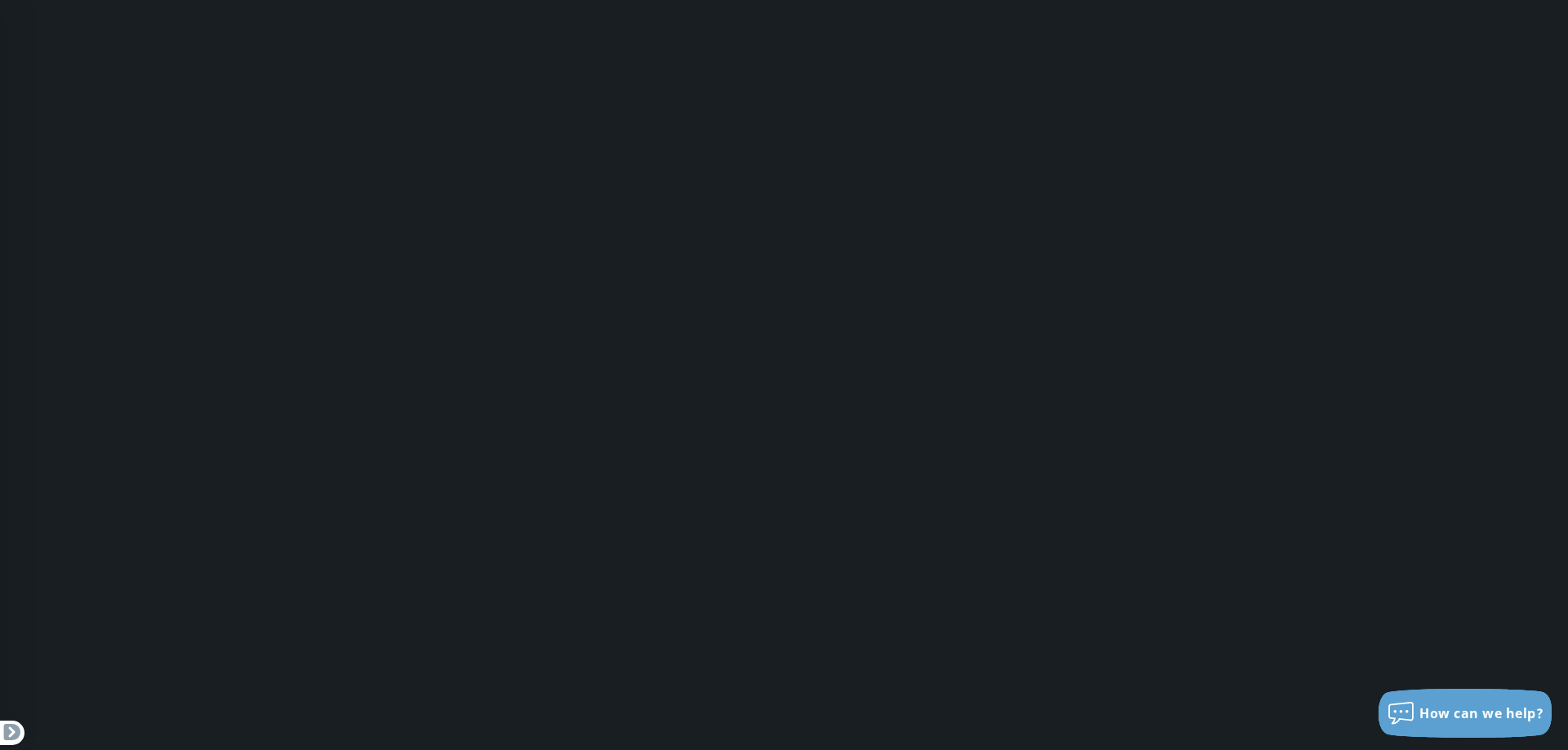
click at [10, 725] on span at bounding box center [12, 733] width 24 height 24
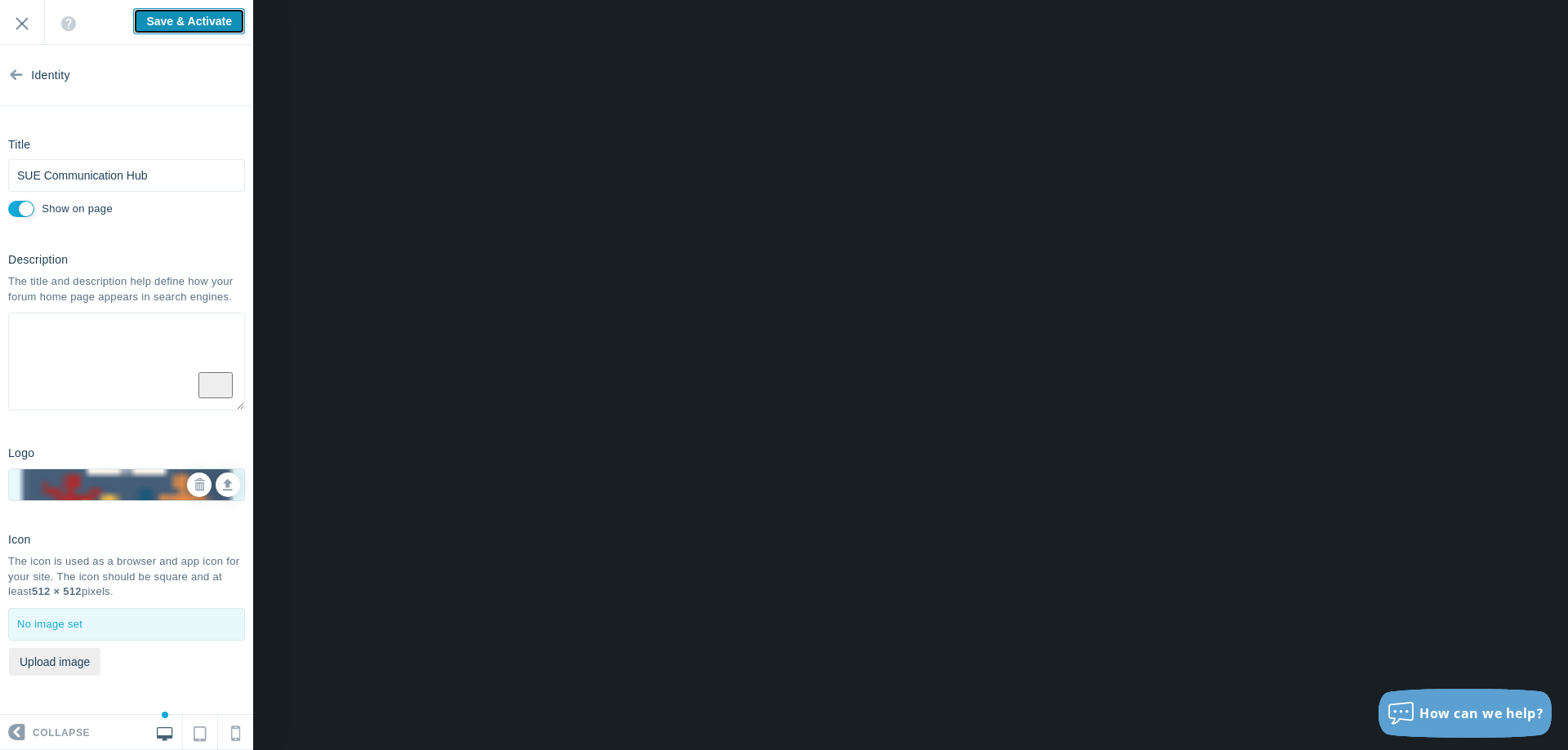
click at [174, 22] on input "Save & Activate" at bounding box center [188, 20] width 112 height 26
type input "Saving..."
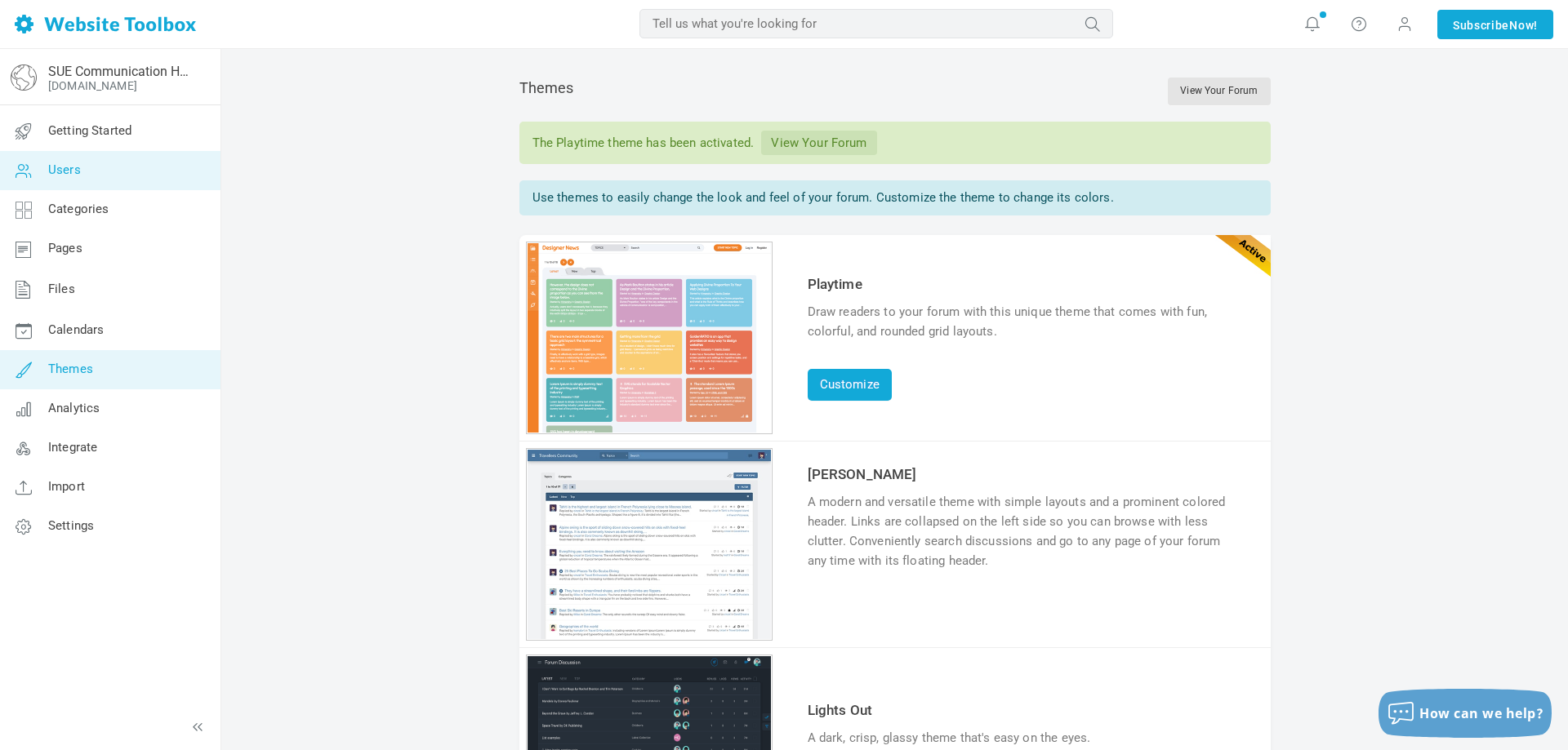
click at [62, 177] on span "Users" at bounding box center [65, 169] width 33 height 15
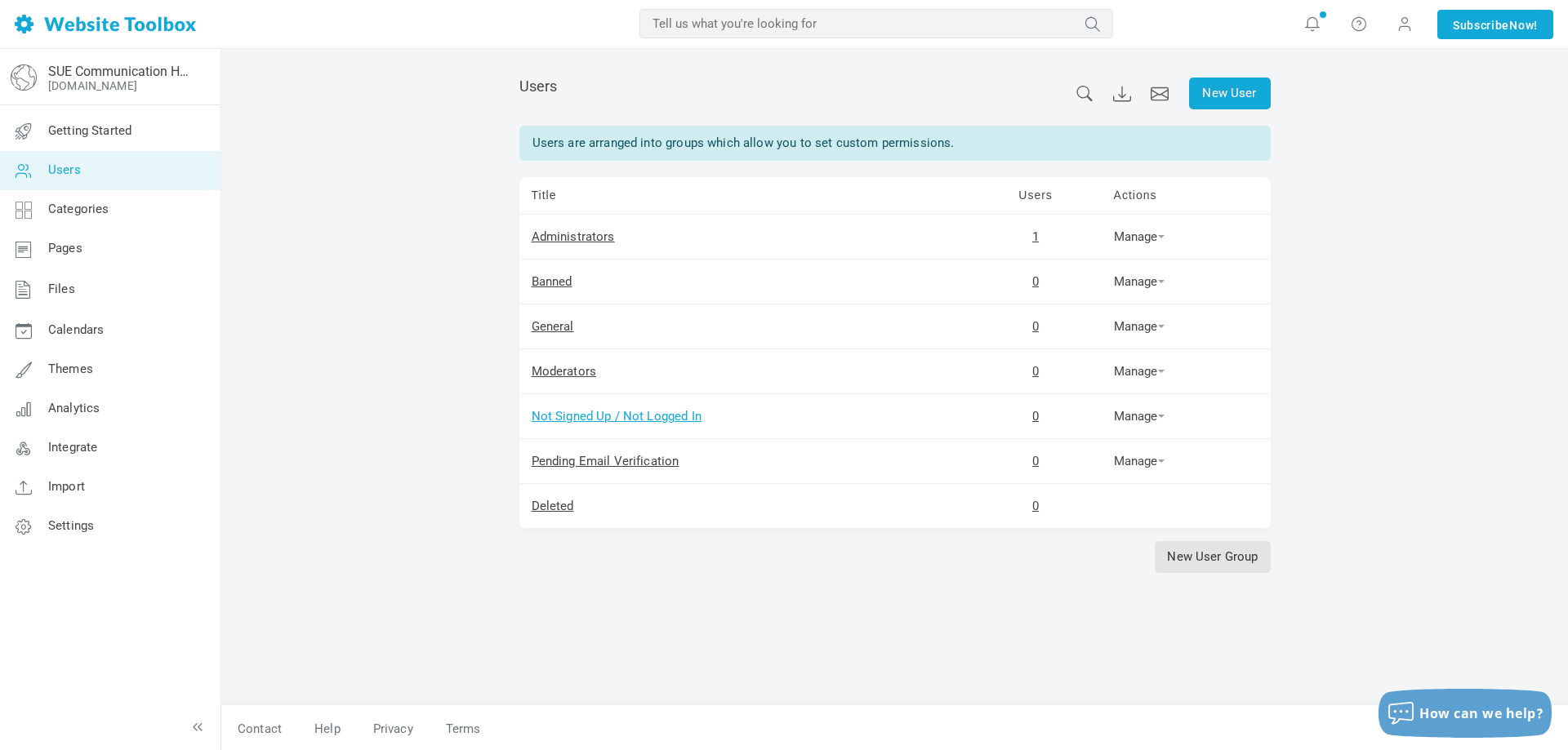
click at [601, 420] on link "Not Signed Up / Not Logged In" at bounding box center [616, 416] width 170 height 15
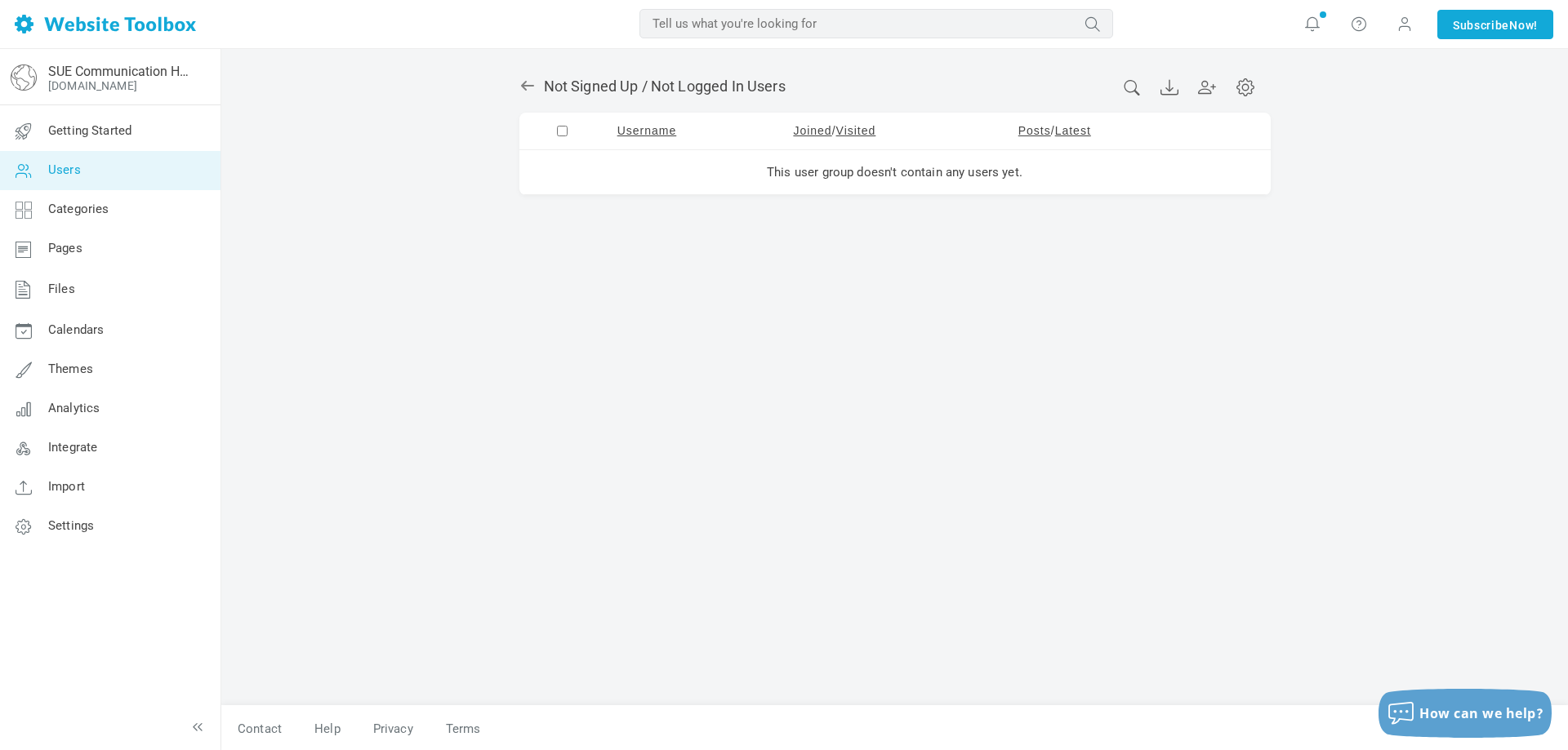
click at [535, 90] on icon at bounding box center [527, 85] width 16 height 16
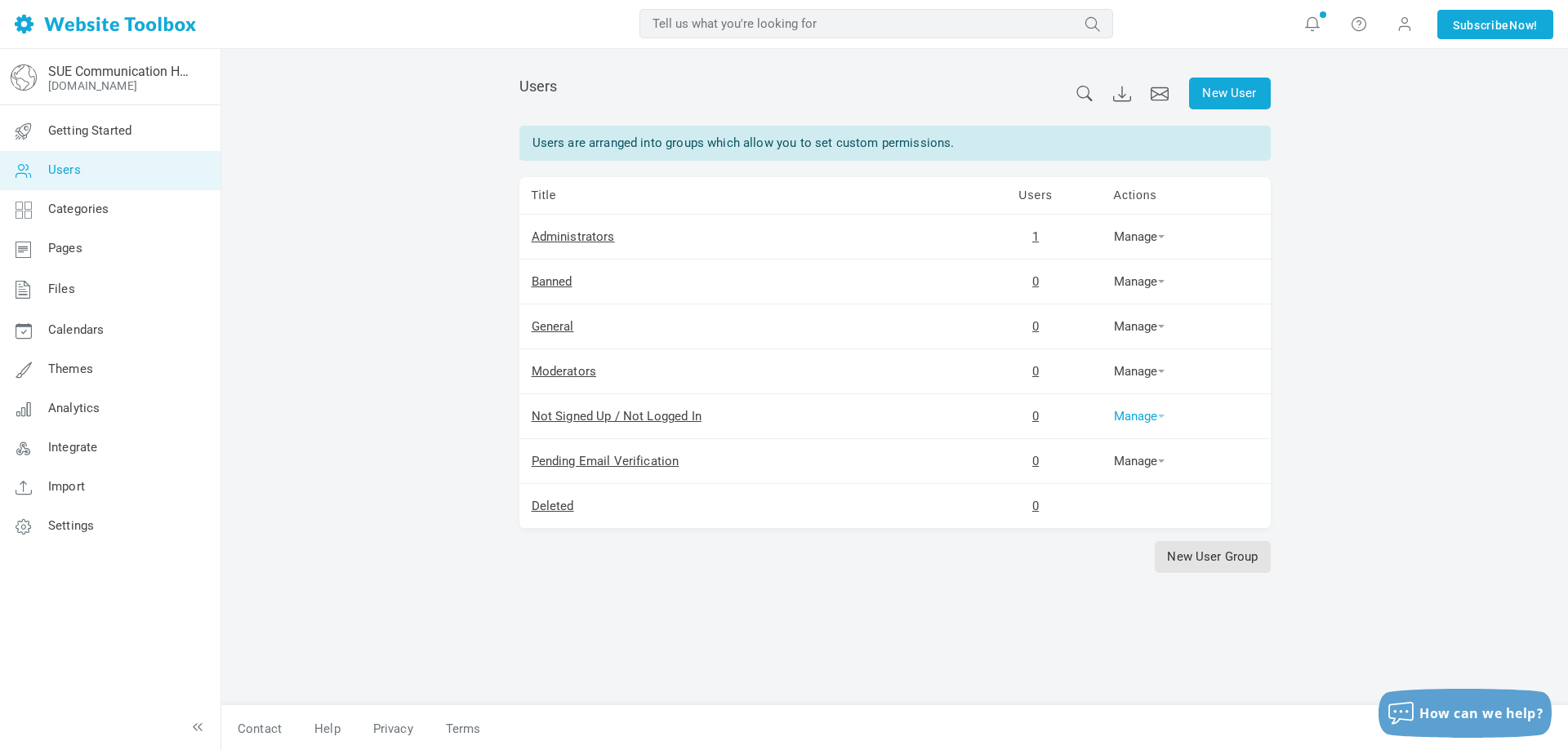
click at [1153, 418] on link "Manage" at bounding box center [1139, 416] width 50 height 15
click at [1178, 445] on link "Permissions" at bounding box center [1165, 442] width 111 height 34
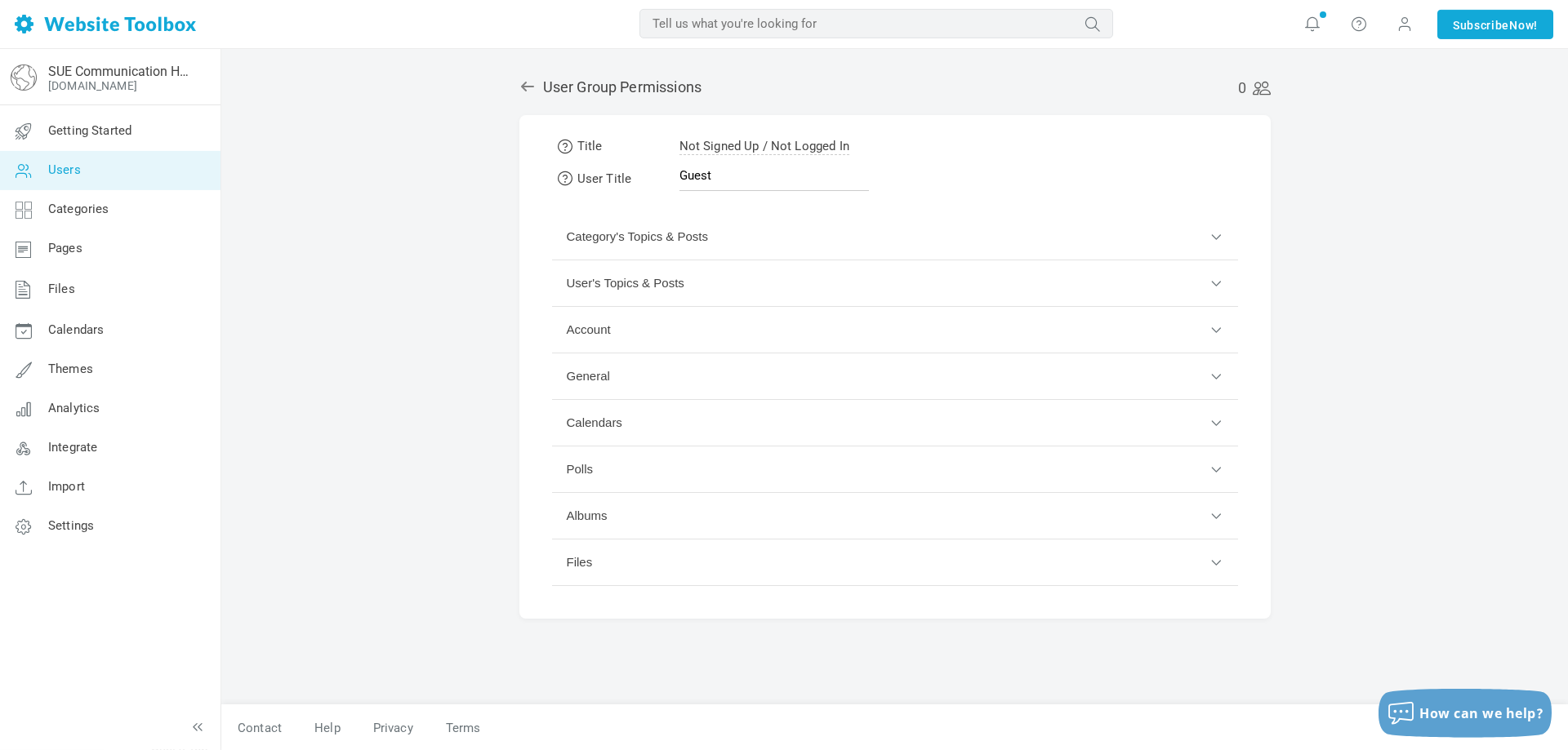
scroll to position [2, 0]
click at [1214, 233] on button "Category's Topics & Posts" at bounding box center [895, 237] width 686 height 47
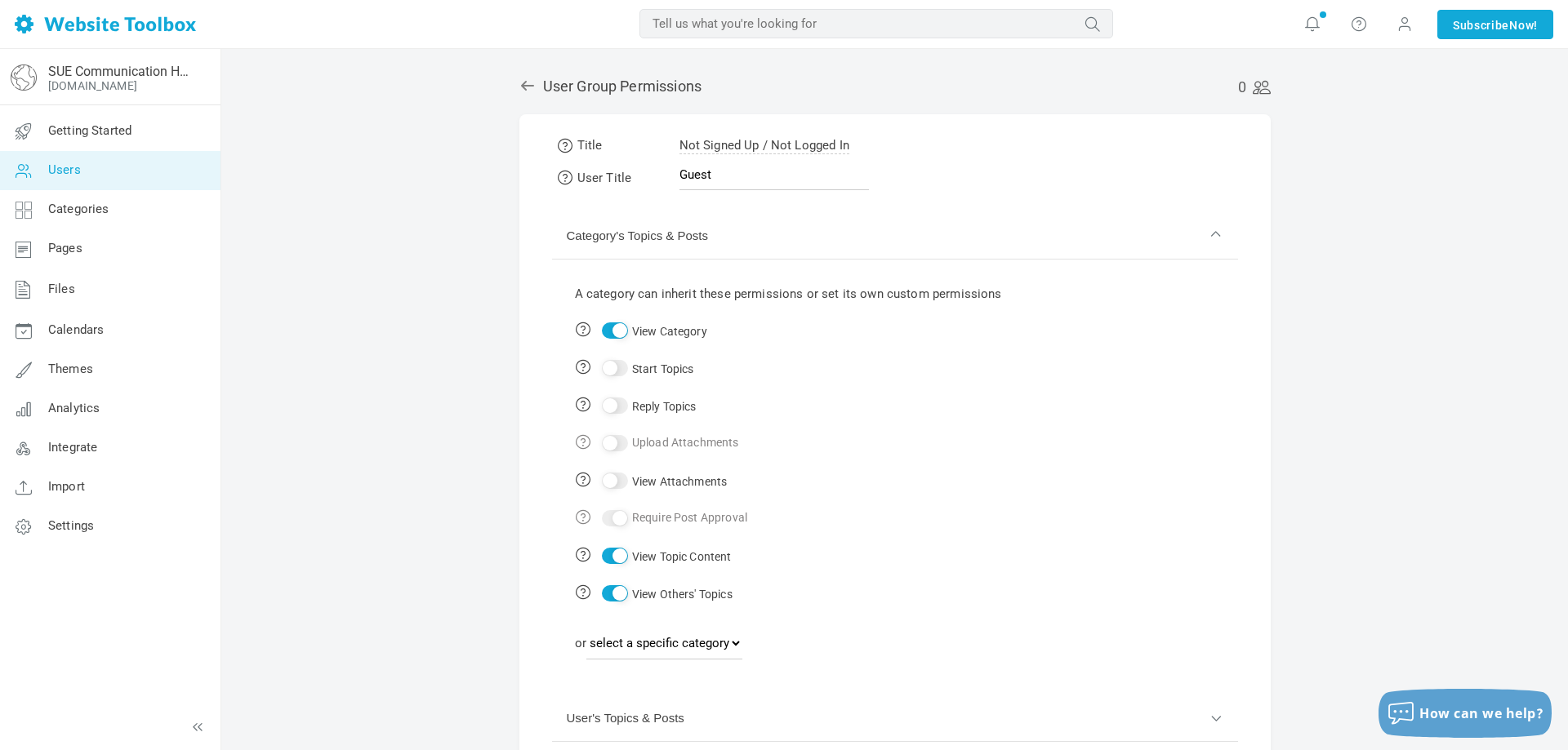
click at [619, 408] on input "Reply Topics" at bounding box center [614, 406] width 26 height 16
click at [625, 407] on input "Reply Topics" at bounding box center [614, 406] width 26 height 16
checkbox input "false"
click at [521, 93] on div "0 User Group Permissions Title Not Signed Up / Not Logged In User Title Guest C…" at bounding box center [895, 576] width 775 height 1035
click at [534, 85] on icon at bounding box center [527, 85] width 16 height 16
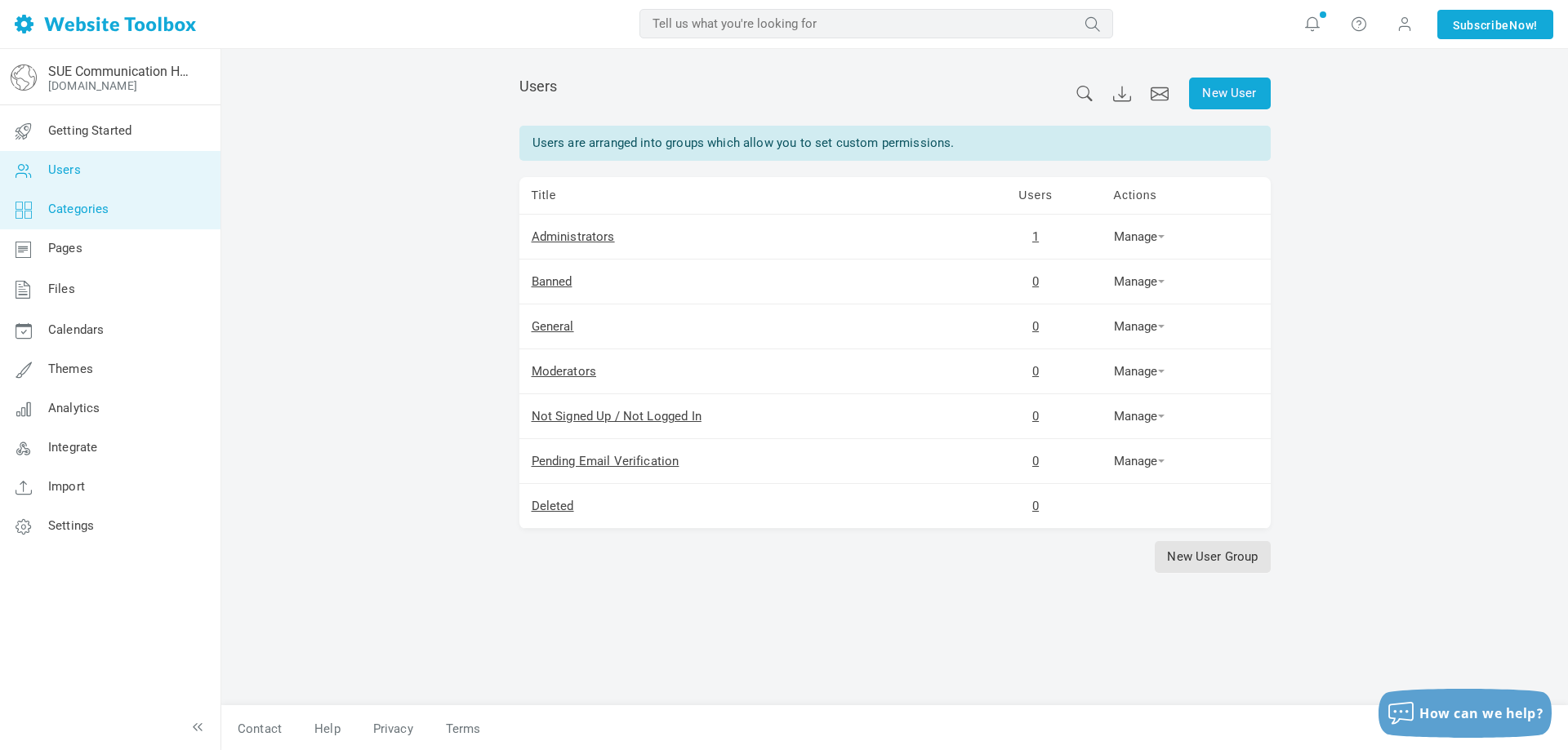
click at [90, 201] on link "Categories" at bounding box center [110, 210] width 221 height 39
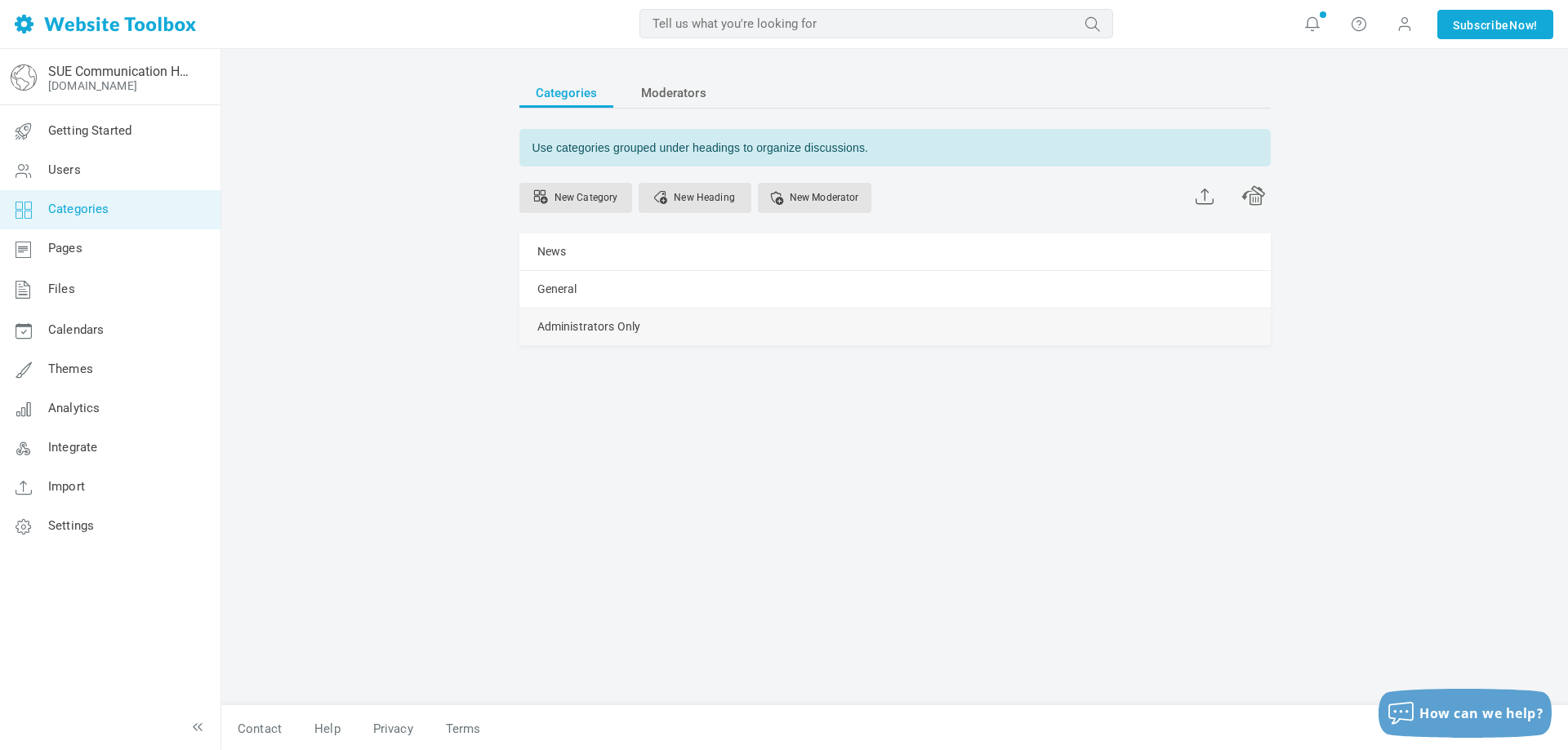
click at [726, 327] on div "Administrators Only [GEOGRAPHIC_DATA] Edit [GEOGRAPHIC_DATA] View Category Chan…" at bounding box center [895, 327] width 751 height 37
click at [0, 0] on link "Manage" at bounding box center [0, 0] width 0 height 0
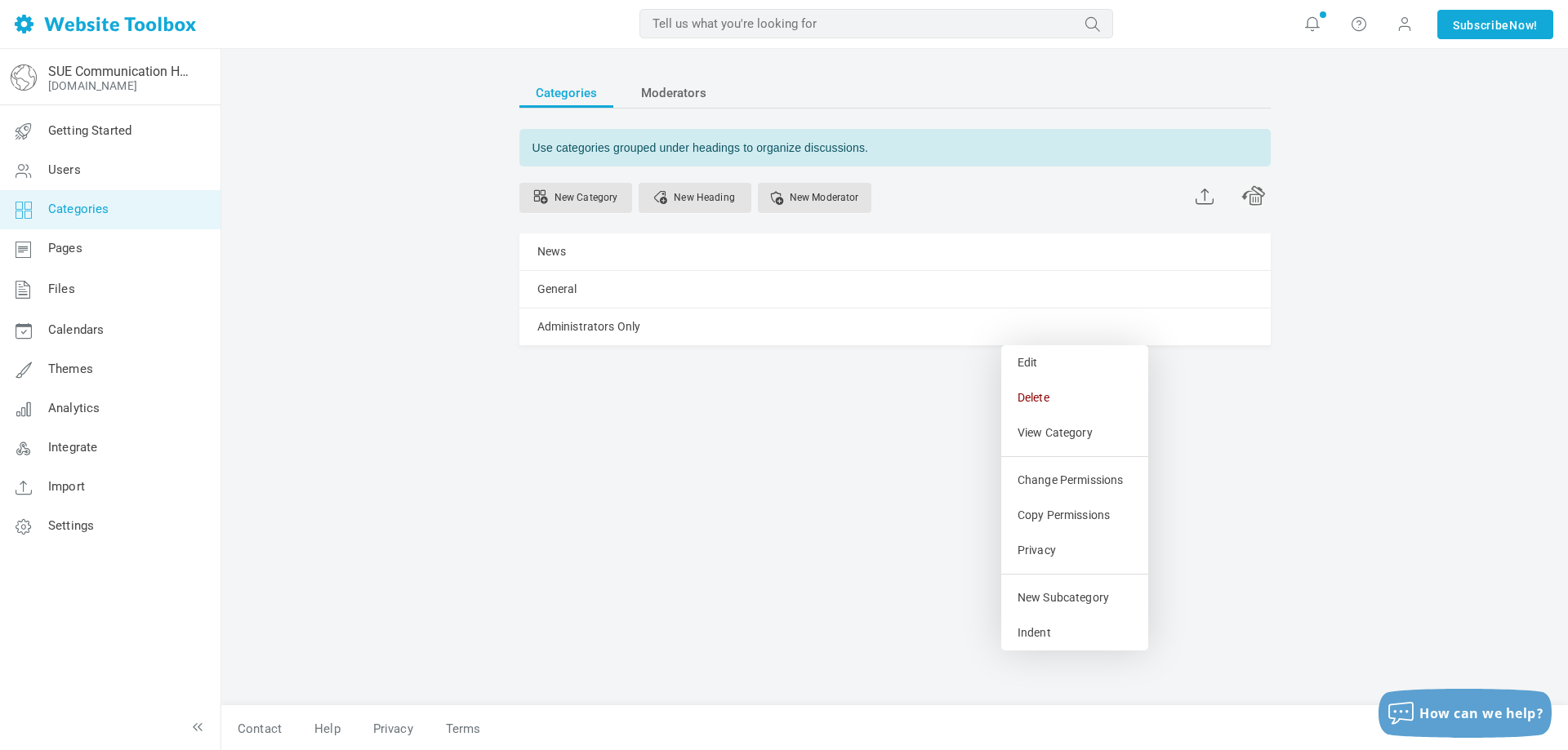
click at [1040, 400] on link "Delete" at bounding box center [1074, 398] width 147 height 35
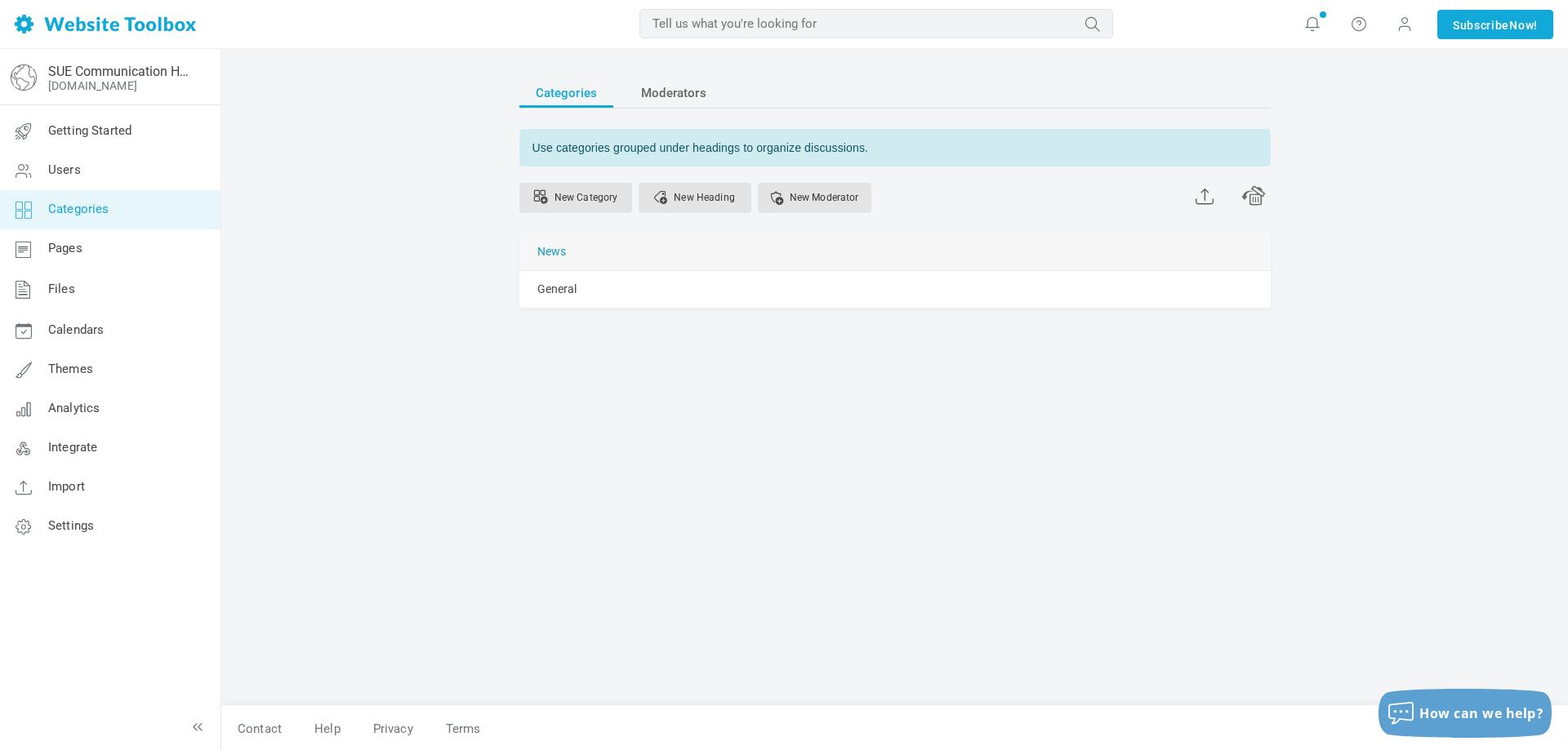
click at [559, 255] on link "News" at bounding box center [552, 251] width 29 height 20
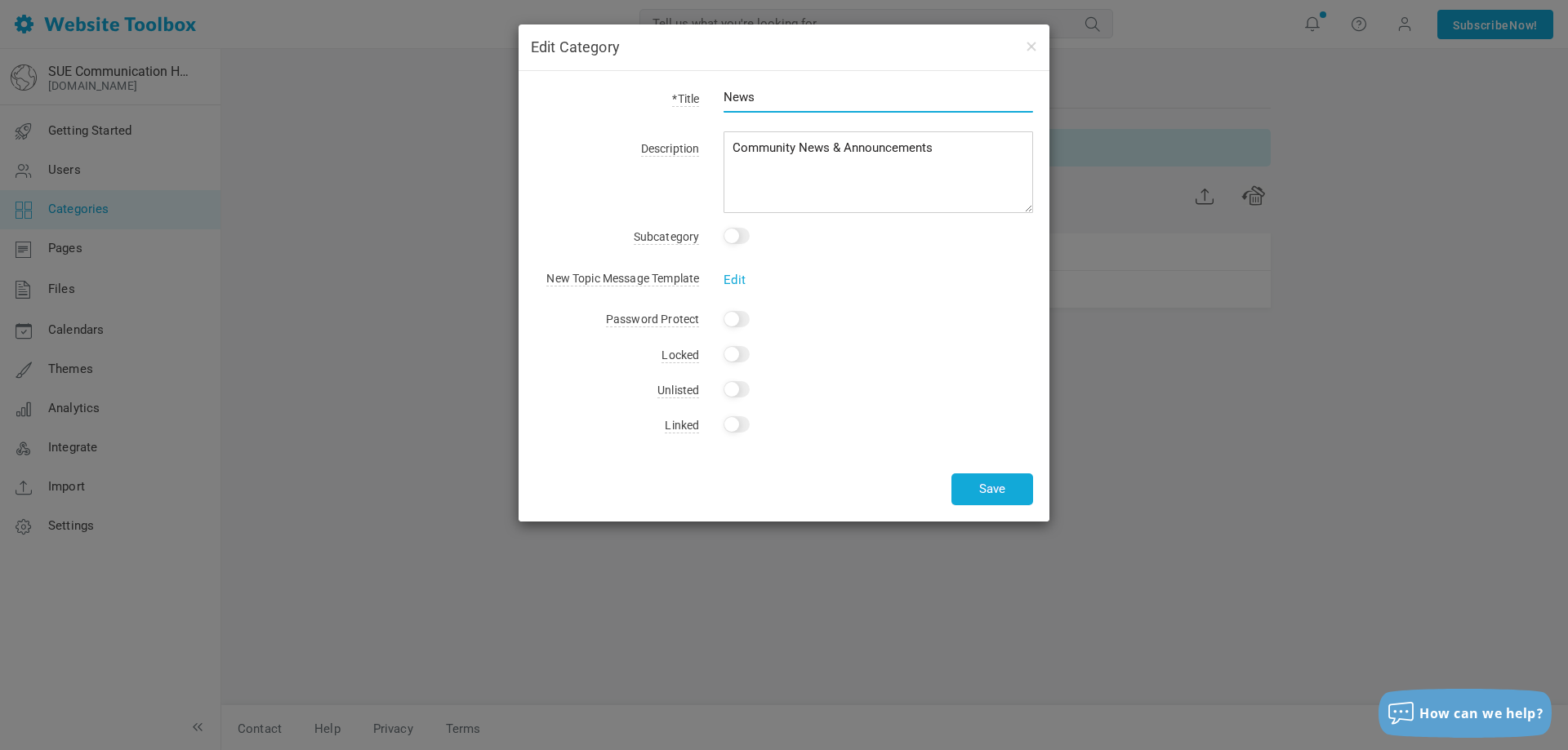
drag, startPoint x: 768, startPoint y: 98, endPoint x: 703, endPoint y: 100, distance: 65.0
click at [724, 100] on input "News" at bounding box center [878, 97] width 310 height 31
click at [1035, 41] on button "button" at bounding box center [1029, 46] width 13 height 18
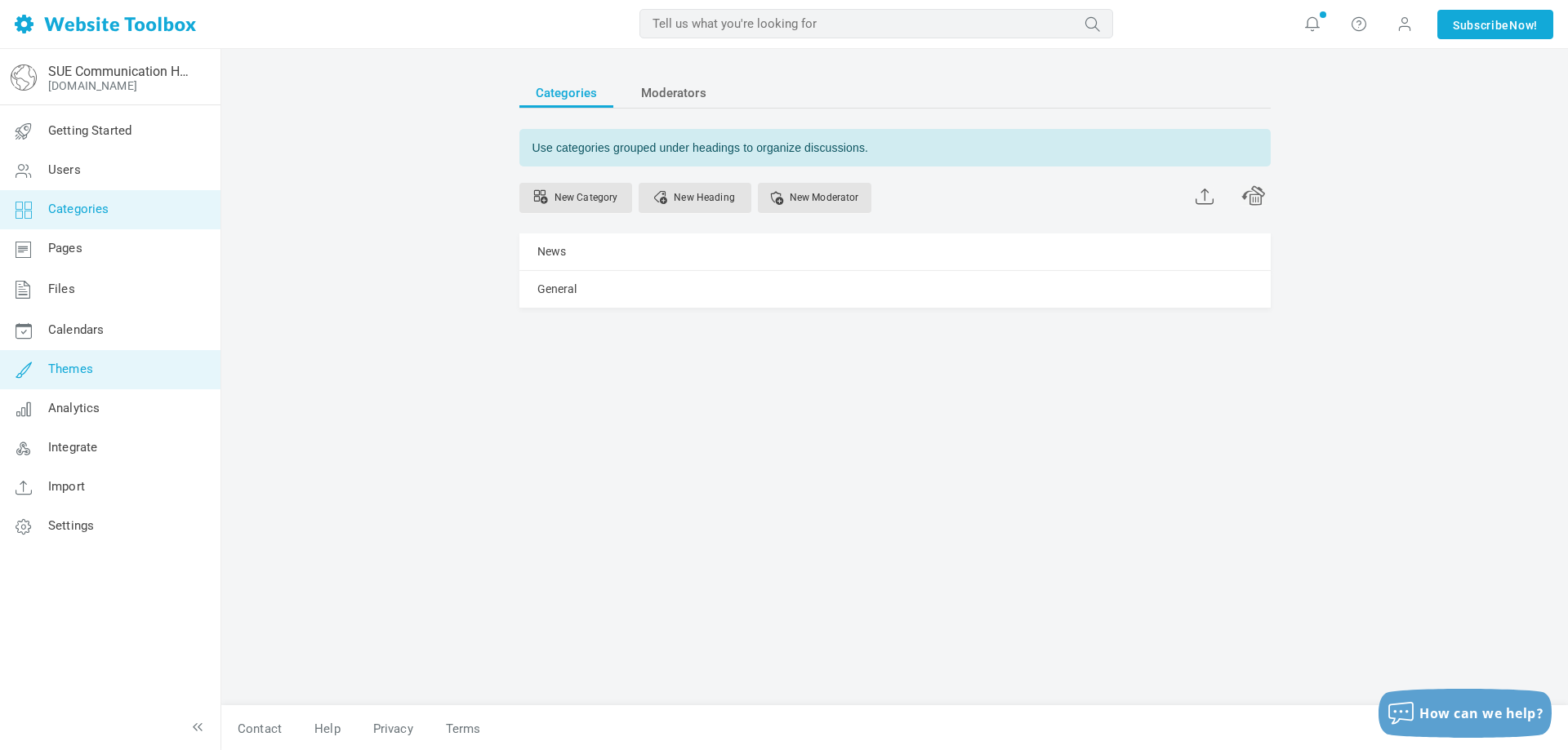
click at [71, 384] on link "Themes" at bounding box center [110, 370] width 221 height 39
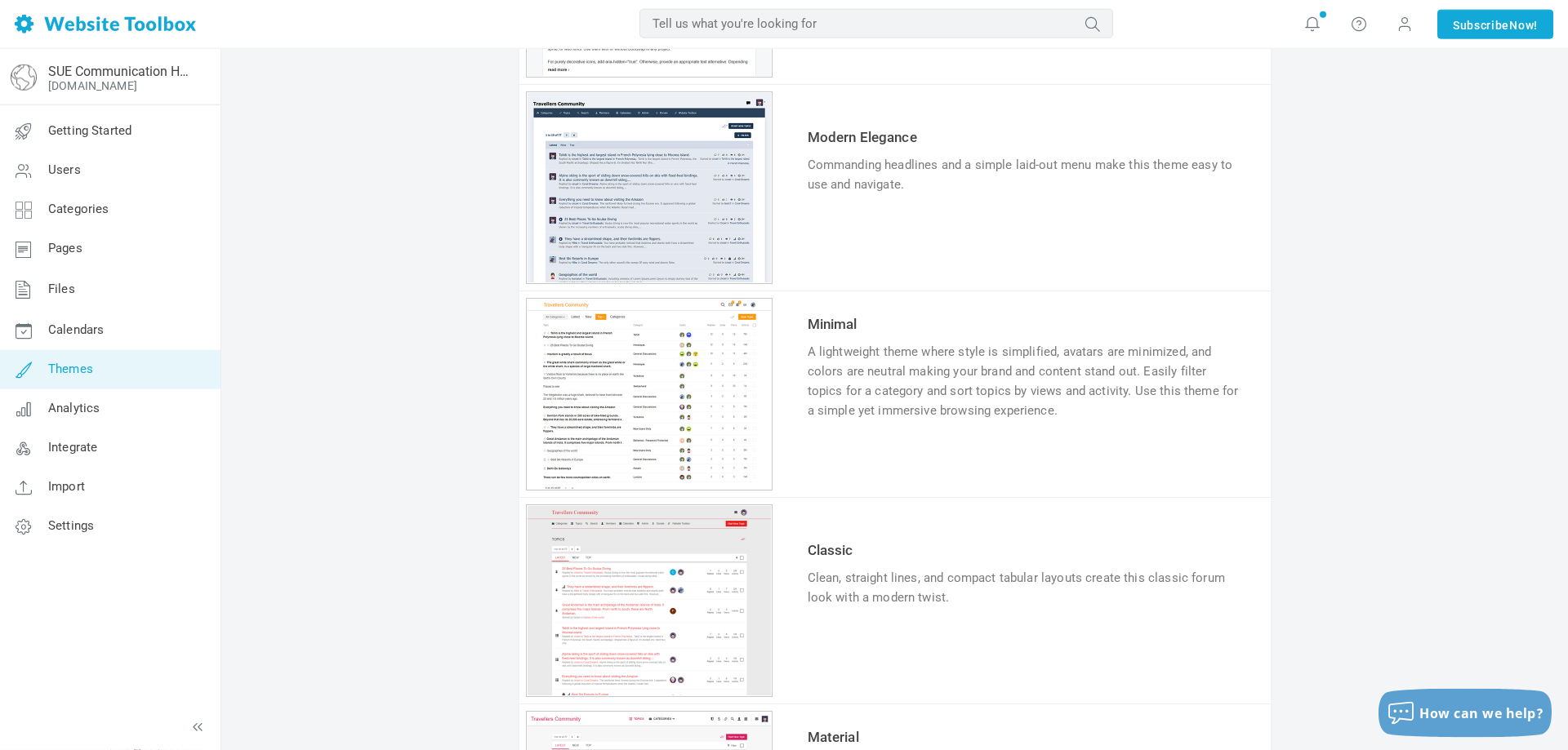
scroll to position [999, 0]
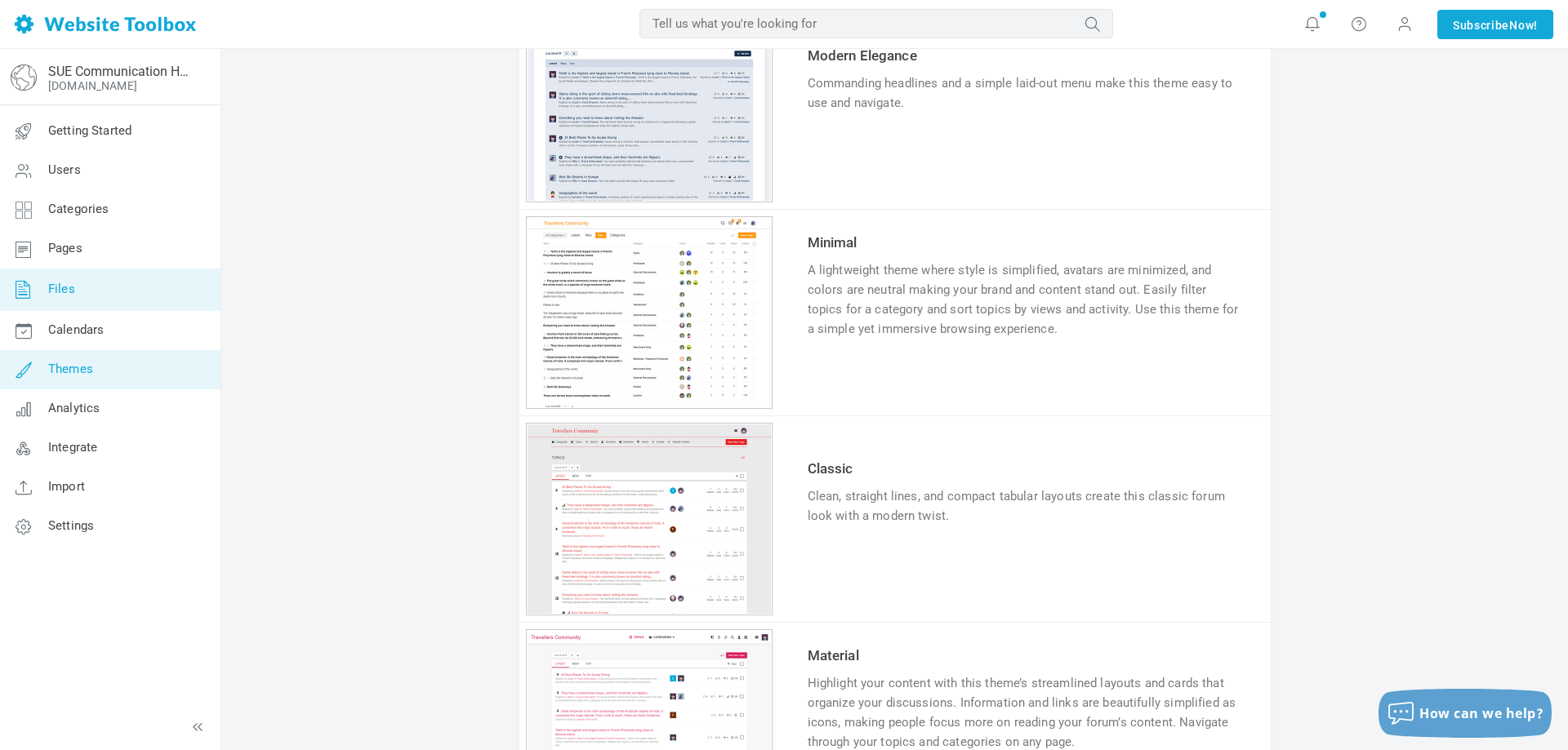
click at [67, 284] on span "Files" at bounding box center [62, 288] width 27 height 15
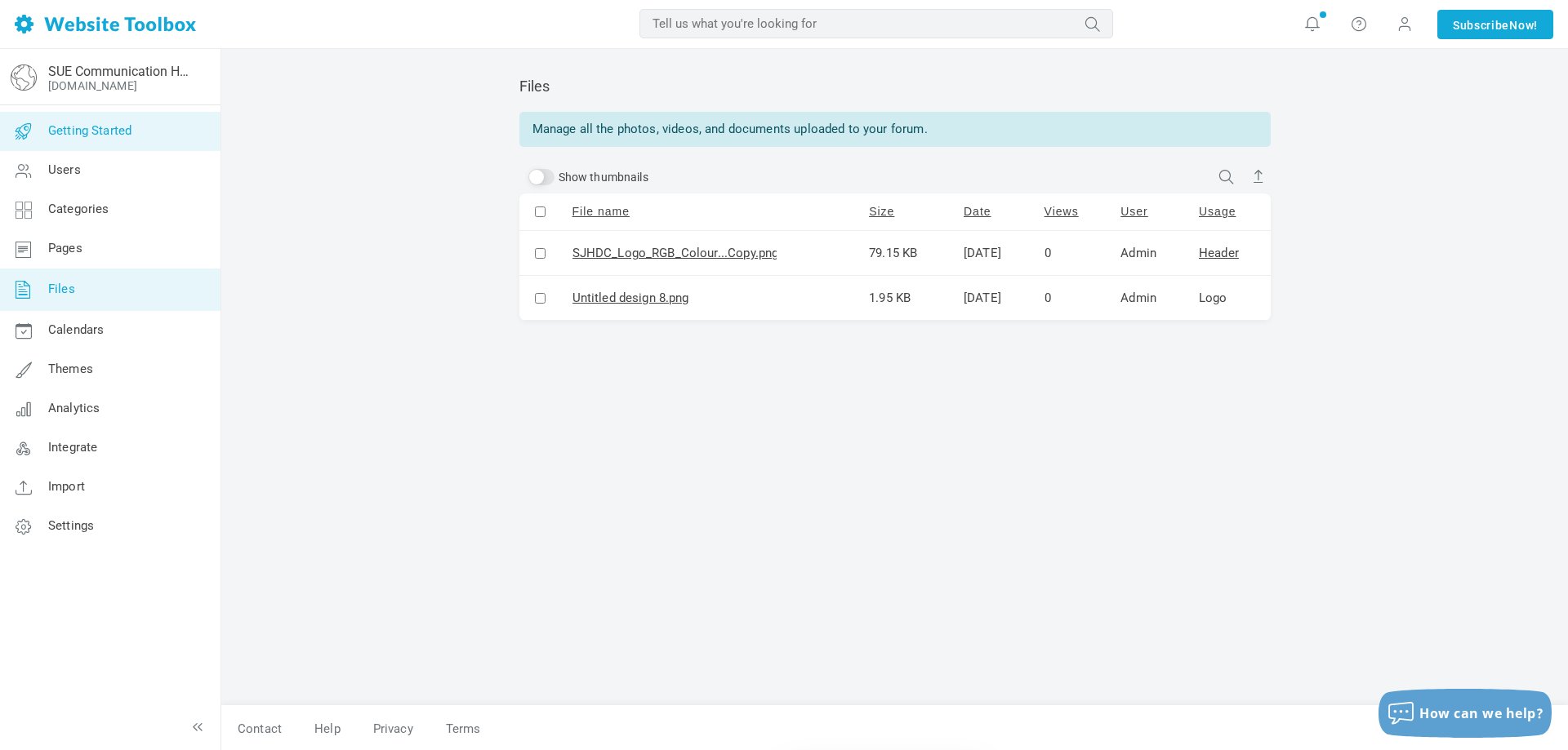
click at [93, 123] on link "Getting Started" at bounding box center [110, 131] width 221 height 39
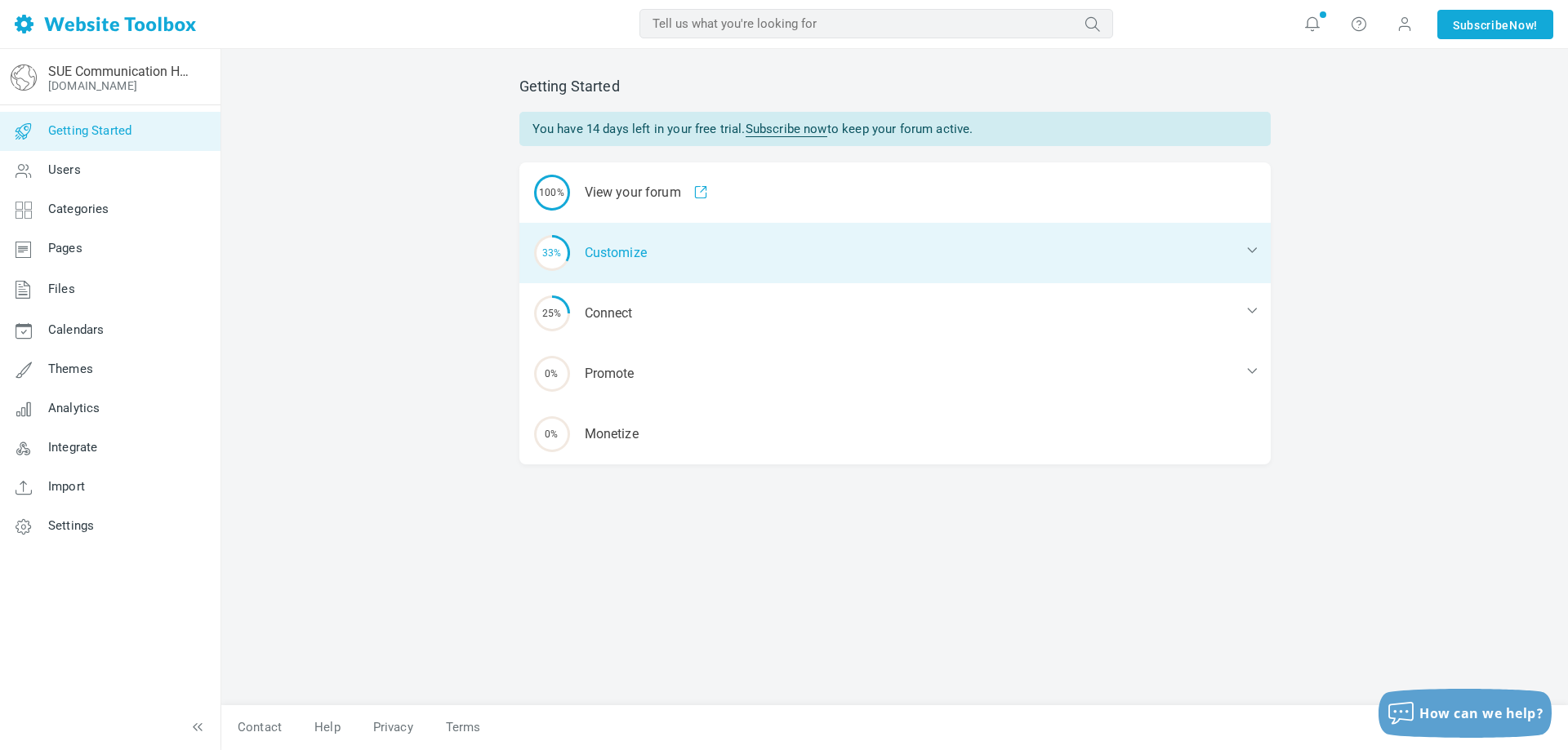
click at [1256, 248] on icon at bounding box center [1252, 249] width 16 height 16
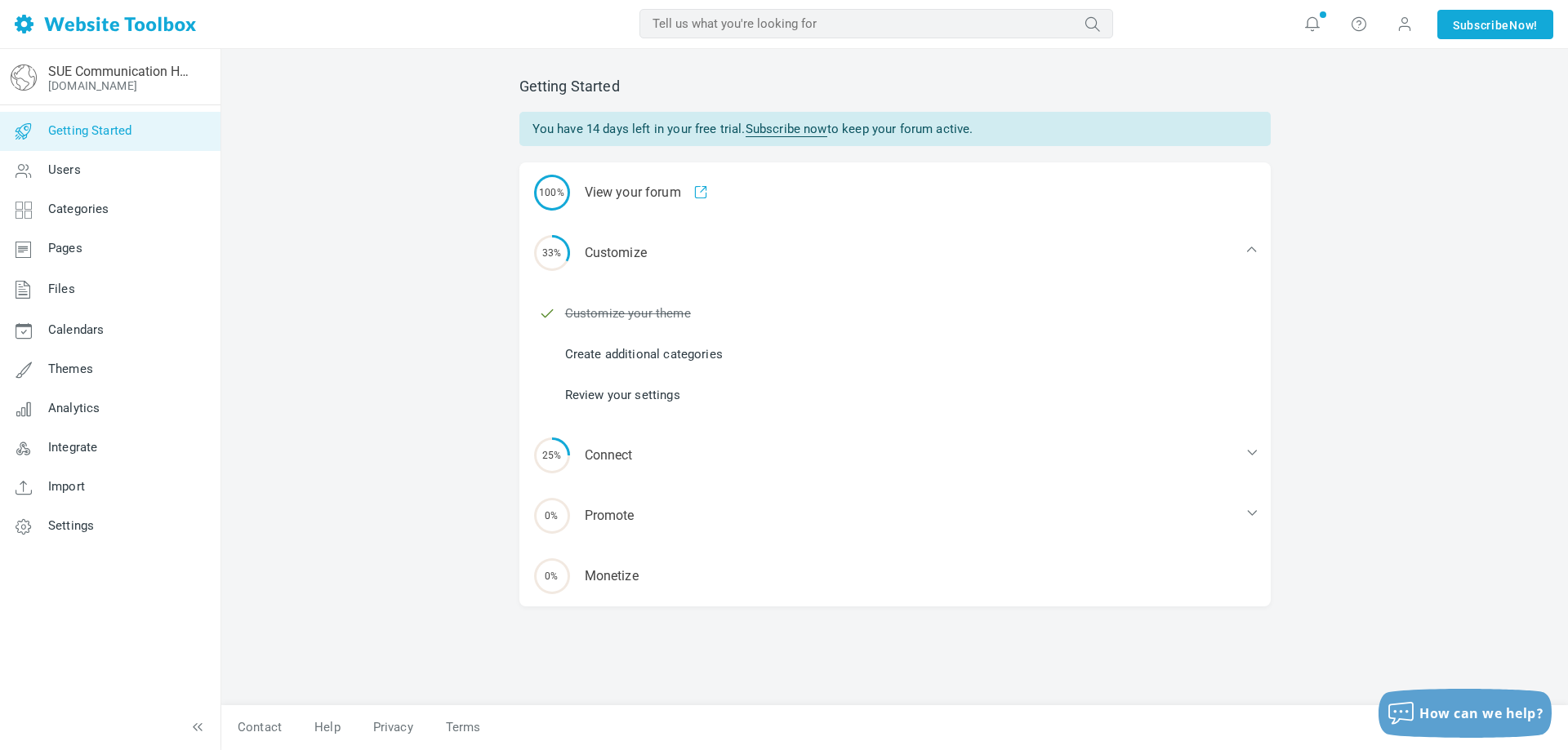
click at [783, 122] on link "Subscribe now" at bounding box center [786, 129] width 82 height 16
